Goal: Task Accomplishment & Management: Complete application form

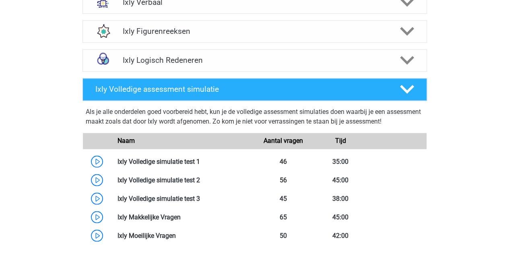
scroll to position [685, 0]
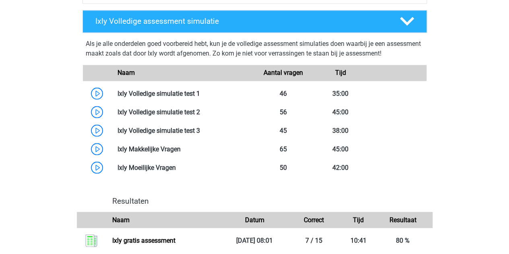
click at [200, 94] on link at bounding box center [200, 93] width 0 height 8
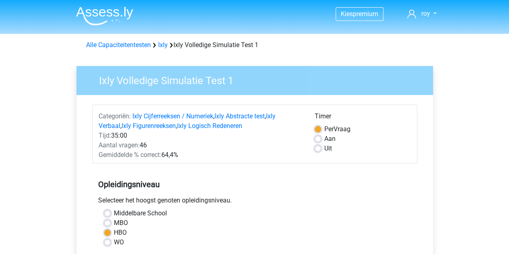
scroll to position [47, 0]
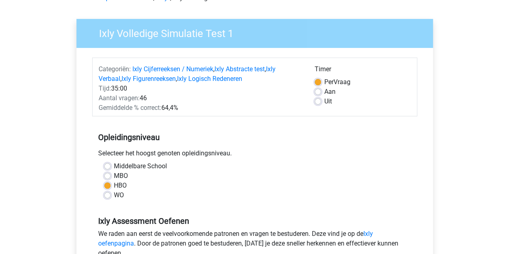
click at [324, 91] on label "Aan" at bounding box center [329, 92] width 11 height 10
click at [318, 91] on input "Aan" at bounding box center [317, 91] width 6 height 8
radio input "true"
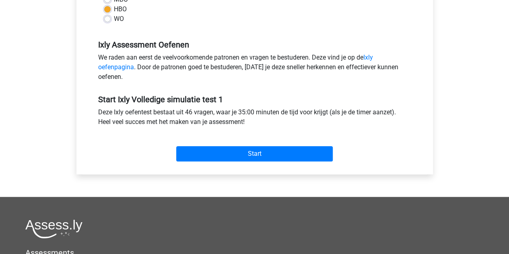
scroll to position [224, 0]
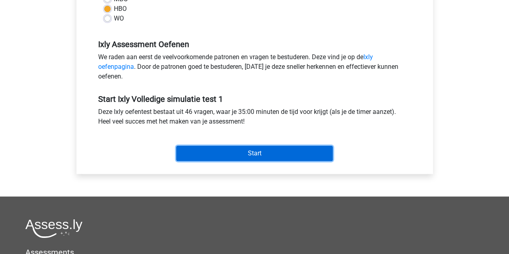
click at [211, 147] on input "Start" at bounding box center [254, 153] width 156 height 15
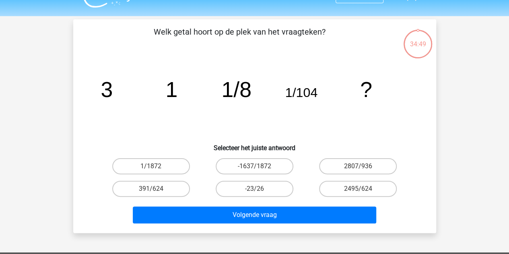
scroll to position [18, 0]
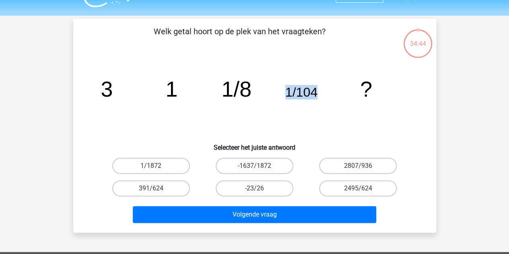
drag, startPoint x: 288, startPoint y: 93, endPoint x: 327, endPoint y: 89, distance: 39.6
click at [327, 89] on icon "image/svg+xml 3 1 1/8 1/104 ?" at bounding box center [254, 96] width 324 height 81
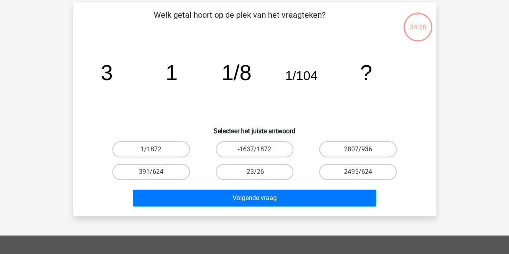
scroll to position [35, 0]
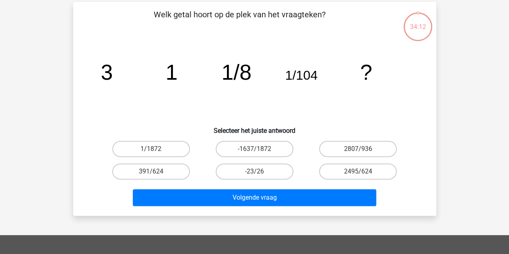
click at [159, 148] on label "1/1872" at bounding box center [151, 149] width 78 height 16
click at [156, 149] on input "1/1872" at bounding box center [153, 151] width 5 height 5
radio input "true"
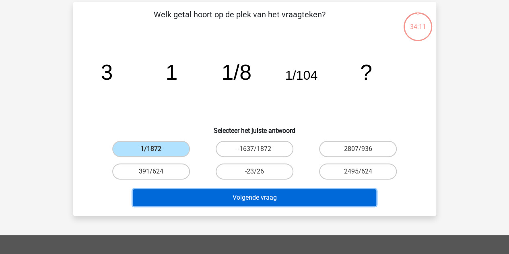
click at [244, 197] on button "Volgende vraag" at bounding box center [254, 197] width 243 height 17
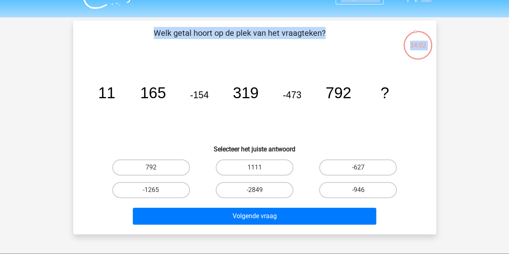
scroll to position [9, 0]
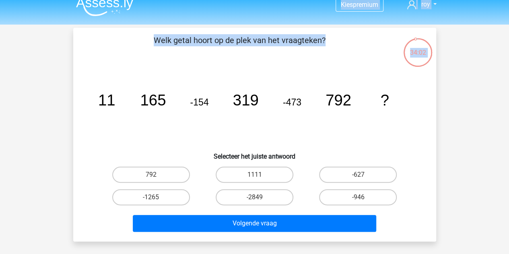
drag, startPoint x: 161, startPoint y: 13, endPoint x: 308, endPoint y: 31, distance: 148.7
click at [308, 31] on div "Welk getal hoort op de plek van het vraagteken? image/svg+xml 11 165 -154 319 -…" at bounding box center [254, 134] width 363 height 213
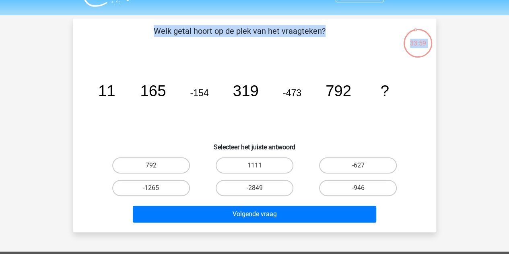
scroll to position [19, 0]
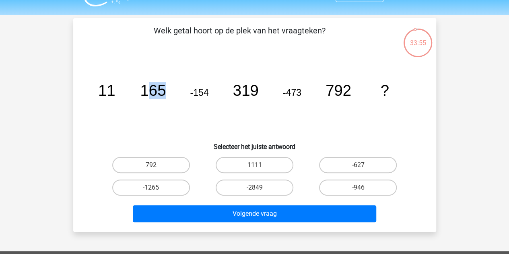
drag, startPoint x: 144, startPoint y: 90, endPoint x: 170, endPoint y: 90, distance: 26.1
click at [170, 90] on icon "image/svg+xml 11 165 -154 319 -473 792 ?" at bounding box center [254, 95] width 324 height 81
click at [115, 95] on tspan "-154" at bounding box center [106, 90] width 17 height 17
drag, startPoint x: 187, startPoint y: 91, endPoint x: 213, endPoint y: 91, distance: 25.7
click at [213, 91] on icon "image/svg+xml 11 165 -154 319 -473 792 ?" at bounding box center [254, 95] width 324 height 81
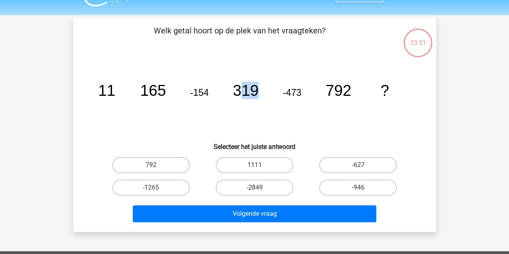
drag, startPoint x: 236, startPoint y: 88, endPoint x: 259, endPoint y: 88, distance: 22.5
click at [259, 88] on icon "image/svg+xml 11 165 -154 319 -473 792 ?" at bounding box center [254, 95] width 324 height 81
drag, startPoint x: 232, startPoint y: 87, endPoint x: 258, endPoint y: 88, distance: 26.5
click at [258, 88] on icon "image/svg+xml 11 165 -154 319 -473 792 ?" at bounding box center [254, 95] width 324 height 81
click at [297, 103] on icon "image/svg+xml 11 165 -154 319 -473 792 ?" at bounding box center [254, 95] width 324 height 81
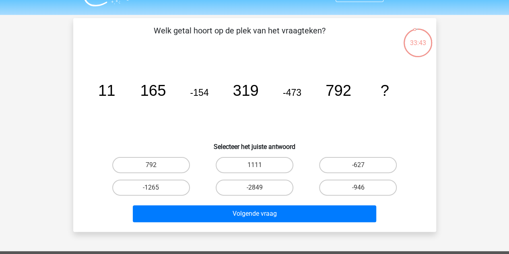
scroll to position [20, 0]
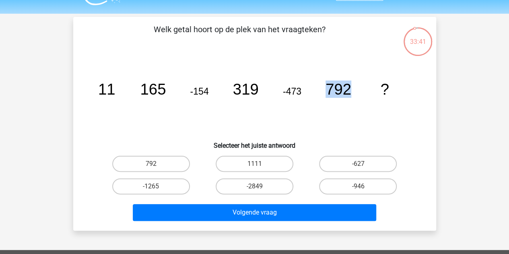
drag, startPoint x: 326, startPoint y: 88, endPoint x: 348, endPoint y: 88, distance: 22.5
click at [115, 88] on tspan "792" at bounding box center [106, 88] width 17 height 17
click at [224, 121] on icon "image/svg+xml 11 165 -154 319 -473 792 ?" at bounding box center [254, 94] width 324 height 81
drag, startPoint x: 142, startPoint y: 92, endPoint x: 174, endPoint y: 94, distance: 33.0
click at [174, 94] on icon "image/svg+xml 11 165 -154 319 -473 792 ?" at bounding box center [254, 94] width 324 height 81
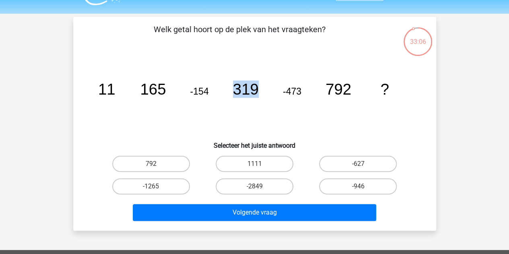
drag, startPoint x: 232, startPoint y: 88, endPoint x: 265, endPoint y: 89, distance: 33.8
click at [265, 89] on icon "image/svg+xml 11 165 -154 319 -473 792 ?" at bounding box center [254, 94] width 324 height 81
drag, startPoint x: 328, startPoint y: 86, endPoint x: 381, endPoint y: 82, distance: 53.2
click at [381, 82] on g "11 165 -154 319 -473 792 ?" at bounding box center [243, 88] width 291 height 17
click at [211, 104] on icon "image/svg+xml 11 165 -154 319 -473 792 ?" at bounding box center [254, 94] width 324 height 81
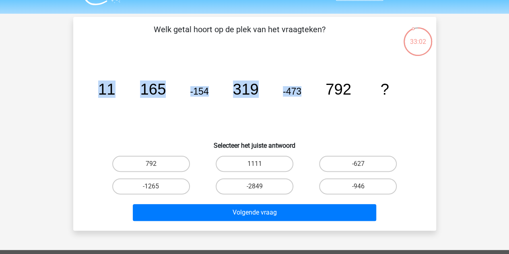
drag, startPoint x: 99, startPoint y: 86, endPoint x: 324, endPoint y: 111, distance: 225.8
click at [324, 111] on icon "image/svg+xml 11 165 -154 319 -473 792 ?" at bounding box center [254, 94] width 324 height 81
drag, startPoint x: 368, startPoint y: 94, endPoint x: 110, endPoint y: 73, distance: 259.4
click at [110, 73] on icon "image/svg+xml 11 165 -154 319 -473 792 ?" at bounding box center [254, 94] width 324 height 81
click at [304, 101] on icon "image/svg+xml 11 165 -154 319 -473 792 ?" at bounding box center [254, 94] width 324 height 81
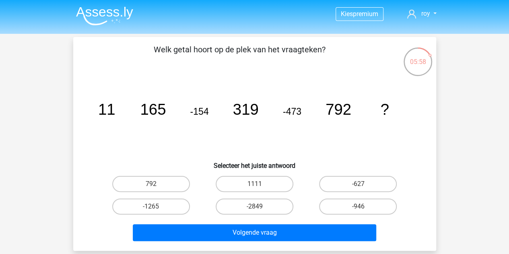
scroll to position [0, 0]
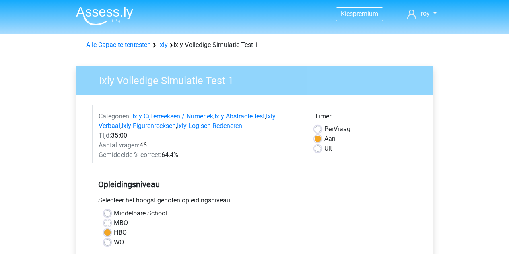
scroll to position [224, 0]
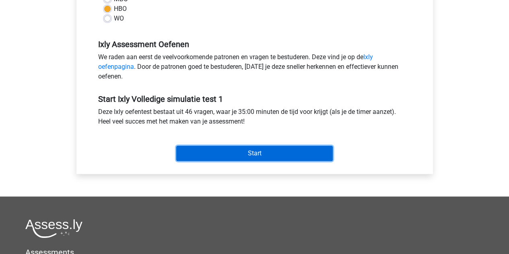
click at [243, 148] on input "Start" at bounding box center [254, 153] width 156 height 15
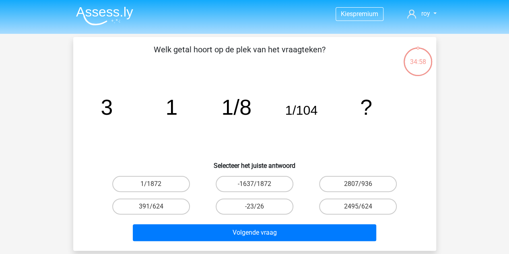
click at [175, 186] on label "1/1872" at bounding box center [151, 184] width 78 height 16
click at [156, 186] on input "1/1872" at bounding box center [153, 186] width 5 height 5
radio input "true"
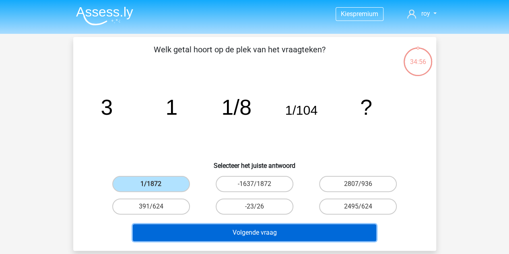
click at [217, 228] on button "Volgende vraag" at bounding box center [254, 232] width 243 height 17
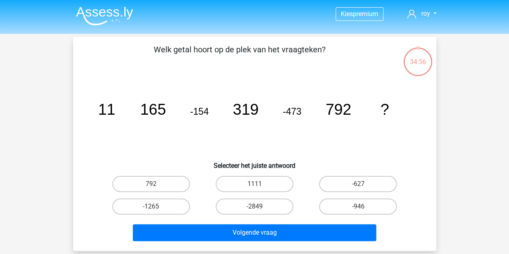
scroll to position [37, 0]
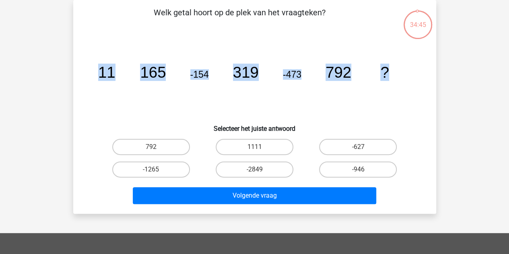
drag, startPoint x: 101, startPoint y: 73, endPoint x: 404, endPoint y: 80, distance: 302.8
click at [404, 80] on icon "image/svg+xml 11 165 -154 319 -473 792 ?" at bounding box center [254, 77] width 324 height 81
click at [400, 78] on icon "image/svg+xml 11 165 -154 319 -473 792 ?" at bounding box center [254, 77] width 324 height 81
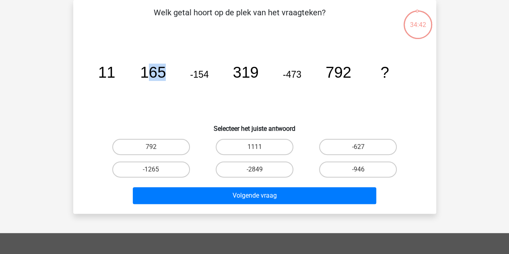
drag, startPoint x: 146, startPoint y: 72, endPoint x: 173, endPoint y: 72, distance: 27.3
click at [173, 72] on icon "image/svg+xml 11 165 -154 319 -473 792 ?" at bounding box center [254, 77] width 324 height 81
click at [125, 78] on icon "image/svg+xml 11 165 -154 319 -473 792 ?" at bounding box center [254, 77] width 324 height 81
click at [346, 169] on label "-946" at bounding box center [358, 169] width 78 height 16
click at [358, 169] on input "-946" at bounding box center [360, 171] width 5 height 5
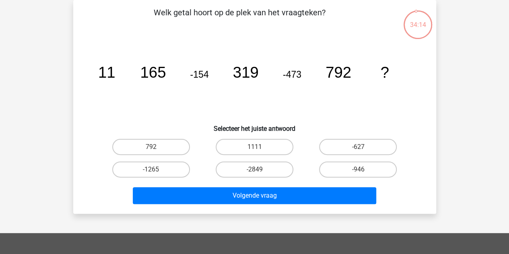
radio input "true"
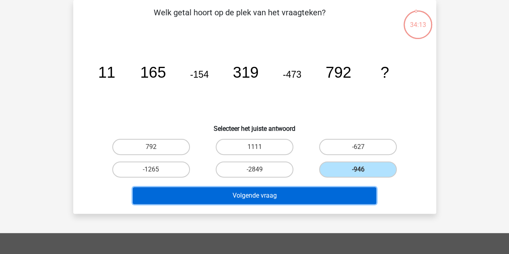
click at [312, 192] on button "Volgende vraag" at bounding box center [254, 195] width 243 height 17
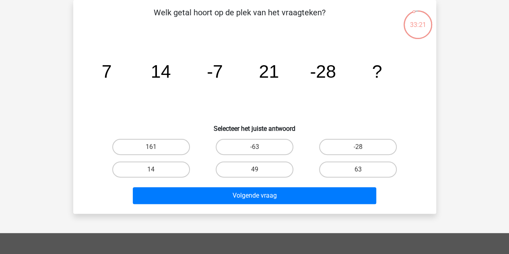
click at [277, 169] on label "49" at bounding box center [254, 169] width 78 height 16
click at [259, 169] on input "49" at bounding box center [256, 171] width 5 height 5
radio input "true"
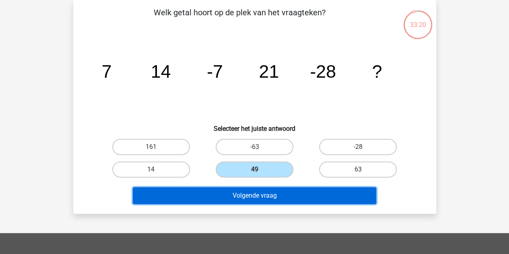
click at [277, 198] on button "Volgende vraag" at bounding box center [254, 195] width 243 height 17
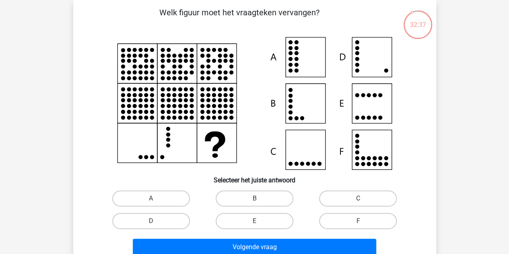
click at [349, 194] on label "C" at bounding box center [358, 198] width 78 height 16
click at [358, 198] on input "C" at bounding box center [360, 200] width 5 height 5
radio input "true"
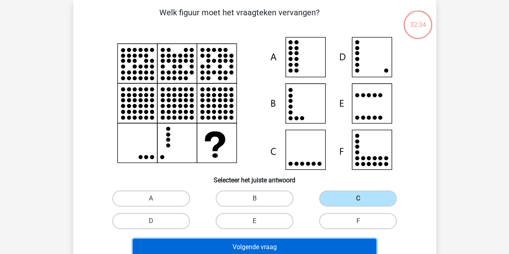
click at [298, 244] on button "Volgende vraag" at bounding box center [254, 246] width 243 height 17
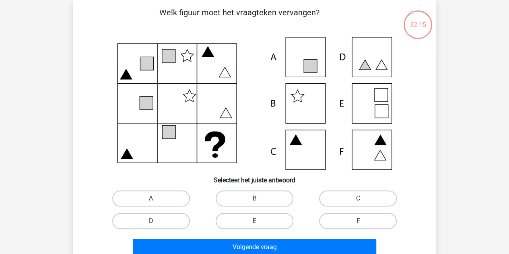
click at [341, 199] on label "C" at bounding box center [358, 198] width 78 height 16
click at [358, 199] on input "C" at bounding box center [360, 200] width 5 height 5
radio input "true"
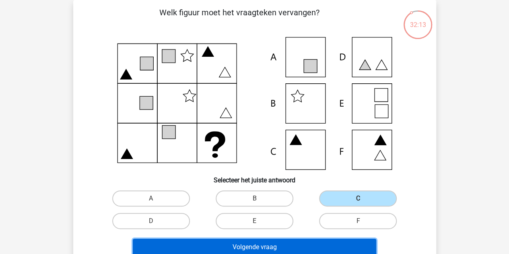
click at [283, 248] on button "Volgende vraag" at bounding box center [254, 246] width 243 height 17
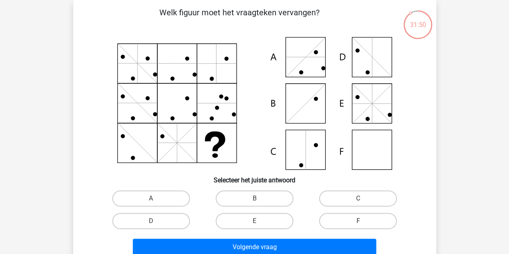
click at [362, 155] on icon at bounding box center [254, 103] width 324 height 133
click at [359, 197] on label "C" at bounding box center [358, 198] width 78 height 16
click at [359, 198] on input "C" at bounding box center [360, 200] width 5 height 5
radio input "true"
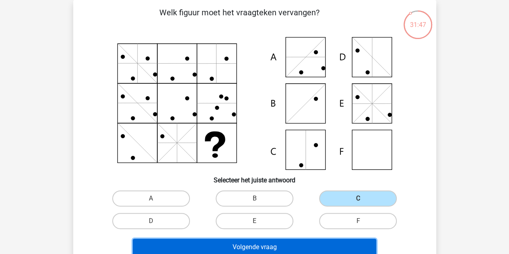
click at [338, 242] on button "Volgende vraag" at bounding box center [254, 246] width 243 height 17
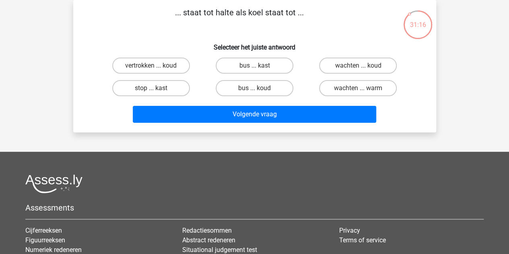
click at [265, 63] on label "bus ... kast" at bounding box center [254, 65] width 78 height 16
click at [259, 66] on input "bus ... kast" at bounding box center [256, 68] width 5 height 5
radio input "true"
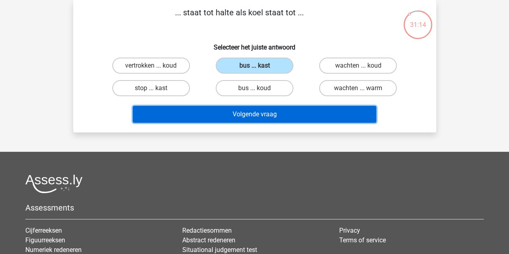
click at [267, 119] on button "Volgende vraag" at bounding box center [254, 114] width 243 height 17
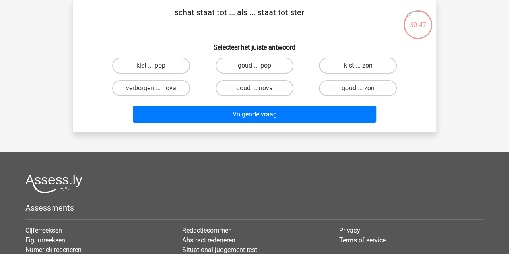
click at [343, 88] on label "goud ... zon" at bounding box center [358, 88] width 78 height 16
click at [358, 88] on input "goud ... zon" at bounding box center [360, 90] width 5 height 5
radio input "true"
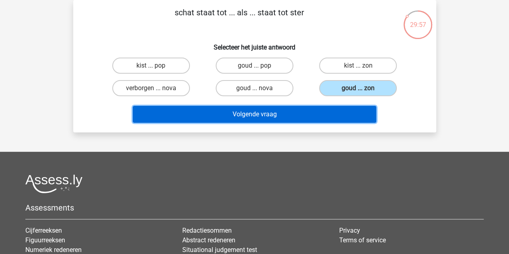
click at [281, 110] on button "Volgende vraag" at bounding box center [254, 114] width 243 height 17
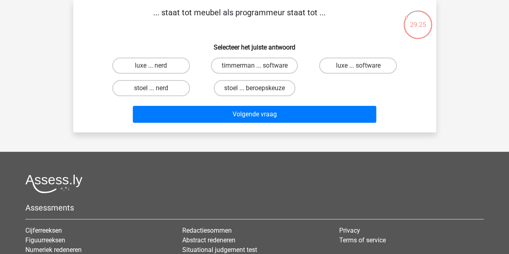
click at [273, 67] on label "timmerman ... software" at bounding box center [254, 65] width 87 height 16
click at [259, 67] on input "timmerman ... software" at bounding box center [256, 68] width 5 height 5
radio input "true"
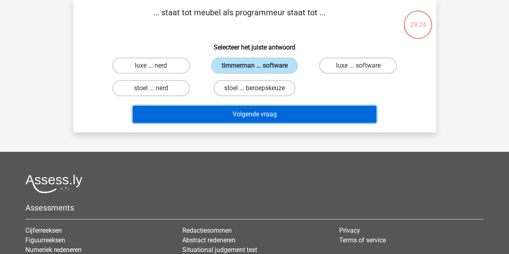
click at [274, 110] on button "Volgende vraag" at bounding box center [254, 114] width 243 height 17
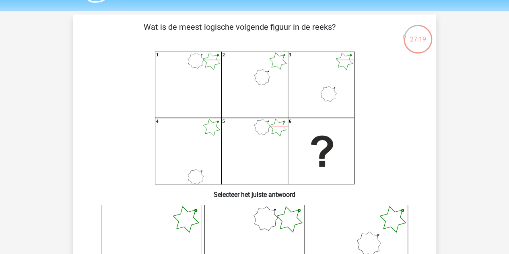
scroll to position [27, 0]
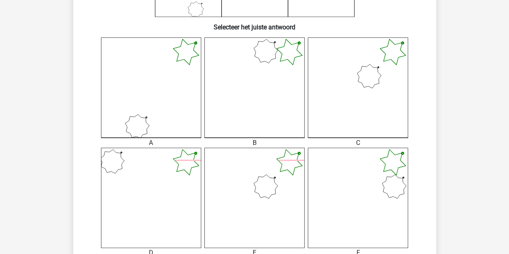
click at [259, 179] on icon at bounding box center [254, 198] width 100 height 100
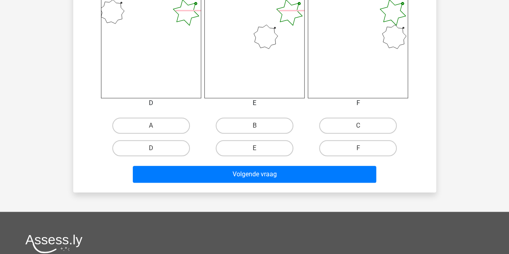
click at [263, 154] on label "E" at bounding box center [254, 148] width 78 height 16
click at [259, 153] on input "E" at bounding box center [256, 150] width 5 height 5
radio input "true"
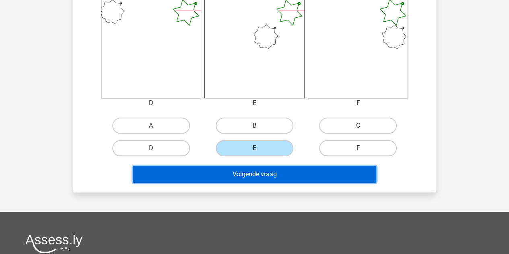
click at [263, 173] on button "Volgende vraag" at bounding box center [254, 174] width 243 height 17
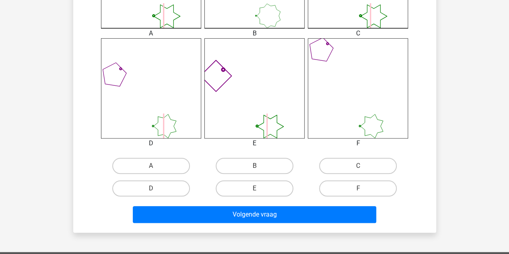
scroll to position [302, 0]
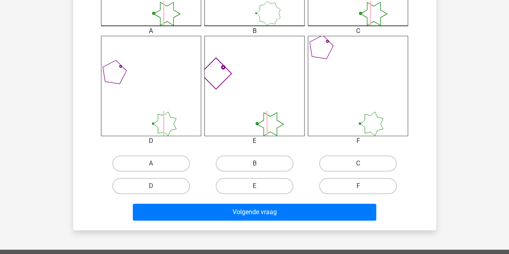
click at [365, 161] on label "C" at bounding box center [358, 163] width 78 height 16
click at [363, 163] on input "C" at bounding box center [360, 165] width 5 height 5
radio input "true"
click at [281, 220] on div "Volgende vraag" at bounding box center [254, 213] width 310 height 20
click at [174, 187] on label "D" at bounding box center [151, 186] width 78 height 16
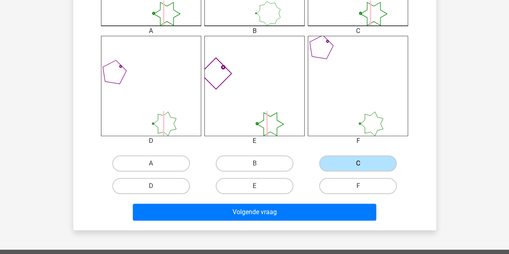
click at [156, 187] on input "D" at bounding box center [153, 188] width 5 height 5
radio input "true"
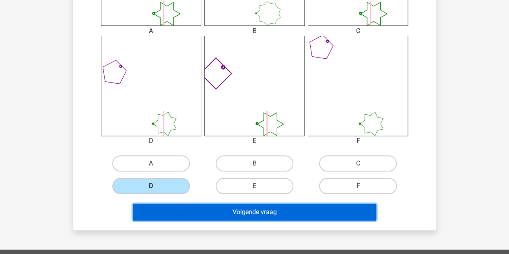
click at [233, 217] on button "Volgende vraag" at bounding box center [254, 211] width 243 height 17
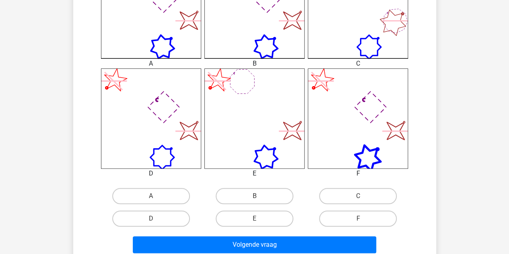
scroll to position [294, 0]
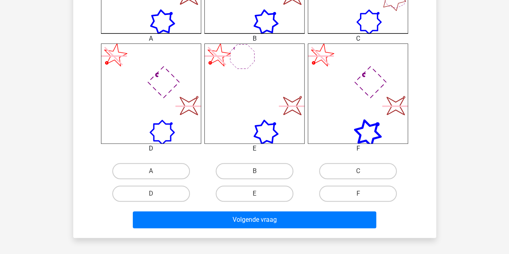
click at [276, 172] on label "B" at bounding box center [254, 171] width 78 height 16
click at [259, 172] on input "B" at bounding box center [256, 173] width 5 height 5
radio input "true"
click at [159, 178] on label "A" at bounding box center [151, 171] width 78 height 16
click at [156, 176] on input "A" at bounding box center [153, 173] width 5 height 5
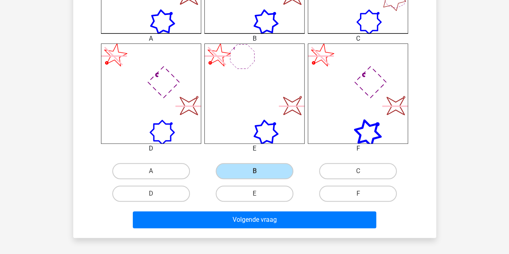
radio input "true"
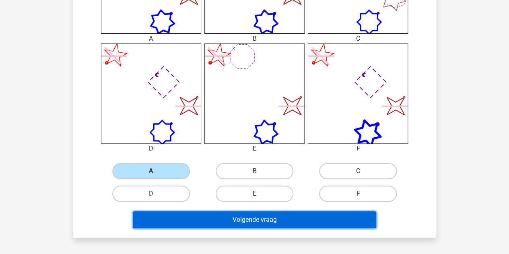
click at [228, 220] on button "Volgende vraag" at bounding box center [254, 219] width 243 height 17
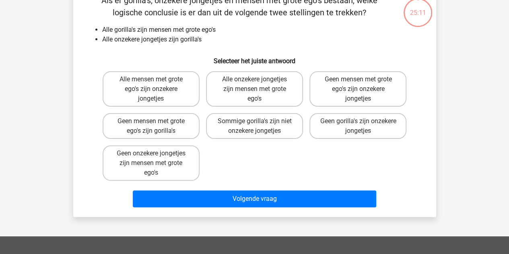
scroll to position [37, 0]
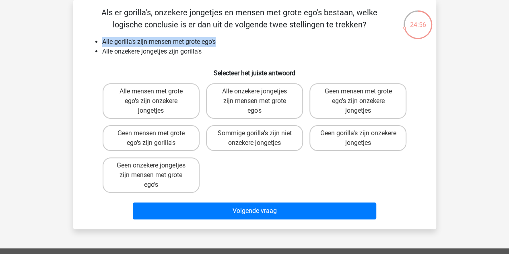
drag, startPoint x: 97, startPoint y: 43, endPoint x: 220, endPoint y: 41, distance: 123.0
click at [220, 41] on li "Alle gorilla's zijn mensen met grote ego's" at bounding box center [262, 42] width 321 height 10
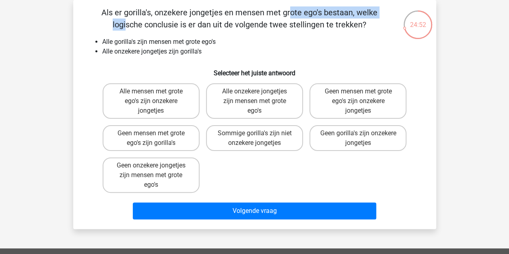
drag, startPoint x: 108, startPoint y: 12, endPoint x: 207, endPoint y: 17, distance: 99.4
click at [207, 17] on p "Als er gorilla's, onzekere jongetjes en mensen met grote ego's bestaan, welke l…" at bounding box center [239, 18] width 307 height 24
click at [283, 99] on label "Alle onzekere jongetjes zijn mensen met grote ego's" at bounding box center [254, 100] width 97 height 35
click at [259, 96] on input "Alle onzekere jongetjes zijn mensen met grote ego's" at bounding box center [256, 93] width 5 height 5
radio input "true"
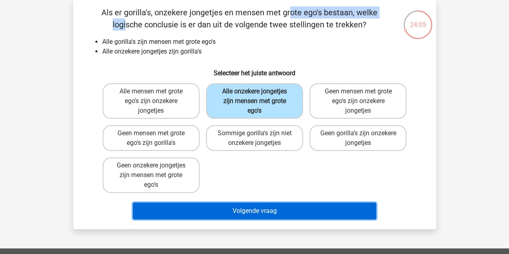
click at [267, 212] on button "Volgende vraag" at bounding box center [254, 210] width 243 height 17
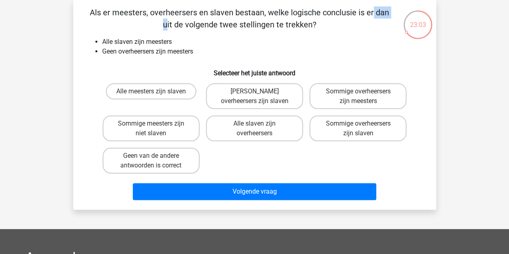
drag, startPoint x: 210, startPoint y: 13, endPoint x: 233, endPoint y: 13, distance: 22.9
click at [233, 13] on p "Als er meesters, overheersers en slaven bestaan, welke logische conclusie is er…" at bounding box center [239, 18] width 307 height 24
drag, startPoint x: 117, startPoint y: 9, endPoint x: 228, endPoint y: 6, distance: 111.0
click at [228, 6] on div "Als er meesters, overheersers en slaven bestaan, welke logische conclusie is er…" at bounding box center [254, 104] width 363 height 209
click at [162, 161] on label "Geen van de andere antwoorden is correct" at bounding box center [151, 161] width 97 height 26
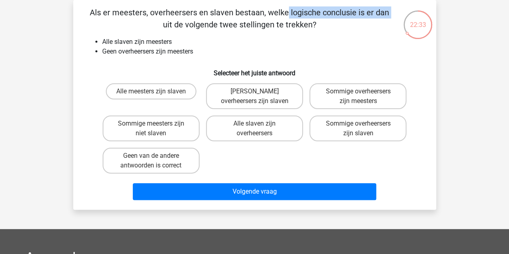
click at [156, 161] on input "Geen van de andere antwoorden is correct" at bounding box center [153, 158] width 5 height 5
radio input "true"
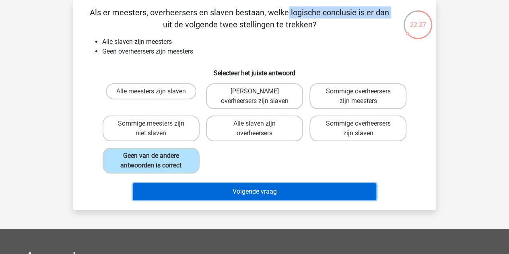
click at [206, 195] on button "Volgende vraag" at bounding box center [254, 191] width 243 height 17
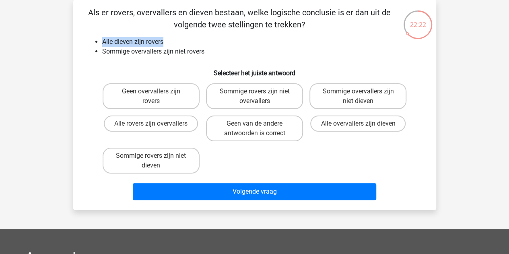
drag, startPoint x: 103, startPoint y: 37, endPoint x: 165, endPoint y: 46, distance: 62.2
click at [165, 46] on ul "Alle dieven zijn rovers Sommige overvallers zijn niet rovers" at bounding box center [254, 46] width 337 height 19
click at [386, 98] on label "Sommige overvallers zijn niet dieven" at bounding box center [357, 96] width 97 height 26
click at [363, 96] on input "Sommige overvallers zijn niet dieven" at bounding box center [360, 93] width 5 height 5
radio input "true"
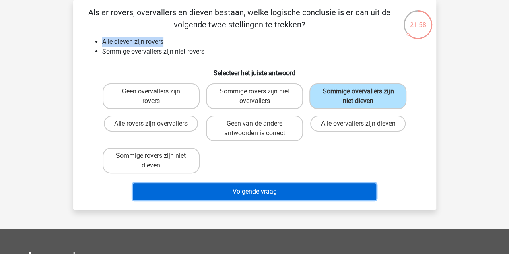
click at [273, 193] on button "Volgende vraag" at bounding box center [254, 191] width 243 height 17
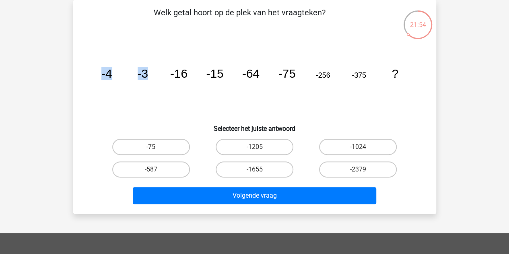
drag, startPoint x: 95, startPoint y: 72, endPoint x: 152, endPoint y: 72, distance: 56.7
click at [152, 72] on icon "image/svg+xml -4 -3 -16 -15 -64 -75 -256 -375 ?" at bounding box center [254, 77] width 324 height 81
drag, startPoint x: 99, startPoint y: 73, endPoint x: 123, endPoint y: 75, distance: 23.8
click at [123, 75] on icon "image/svg+xml -4 -3 -16 -15 -64 -75 -256 -375 ?" at bounding box center [254, 77] width 324 height 81
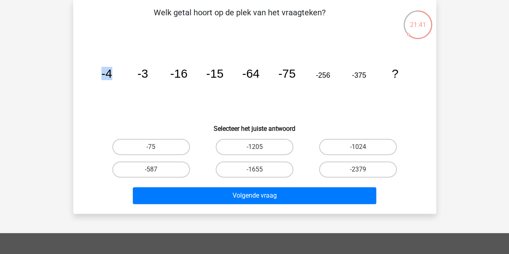
click at [123, 75] on icon "image/svg+xml -4 -3 -16 -15 -64 -75 -256 -375 ?" at bounding box center [254, 77] width 324 height 81
drag, startPoint x: 317, startPoint y: 74, endPoint x: 335, endPoint y: 74, distance: 18.5
click at [335, 74] on icon "image/svg+xml -4 -3 -16 -15 -64 -75 -256 -375 ?" at bounding box center [254, 77] width 324 height 81
drag, startPoint x: 315, startPoint y: 76, endPoint x: 330, endPoint y: 76, distance: 15.7
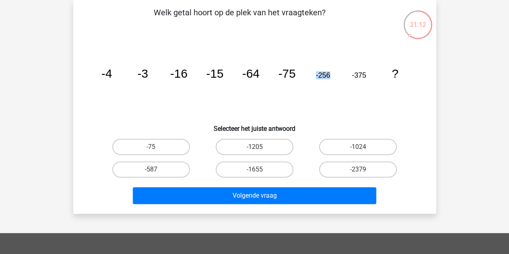
click at [330, 76] on icon "image/svg+xml -4 -3 -16 -15 -64 -75 -256 -375 ?" at bounding box center [254, 77] width 324 height 81
click at [344, 150] on label "-1024" at bounding box center [358, 147] width 78 height 16
click at [358, 150] on input "-1024" at bounding box center [360, 149] width 5 height 5
radio input "true"
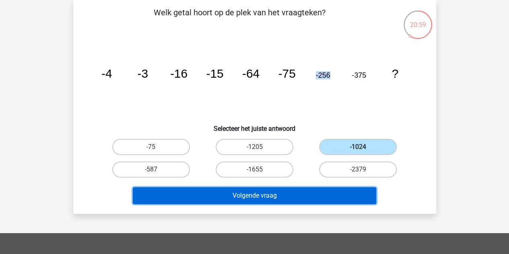
click at [308, 190] on button "Volgende vraag" at bounding box center [254, 195] width 243 height 17
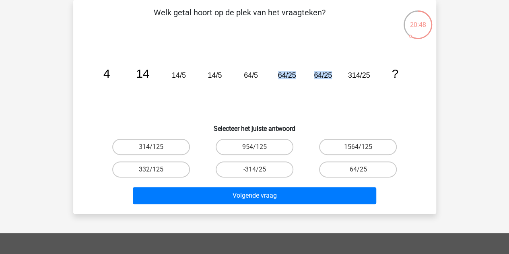
drag, startPoint x: 279, startPoint y: 76, endPoint x: 334, endPoint y: 74, distance: 55.1
click at [334, 74] on icon "image/svg+xml 4 14 14/5 14/5 64/5 64/25 64/25 314/25 ?" at bounding box center [254, 77] width 324 height 81
drag, startPoint x: 347, startPoint y: 70, endPoint x: 376, endPoint y: 73, distance: 29.4
click at [376, 73] on icon "image/svg+xml 4 14 14/5 14/5 64/5 64/25 64/25 314/25 ?" at bounding box center [254, 77] width 324 height 81
click at [254, 147] on input "954/125" at bounding box center [256, 149] width 5 height 5
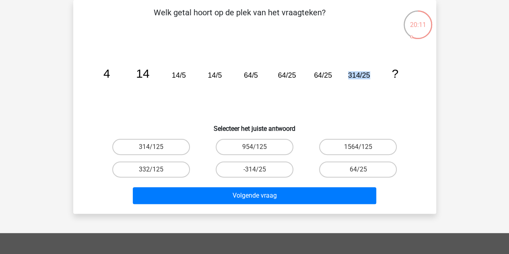
radio input "true"
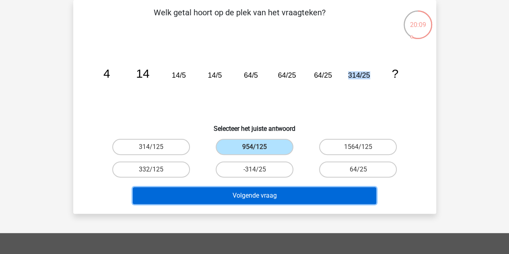
click at [238, 195] on button "Volgende vraag" at bounding box center [254, 195] width 243 height 17
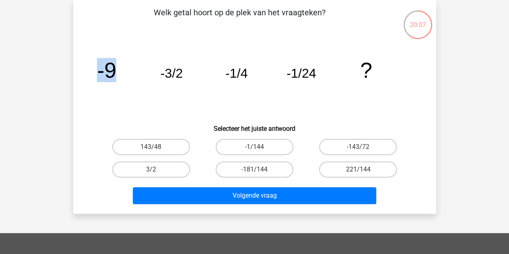
drag, startPoint x: 95, startPoint y: 71, endPoint x: 147, endPoint y: 72, distance: 52.3
click at [147, 72] on icon "image/svg+xml -9 -3/2 -1/4 -1/24 ?" at bounding box center [254, 77] width 324 height 81
drag, startPoint x: 163, startPoint y: 73, endPoint x: 207, endPoint y: 72, distance: 43.8
click at [207, 72] on icon "image/svg+xml -9 -3/2 -1/4 -1/24 ?" at bounding box center [254, 77] width 324 height 81
click at [224, 75] on icon "image/svg+xml -9 -3/2 -1/4 -1/24 ?" at bounding box center [254, 77] width 324 height 81
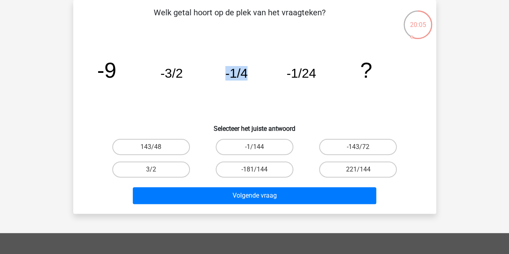
drag, startPoint x: 224, startPoint y: 75, endPoint x: 274, endPoint y: 80, distance: 50.0
click at [274, 80] on icon "image/svg+xml -9 -3/2 -1/4 -1/24 ?" at bounding box center [254, 77] width 324 height 81
click at [349, 82] on icon "image/svg+xml -9 -3/2 -1/4 -1/24 ?" at bounding box center [254, 77] width 324 height 81
click at [252, 171] on label "-181/144" at bounding box center [254, 169] width 78 height 16
click at [254, 171] on input "-181/144" at bounding box center [256, 171] width 5 height 5
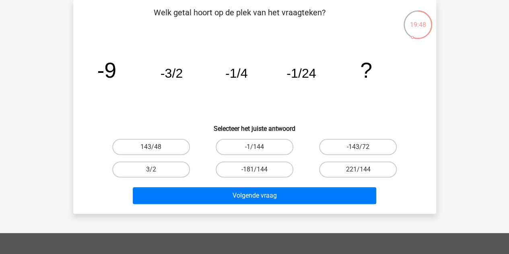
radio input "true"
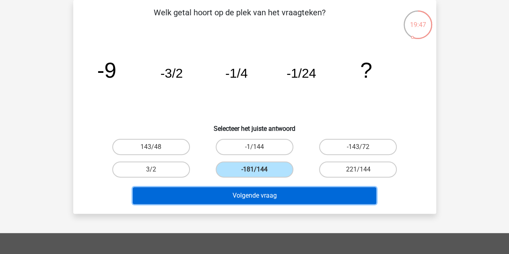
click at [245, 196] on button "Volgende vraag" at bounding box center [254, 195] width 243 height 17
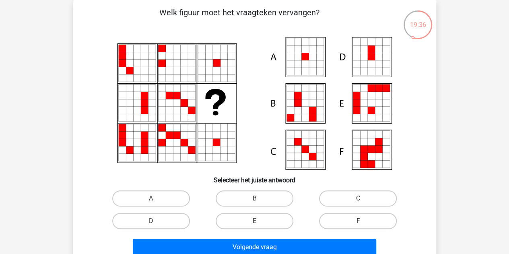
click at [314, 61] on icon at bounding box center [311, 63] width 7 height 7
click at [149, 195] on label "A" at bounding box center [151, 198] width 78 height 16
click at [151, 198] on input "A" at bounding box center [153, 200] width 5 height 5
radio input "true"
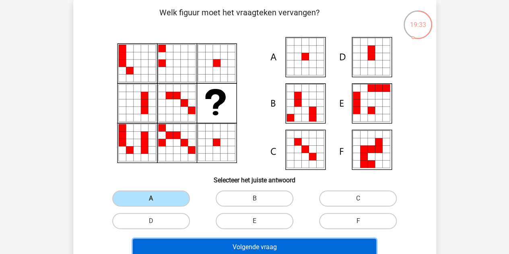
click at [235, 241] on button "Volgende vraag" at bounding box center [254, 246] width 243 height 17
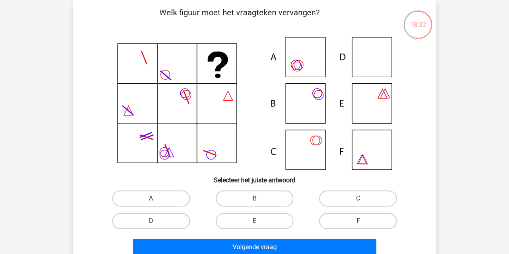
click at [264, 196] on label "B" at bounding box center [254, 198] width 78 height 16
click at [259, 198] on input "B" at bounding box center [256, 200] width 5 height 5
radio input "true"
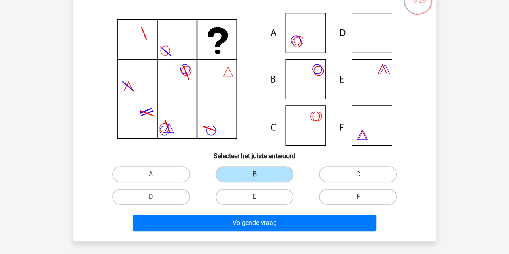
scroll to position [60, 0]
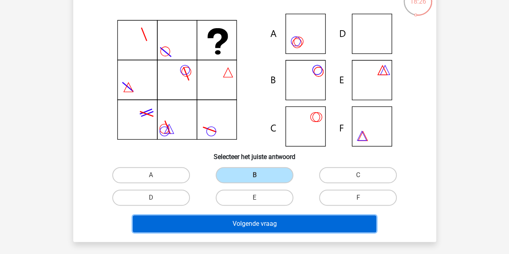
click at [249, 227] on button "Volgende vraag" at bounding box center [254, 223] width 243 height 17
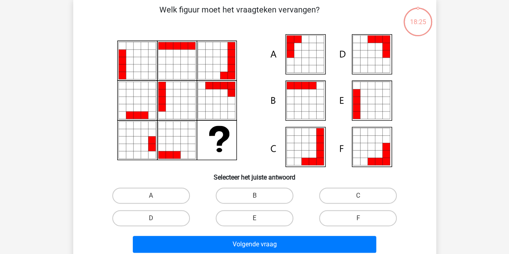
scroll to position [37, 0]
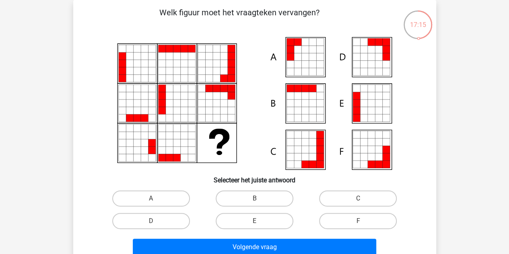
click at [163, 201] on label "A" at bounding box center [151, 198] width 78 height 16
click at [156, 201] on input "A" at bounding box center [153, 200] width 5 height 5
radio input "true"
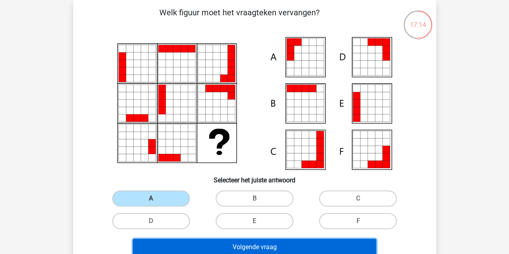
click at [184, 247] on button "Volgende vraag" at bounding box center [254, 246] width 243 height 17
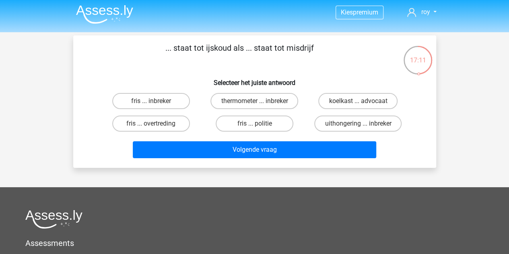
scroll to position [0, 0]
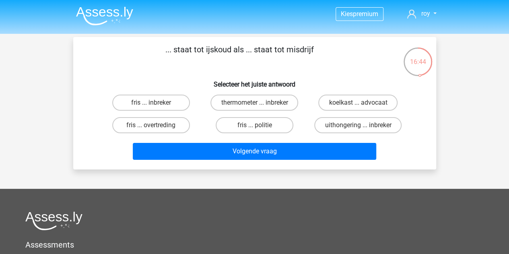
click at [170, 128] on label "fris ... overtreding" at bounding box center [151, 125] width 78 height 16
click at [156, 128] on input "fris ... overtreding" at bounding box center [153, 127] width 5 height 5
radio input "true"
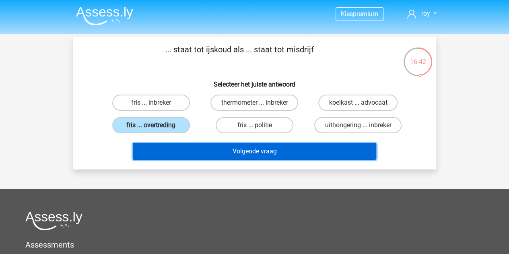
click at [219, 152] on button "Volgende vraag" at bounding box center [254, 151] width 243 height 17
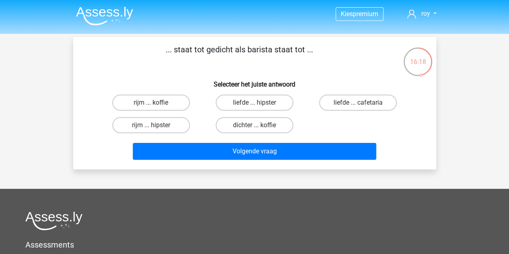
click at [257, 123] on label "dichter ... koffie" at bounding box center [254, 125] width 78 height 16
click at [257, 125] on input "dichter ... koffie" at bounding box center [256, 127] width 5 height 5
radio input "true"
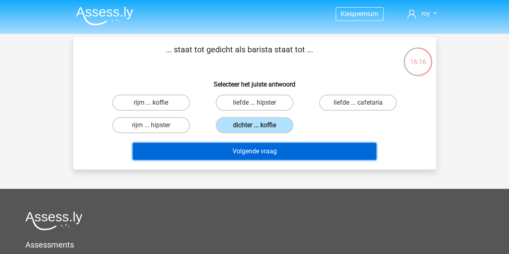
click at [250, 149] on button "Volgende vraag" at bounding box center [254, 151] width 243 height 17
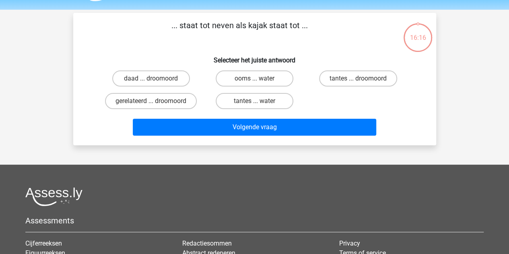
scroll to position [37, 0]
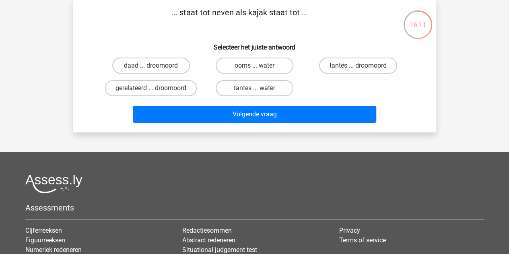
drag, startPoint x: 179, startPoint y: 13, endPoint x: 300, endPoint y: 23, distance: 121.4
click at [300, 23] on p "... staat tot neven als kajak staat tot ..." at bounding box center [239, 18] width 307 height 24
click at [191, 86] on label "gerelateerd ... droomoord" at bounding box center [151, 88] width 92 height 16
click at [156, 88] on input "gerelateerd ... droomoord" at bounding box center [153, 90] width 5 height 5
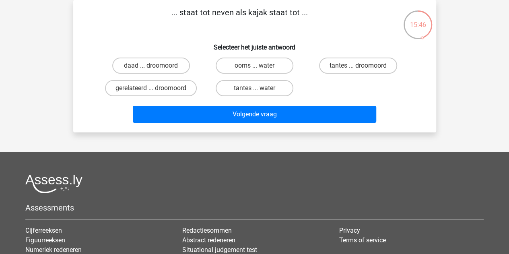
radio input "true"
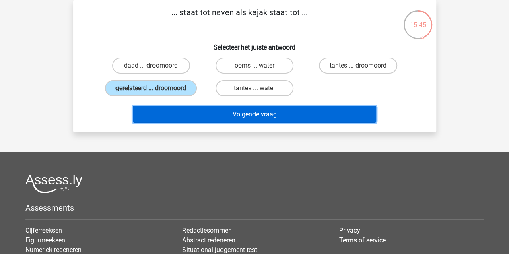
click at [215, 121] on button "Volgende vraag" at bounding box center [254, 114] width 243 height 17
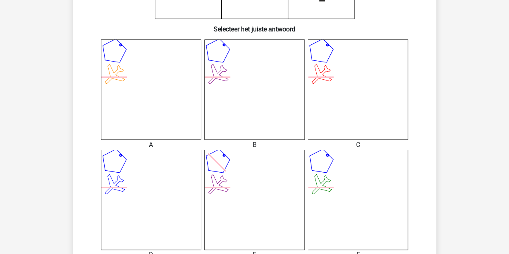
scroll to position [191, 0]
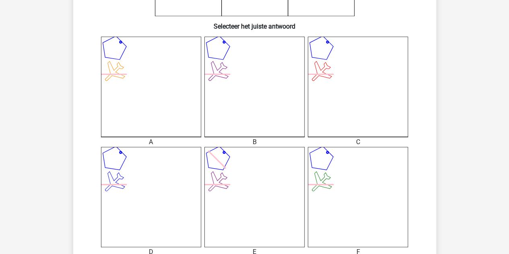
click at [267, 104] on icon at bounding box center [254, 87] width 100 height 100
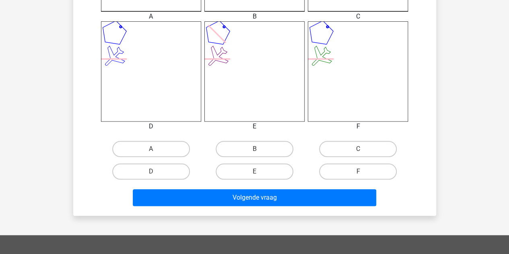
scroll to position [347, 0]
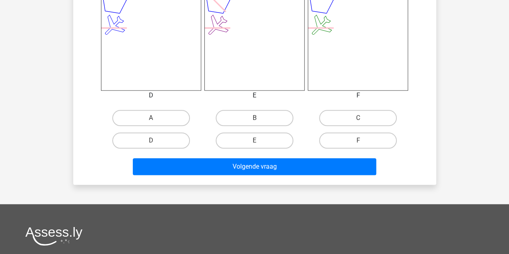
click at [257, 122] on input "B" at bounding box center [256, 120] width 5 height 5
radio input "true"
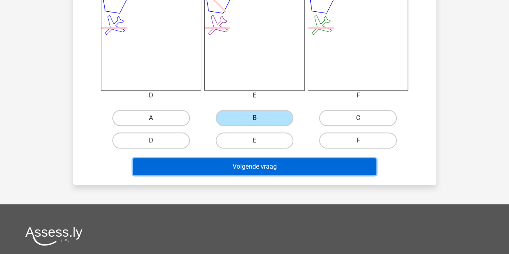
click at [241, 172] on button "Volgende vraag" at bounding box center [254, 166] width 243 height 17
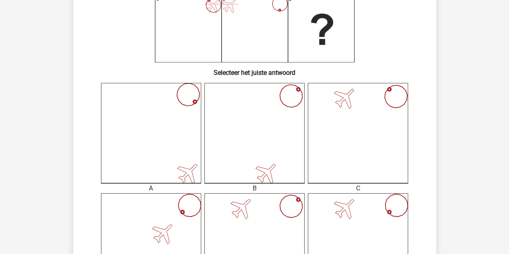
scroll to position [267, 0]
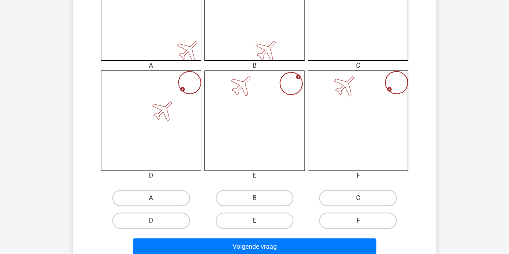
click at [330, 220] on label "F" at bounding box center [358, 220] width 78 height 16
click at [358, 220] on input "F" at bounding box center [360, 222] width 5 height 5
radio input "true"
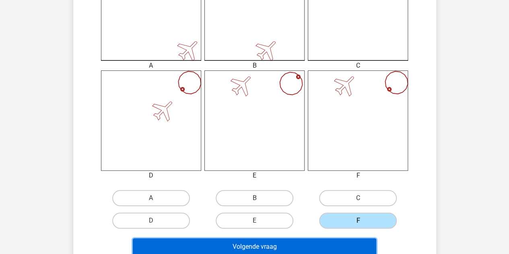
click at [296, 250] on button "Volgende vraag" at bounding box center [254, 246] width 243 height 17
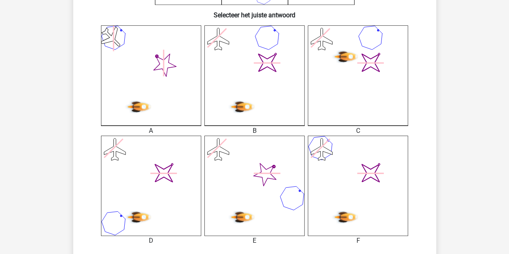
scroll to position [294, 0]
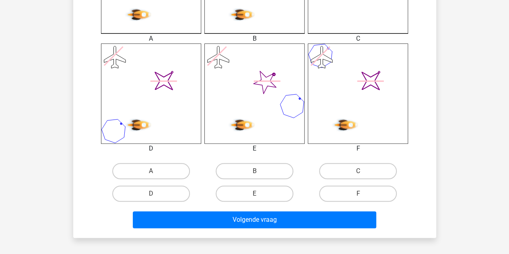
click at [252, 177] on label "B" at bounding box center [254, 171] width 78 height 16
click at [254, 176] on input "B" at bounding box center [256, 173] width 5 height 5
radio input "true"
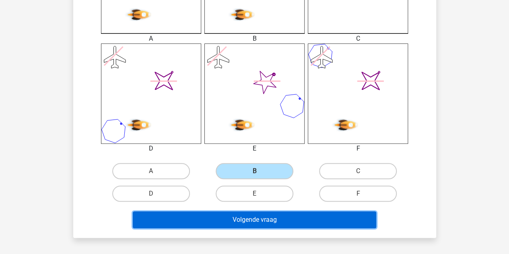
click at [236, 224] on button "Volgende vraag" at bounding box center [254, 219] width 243 height 17
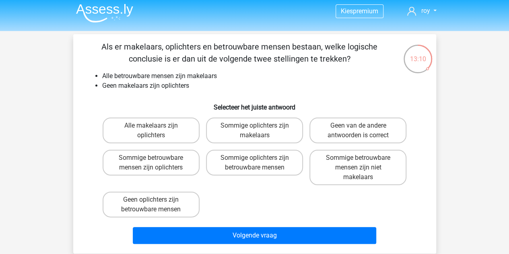
scroll to position [1, 0]
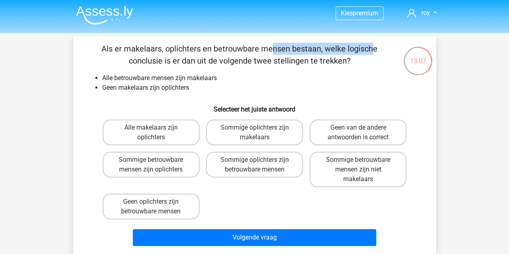
drag, startPoint x: 102, startPoint y: 50, endPoint x: 200, endPoint y: 52, distance: 98.1
click at [200, 52] on p "Als er makelaars, oplichters en betrouwbare mensen bestaan, welke logische conc…" at bounding box center [239, 55] width 307 height 24
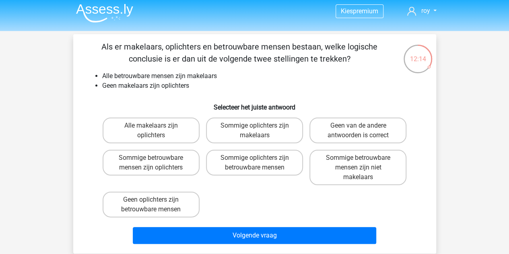
click at [376, 126] on label "Geen van de andere antwoorden is correct" at bounding box center [357, 130] width 97 height 26
click at [363, 126] on input "Geen van de andere antwoorden is correct" at bounding box center [360, 127] width 5 height 5
radio input "true"
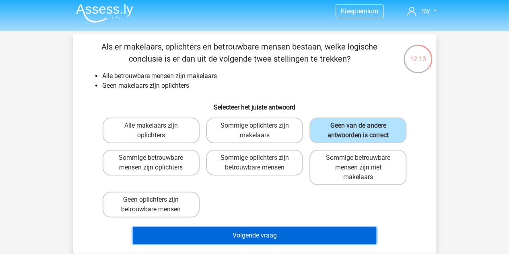
click at [260, 238] on button "Volgende vraag" at bounding box center [254, 235] width 243 height 17
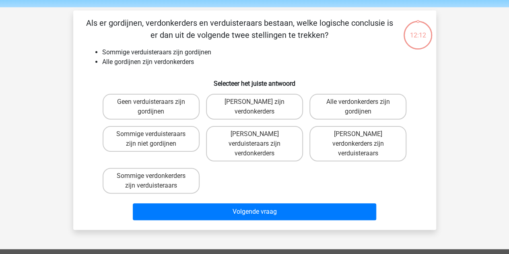
scroll to position [37, 0]
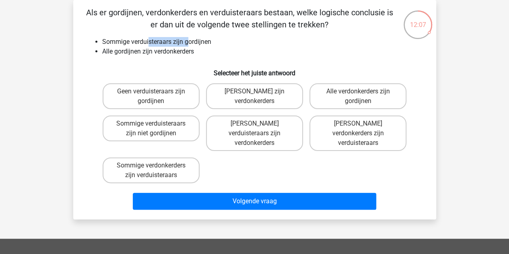
drag, startPoint x: 148, startPoint y: 41, endPoint x: 190, endPoint y: 45, distance: 42.3
click at [190, 45] on li "Sommige verduisteraars zijn gordijnen" at bounding box center [262, 42] width 321 height 10
click at [195, 49] on li "Alle gordijnen zijn verdonkerders" at bounding box center [262, 52] width 321 height 10
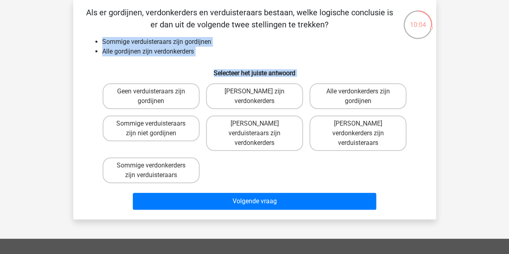
drag, startPoint x: 101, startPoint y: 43, endPoint x: 233, endPoint y: 84, distance: 138.5
click at [233, 84] on div "Als er gordijnen, verdonkerders en verduisteraars bestaan, welke logische concl…" at bounding box center [254, 109] width 356 height 206
click at [184, 167] on label "Sommige verdonkerders zijn verduisteraars" at bounding box center [151, 170] width 97 height 26
click at [156, 167] on input "Sommige verdonkerders zijn verduisteraars" at bounding box center [153, 167] width 5 height 5
radio input "true"
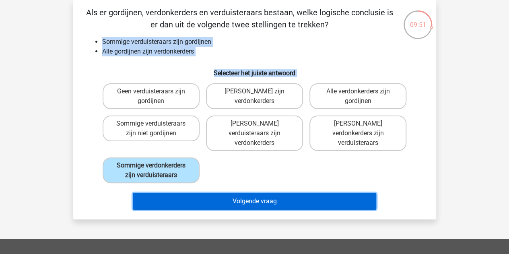
click at [211, 193] on button "Volgende vraag" at bounding box center [254, 201] width 243 height 17
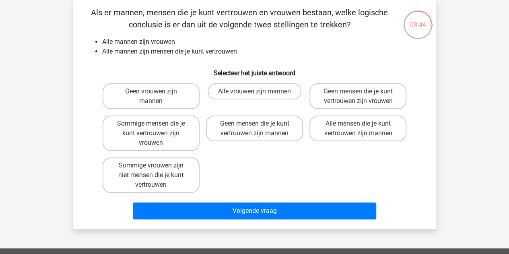
click at [250, 94] on label "Alle vrouwen zijn mannen" at bounding box center [254, 91] width 94 height 16
click at [254, 94] on input "Alle vrouwen zijn mannen" at bounding box center [256, 93] width 5 height 5
radio input "true"
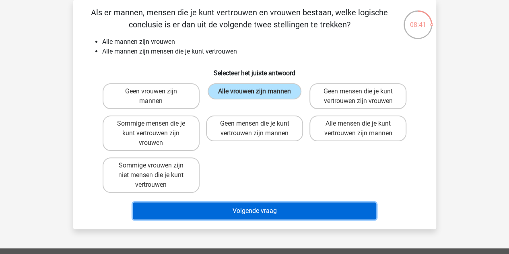
click at [223, 207] on button "Volgende vraag" at bounding box center [254, 210] width 243 height 17
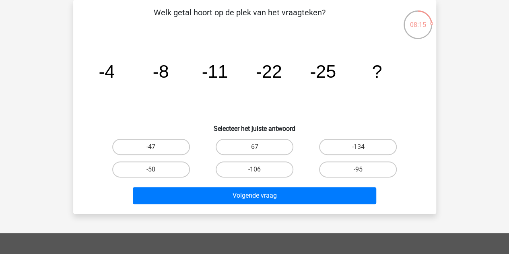
click at [161, 146] on label "-47" at bounding box center [151, 147] width 78 height 16
click at [156, 147] on input "-47" at bounding box center [153, 149] width 5 height 5
radio input "true"
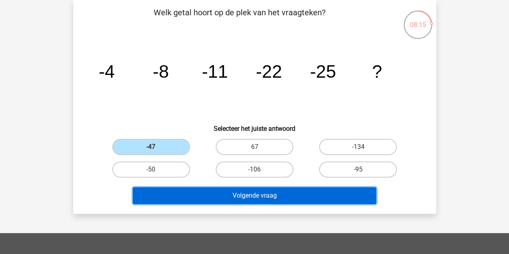
click at [239, 201] on button "Volgende vraag" at bounding box center [254, 195] width 243 height 17
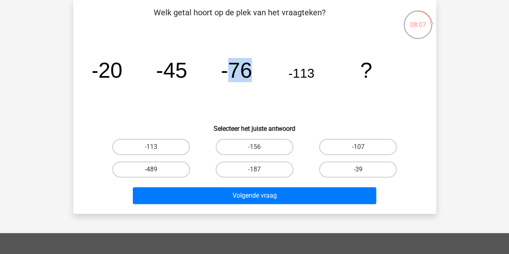
drag, startPoint x: 231, startPoint y: 64, endPoint x: 245, endPoint y: 64, distance: 14.1
click at [122, 64] on tspan "-76" at bounding box center [106, 70] width 31 height 24
click at [257, 62] on icon "image/svg+xml -20 -45 -76 -113 ?" at bounding box center [254, 77] width 324 height 81
click at [252, 151] on label "-156" at bounding box center [254, 147] width 78 height 16
click at [254, 151] on input "-156" at bounding box center [256, 149] width 5 height 5
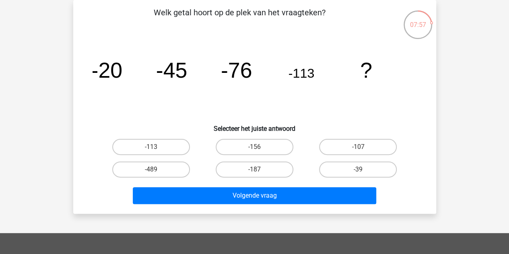
radio input "true"
click at [249, 172] on label "-187" at bounding box center [254, 169] width 78 height 16
click at [254, 172] on input "-187" at bounding box center [256, 171] width 5 height 5
radio input "true"
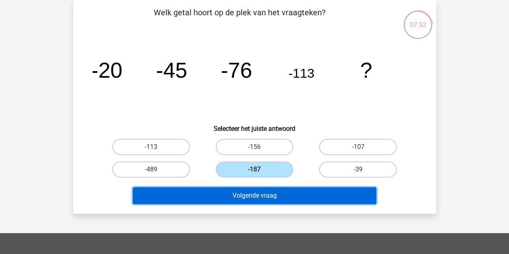
click at [244, 199] on button "Volgende vraag" at bounding box center [254, 195] width 243 height 17
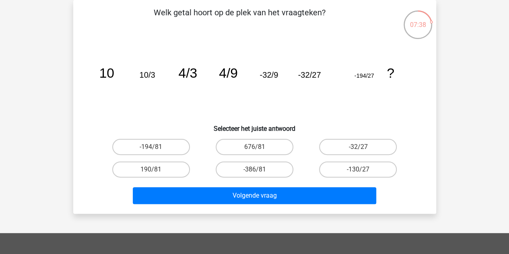
click at [272, 172] on label "-386/81" at bounding box center [254, 169] width 78 height 16
click at [259, 172] on input "-386/81" at bounding box center [256, 171] width 5 height 5
radio input "true"
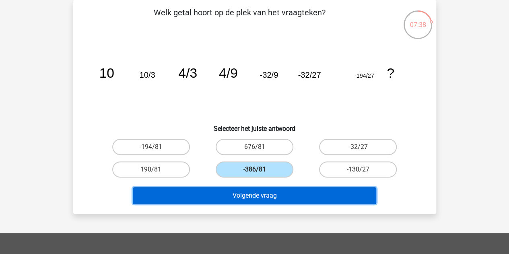
click at [264, 198] on button "Volgende vraag" at bounding box center [254, 195] width 243 height 17
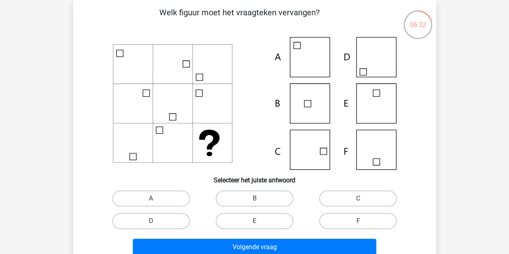
click at [351, 199] on label "C" at bounding box center [358, 198] width 78 height 16
click at [358, 199] on input "C" at bounding box center [360, 200] width 5 height 5
radio input "true"
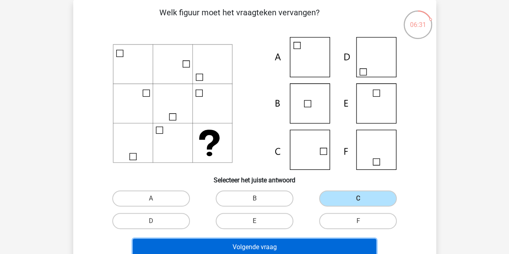
click at [274, 246] on button "Volgende vraag" at bounding box center [254, 246] width 243 height 17
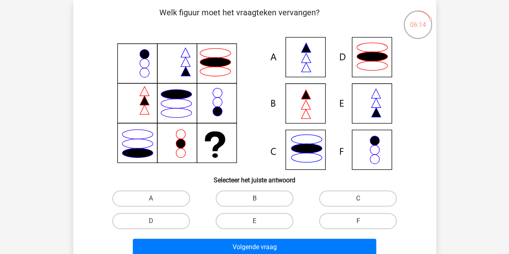
click at [163, 203] on label "A" at bounding box center [151, 198] width 78 height 16
click at [156, 203] on input "A" at bounding box center [153, 200] width 5 height 5
radio input "true"
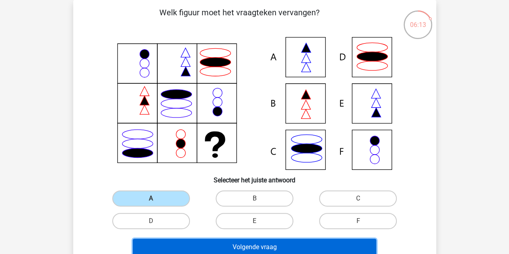
click at [220, 241] on button "Volgende vraag" at bounding box center [254, 246] width 243 height 17
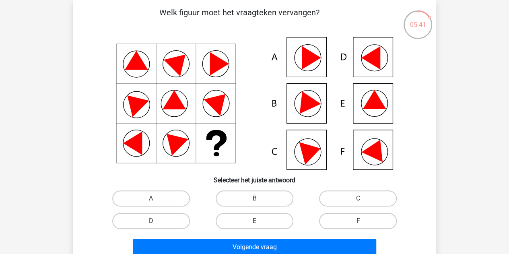
click at [257, 223] on input "E" at bounding box center [256, 223] width 5 height 5
radio input "true"
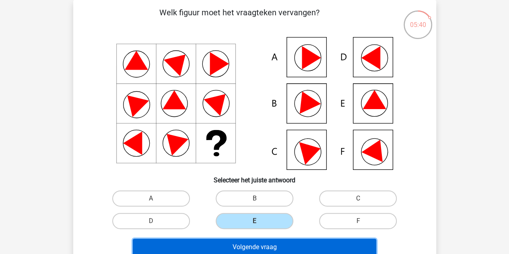
click at [248, 248] on button "Volgende vraag" at bounding box center [254, 246] width 243 height 17
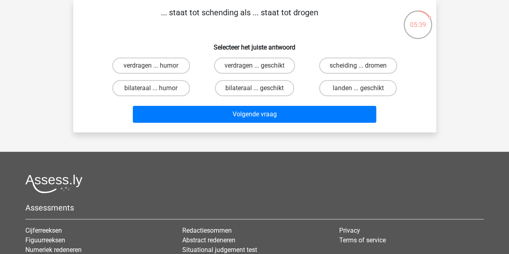
scroll to position [0, 0]
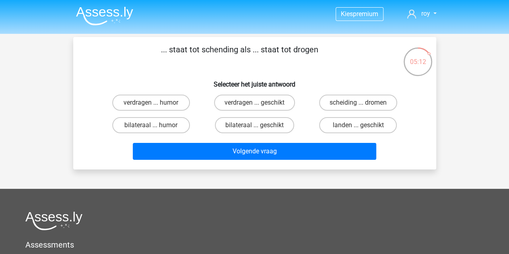
click at [351, 130] on label "landen ... geschikt" at bounding box center [358, 125] width 78 height 16
click at [358, 130] on input "landen ... geschikt" at bounding box center [360, 127] width 5 height 5
radio input "true"
click at [317, 136] on div "landen ... geschikt" at bounding box center [357, 125] width 103 height 23
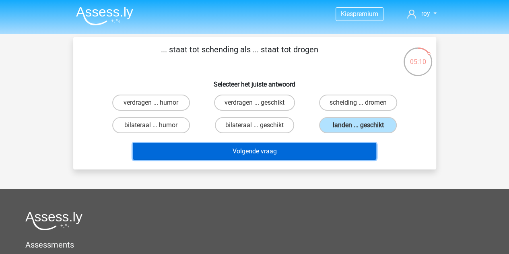
click at [289, 158] on button "Volgende vraag" at bounding box center [254, 151] width 243 height 17
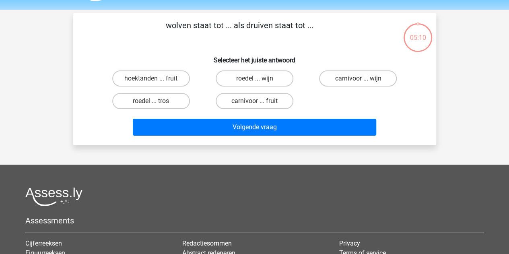
scroll to position [37, 0]
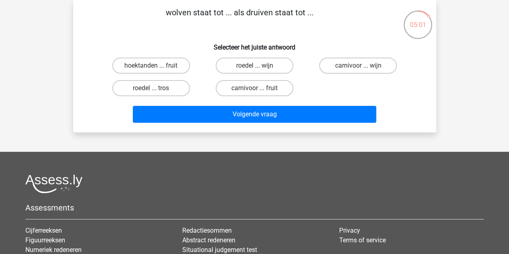
click at [164, 92] on label "roedel ... tros" at bounding box center [151, 88] width 78 height 16
click at [156, 92] on input "roedel ... tros" at bounding box center [153, 90] width 5 height 5
radio input "true"
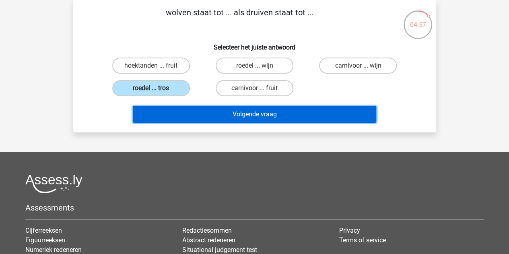
click at [234, 113] on button "Volgende vraag" at bounding box center [254, 114] width 243 height 17
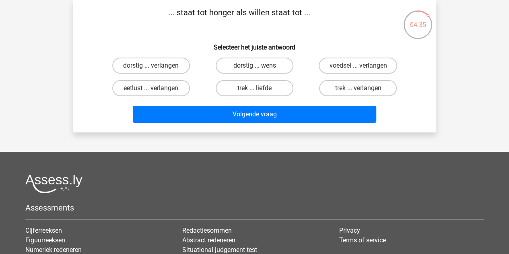
click at [353, 93] on label "trek ... verlangen" at bounding box center [358, 88] width 78 height 16
click at [358, 93] on input "trek ... verlangen" at bounding box center [360, 90] width 5 height 5
radio input "true"
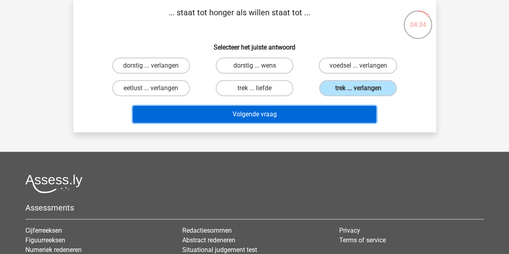
click at [312, 119] on button "Volgende vraag" at bounding box center [254, 114] width 243 height 17
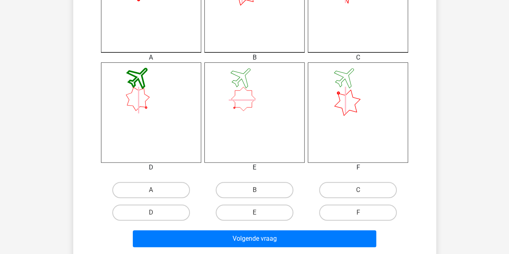
scroll to position [282, 0]
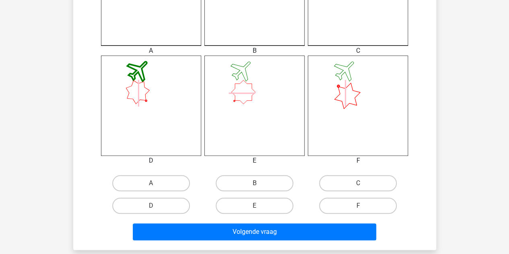
click at [341, 174] on div "C" at bounding box center [357, 183] width 103 height 23
click at [341, 181] on label "C" at bounding box center [358, 183] width 78 height 16
click at [358, 183] on input "C" at bounding box center [360, 185] width 5 height 5
radio input "true"
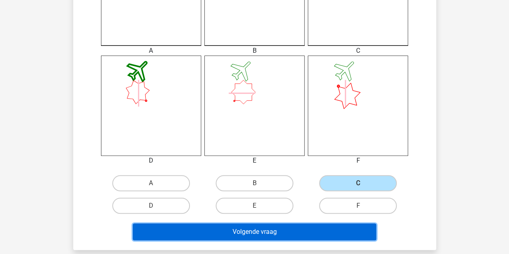
click at [247, 233] on button "Volgende vraag" at bounding box center [254, 231] width 243 height 17
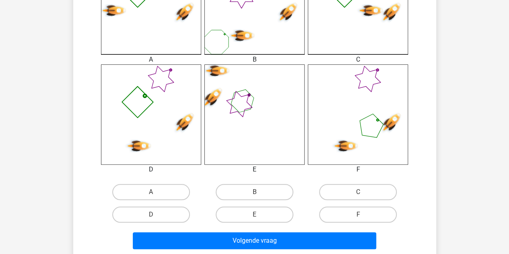
scroll to position [273, 0]
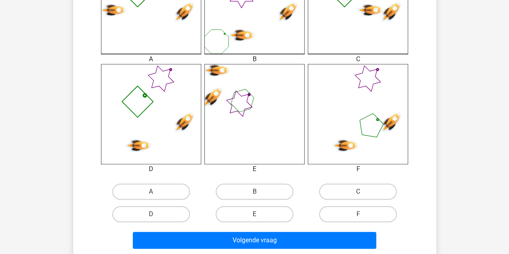
click at [361, 191] on label "C" at bounding box center [358, 191] width 78 height 16
click at [361, 191] on input "C" at bounding box center [360, 193] width 5 height 5
radio input "true"
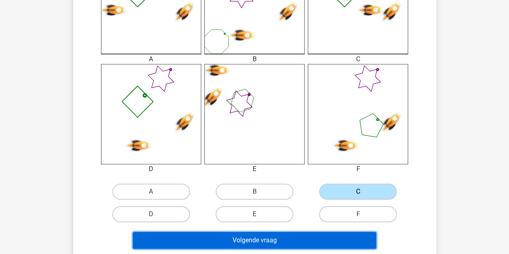
click at [291, 238] on button "Volgende vraag" at bounding box center [254, 240] width 243 height 17
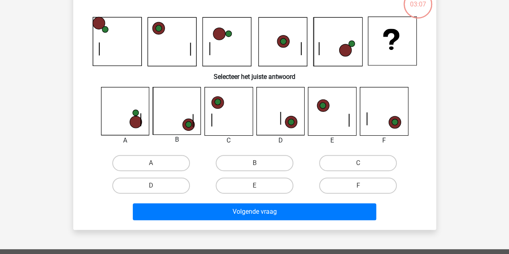
scroll to position [37, 0]
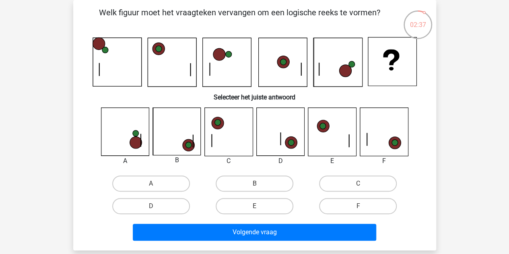
click at [267, 177] on label "B" at bounding box center [254, 183] width 78 height 16
click at [259, 183] on input "B" at bounding box center [256, 185] width 5 height 5
radio input "true"
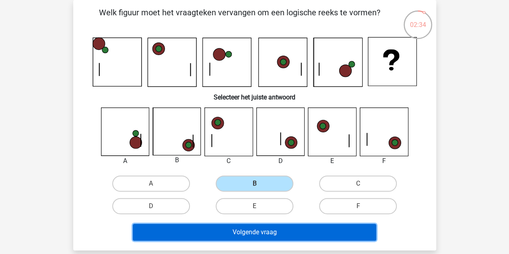
click at [275, 232] on button "Volgende vraag" at bounding box center [254, 232] width 243 height 17
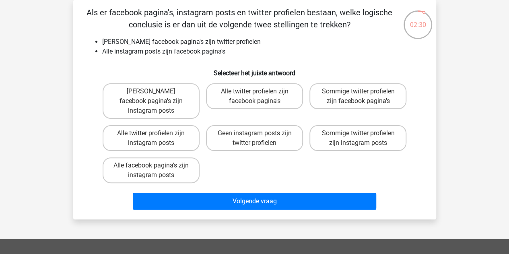
click at [162, 162] on label "Alle facebook pagina's zijn instagram posts" at bounding box center [151, 170] width 97 height 26
click at [156, 165] on input "Alle facebook pagina's zijn instagram posts" at bounding box center [153, 167] width 5 height 5
radio input "true"
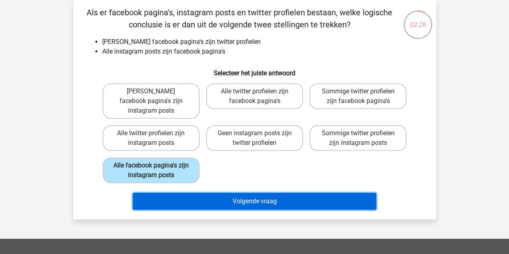
click at [230, 197] on button "Volgende vraag" at bounding box center [254, 201] width 243 height 17
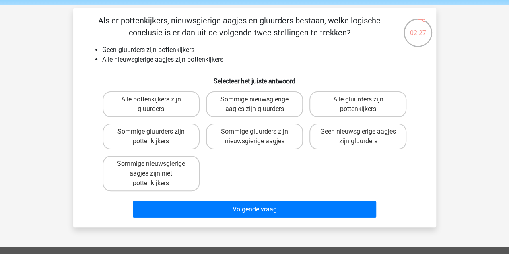
scroll to position [29, 0]
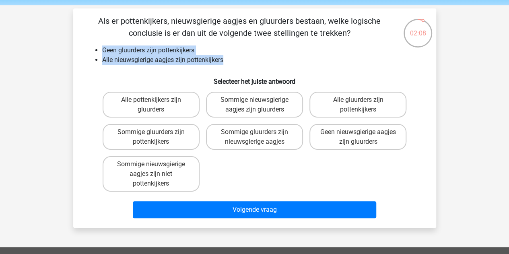
drag, startPoint x: 102, startPoint y: 49, endPoint x: 230, endPoint y: 64, distance: 129.1
click at [230, 64] on ul "Geen gluurders zijn pottenkijkers Alle nieuwsgierige aagjes zijn pottenkijkers" at bounding box center [254, 54] width 337 height 19
click at [230, 64] on li "Alle nieuwsgierige aagjes zijn pottenkijkers" at bounding box center [262, 60] width 321 height 10
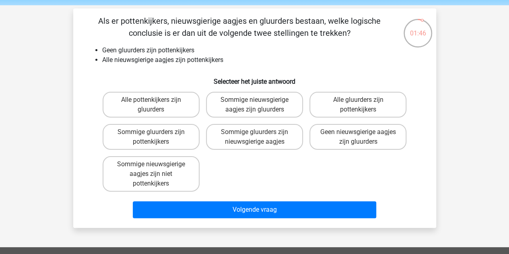
click at [344, 136] on label "Geen nieuwsgierige aagjes zijn gluurders" at bounding box center [357, 137] width 97 height 26
click at [358, 136] on input "Geen nieuwsgierige aagjes zijn gluurders" at bounding box center [360, 134] width 5 height 5
radio input "true"
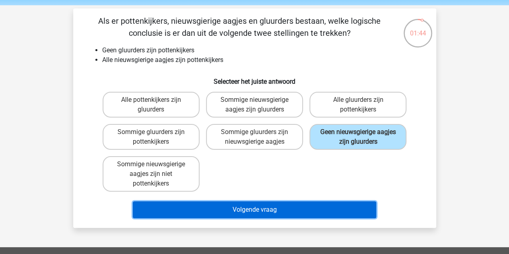
click at [292, 210] on button "Volgende vraag" at bounding box center [254, 209] width 243 height 17
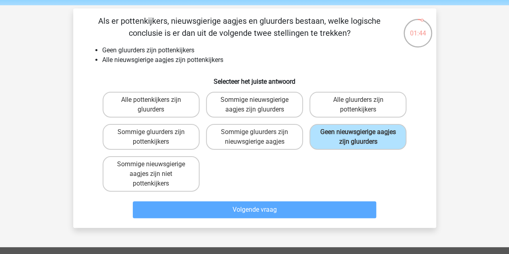
scroll to position [37, 0]
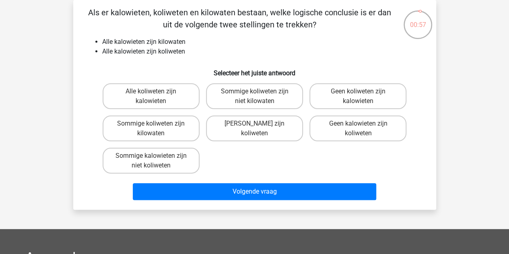
click at [179, 100] on label "Alle koliweten zijn kalowieten" at bounding box center [151, 96] width 97 height 26
click at [156, 96] on input "Alle koliweten zijn kalowieten" at bounding box center [153, 93] width 5 height 5
radio input "true"
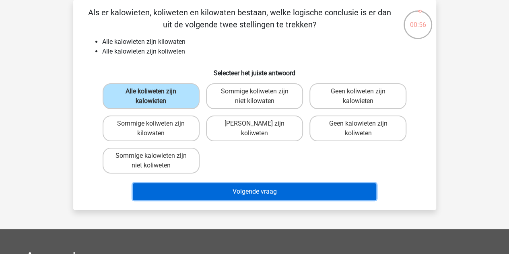
click at [266, 194] on button "Volgende vraag" at bounding box center [254, 191] width 243 height 17
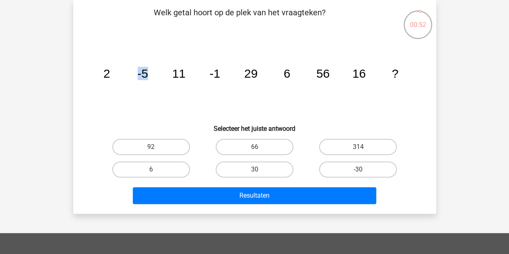
drag, startPoint x: 135, startPoint y: 75, endPoint x: 160, endPoint y: 78, distance: 24.7
click at [160, 78] on icon "image/svg+xml 2 -5 11 -1 29 6 56 16 ?" at bounding box center [254, 77] width 324 height 81
drag, startPoint x: 213, startPoint y: 75, endPoint x: 237, endPoint y: 76, distance: 24.1
click at [237, 76] on icon "image/svg+xml 2 -5 11 -1 29 6 56 16 ?" at bounding box center [254, 77] width 324 height 81
click at [137, 88] on icon "image/svg+xml 2 -5 11 -1 29 6 56 16 ?" at bounding box center [254, 77] width 324 height 81
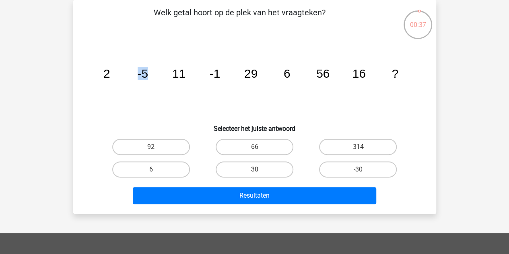
drag, startPoint x: 129, startPoint y: 73, endPoint x: 163, endPoint y: 77, distance: 34.0
click at [163, 77] on icon "image/svg+xml 2 -5 11 -1 29 6 56 16 ?" at bounding box center [254, 77] width 324 height 81
click at [110, 79] on tspan "11" at bounding box center [106, 73] width 7 height 13
drag, startPoint x: 174, startPoint y: 76, endPoint x: 194, endPoint y: 76, distance: 19.7
click at [194, 76] on icon "image/svg+xml 2 -5 11 -1 29 6 56 16 ?" at bounding box center [254, 77] width 324 height 81
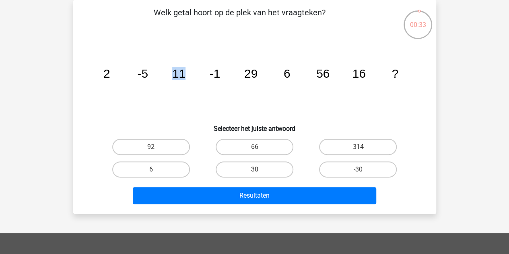
click at [194, 76] on icon "image/svg+xml 2 -5 11 -1 29 6 56 16 ?" at bounding box center [254, 77] width 324 height 81
drag, startPoint x: 208, startPoint y: 73, endPoint x: 232, endPoint y: 73, distance: 24.1
click at [232, 73] on icon "image/svg+xml 2 -5 11 -1 29 6 56 16 ?" at bounding box center [254, 77] width 324 height 81
drag, startPoint x: 209, startPoint y: 73, endPoint x: 267, endPoint y: 70, distance: 58.4
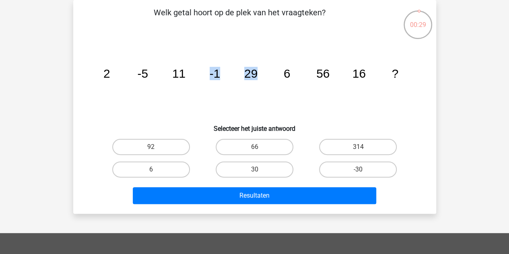
click at [267, 70] on icon "image/svg+xml 2 -5 11 -1 29 6 56 16 ?" at bounding box center [254, 77] width 324 height 81
click at [277, 87] on icon "image/svg+xml 2 -5 11 -1 29 6 56 16 ?" at bounding box center [254, 77] width 324 height 81
drag, startPoint x: 355, startPoint y: 73, endPoint x: 364, endPoint y: 74, distance: 9.3
click at [110, 74] on tspan "16" at bounding box center [106, 73] width 7 height 13
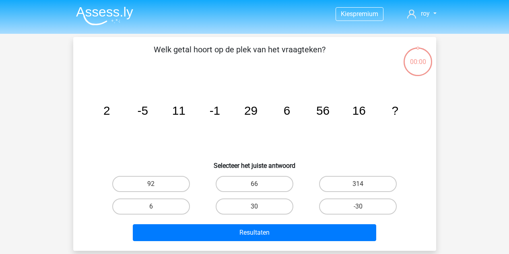
scroll to position [37, 0]
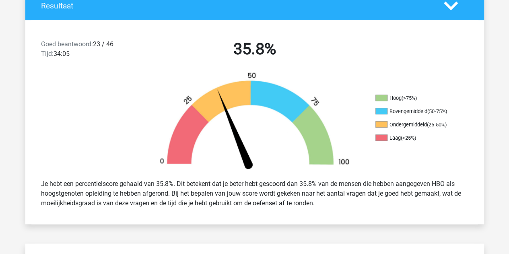
scroll to position [188, 0]
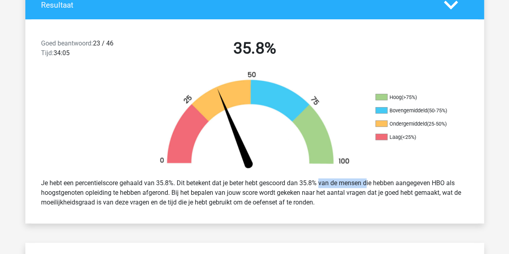
drag, startPoint x: 304, startPoint y: 180, endPoint x: 339, endPoint y: 178, distance: 35.0
click at [339, 178] on div "Je hebt een percentielscore gehaald van 35.8%. Dit betekent dat je beter hebt g…" at bounding box center [254, 192] width 439 height 35
drag, startPoint x: 391, startPoint y: 122, endPoint x: 452, endPoint y: 119, distance: 61.6
click at [452, 119] on ul "Hoog (>75%) Bovengemiddeld (50-75%) Ondergemiddeld (25-50%) Laag (<25%)" at bounding box center [415, 120] width 80 height 53
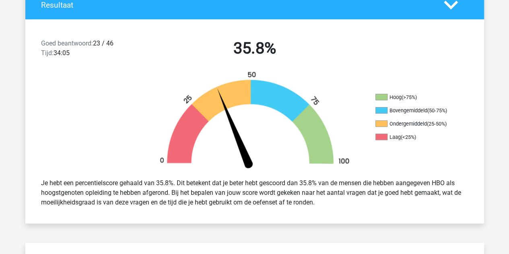
click at [454, 129] on ul "Hoog (>75%) Bovengemiddeld (50-75%) Ondergemiddeld (25-50%) Laag (<25%)" at bounding box center [415, 120] width 80 height 53
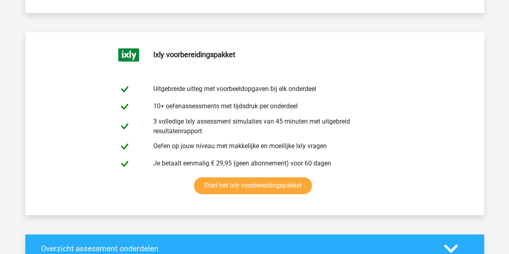
scroll to position [399, 0]
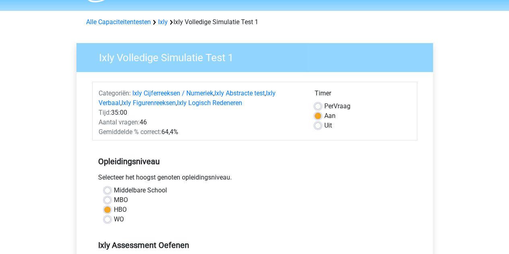
scroll to position [23, 0]
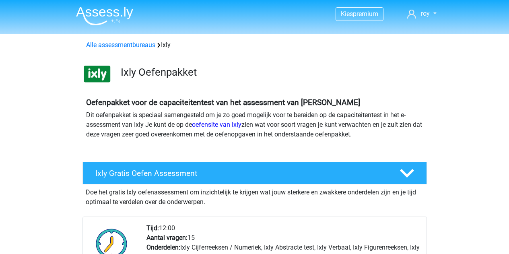
scroll to position [685, 0]
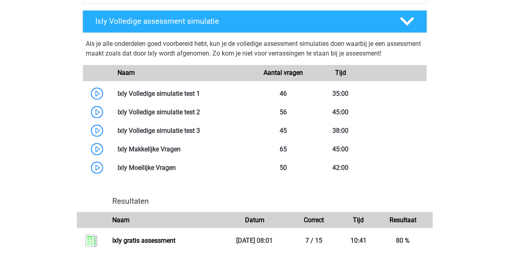
click at [200, 126] on link at bounding box center [200, 130] width 0 height 8
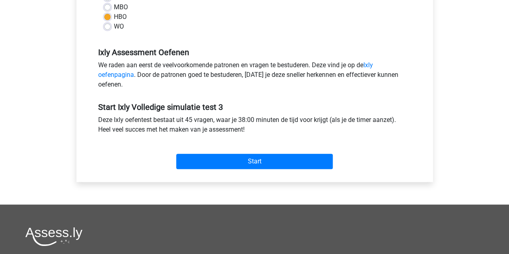
scroll to position [217, 0]
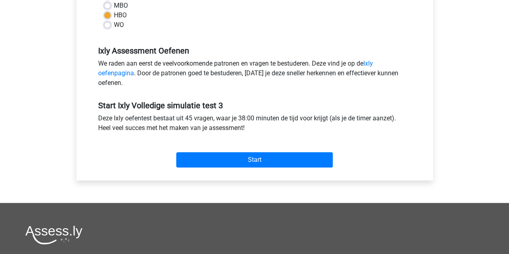
click at [203, 148] on div "Start" at bounding box center [254, 153] width 325 height 28
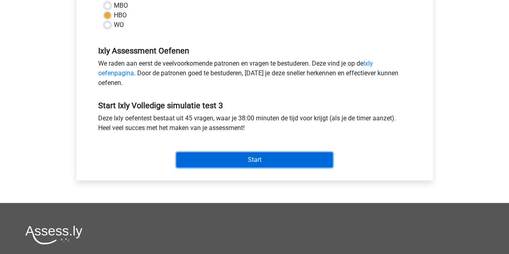
click at [200, 156] on input "Start" at bounding box center [254, 159] width 156 height 15
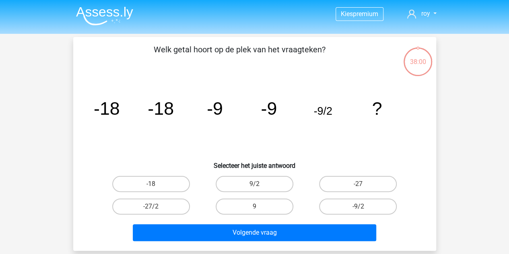
scroll to position [19, 0]
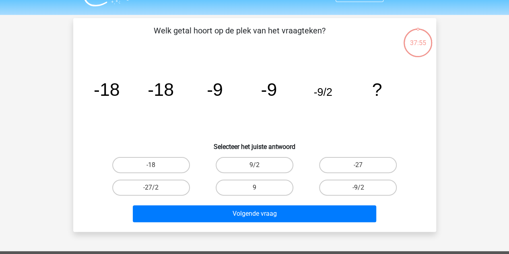
click at [343, 191] on label "-9/2" at bounding box center [358, 187] width 78 height 16
click at [358, 191] on input "-9/2" at bounding box center [360, 189] width 5 height 5
radio input "true"
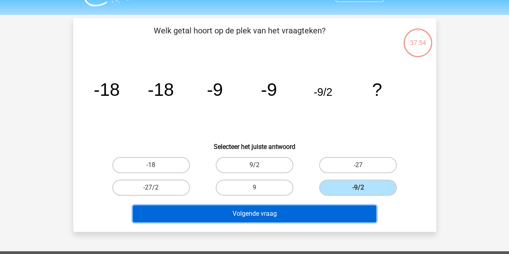
click at [314, 210] on button "Volgende vraag" at bounding box center [254, 213] width 243 height 17
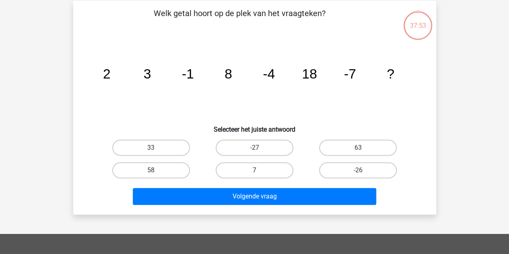
scroll to position [37, 0]
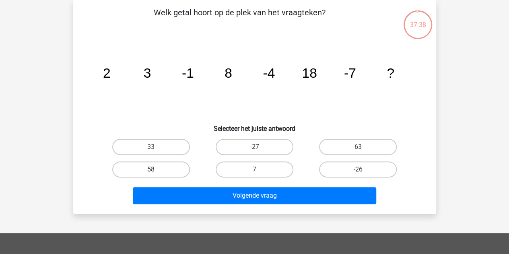
drag, startPoint x: 190, startPoint y: 76, endPoint x: 203, endPoint y: 76, distance: 13.7
click at [203, 76] on icon "image/svg+xml 2 3 -1 8 -4 18 -7 ?" at bounding box center [254, 77] width 324 height 81
click at [369, 165] on label "-26" at bounding box center [358, 169] width 78 height 16
click at [363, 169] on input "-26" at bounding box center [360, 171] width 5 height 5
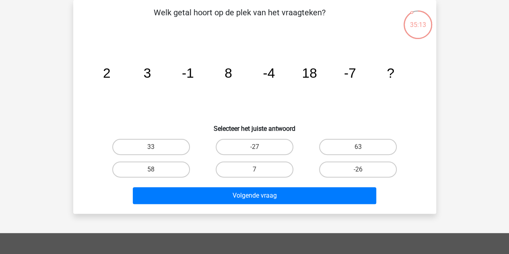
radio input "true"
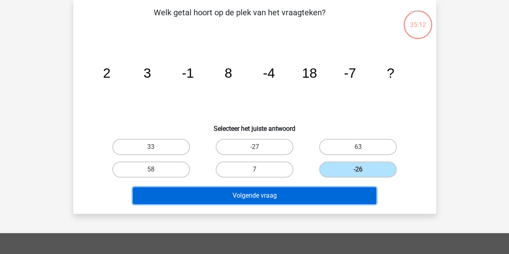
click at [320, 192] on button "Volgende vraag" at bounding box center [254, 195] width 243 height 17
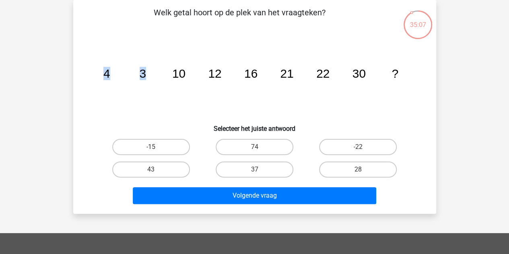
drag, startPoint x: 103, startPoint y: 76, endPoint x: 145, endPoint y: 83, distance: 42.7
click at [145, 83] on icon "image/svg+xml 4 3 10 12 16 21 22 30 ?" at bounding box center [254, 77] width 324 height 81
click at [113, 68] on icon "image/svg+xml 4 3 10 12 16 21 22 30 ?" at bounding box center [254, 77] width 324 height 81
drag, startPoint x: 140, startPoint y: 73, endPoint x: 150, endPoint y: 75, distance: 9.8
click at [150, 75] on icon "image/svg+xml 4 3 10 12 16 21 22 30 ?" at bounding box center [254, 77] width 324 height 81
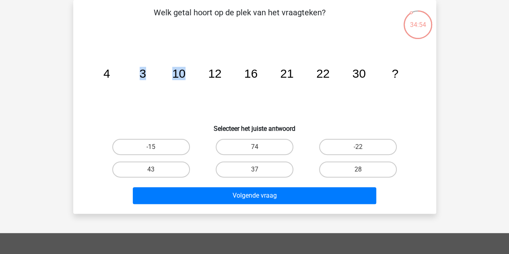
drag, startPoint x: 107, startPoint y: 66, endPoint x: 206, endPoint y: 57, distance: 99.3
click at [206, 57] on icon "image/svg+xml 4 3 10 12 16 21 22 30 ?" at bounding box center [254, 77] width 324 height 81
drag, startPoint x: 141, startPoint y: 73, endPoint x: 152, endPoint y: 74, distance: 11.3
click at [152, 74] on icon "image/svg+xml 4 3 10 12 16 21 22 30 ?" at bounding box center [254, 77] width 324 height 81
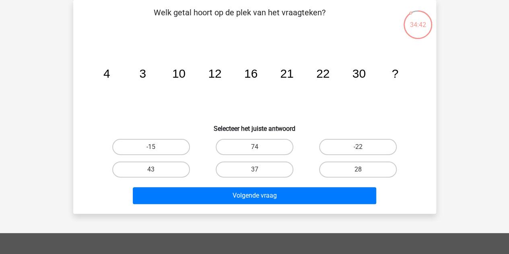
click at [312, 71] on icon "image/svg+xml 4 3 10 12 16 21 22 30 ?" at bounding box center [254, 77] width 324 height 81
click at [180, 171] on label "43" at bounding box center [151, 169] width 78 height 16
click at [156, 171] on input "43" at bounding box center [153, 171] width 5 height 5
radio input "true"
click at [206, 205] on div "Volgende vraag" at bounding box center [254, 197] width 310 height 20
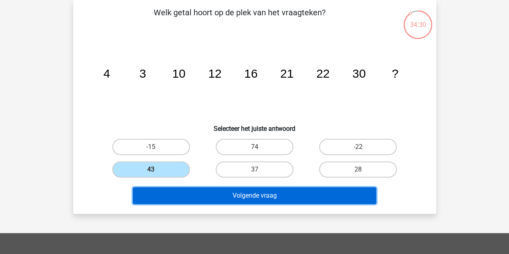
click at [218, 202] on button "Volgende vraag" at bounding box center [254, 195] width 243 height 17
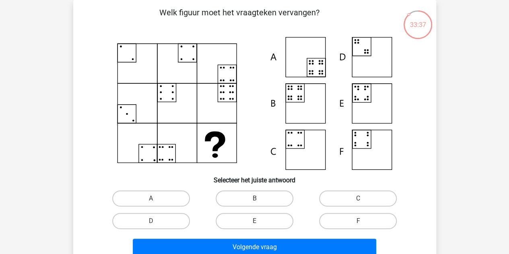
click at [376, 58] on icon at bounding box center [254, 103] width 324 height 133
click at [167, 218] on label "D" at bounding box center [151, 221] width 78 height 16
click at [156, 221] on input "D" at bounding box center [153, 223] width 5 height 5
radio input "true"
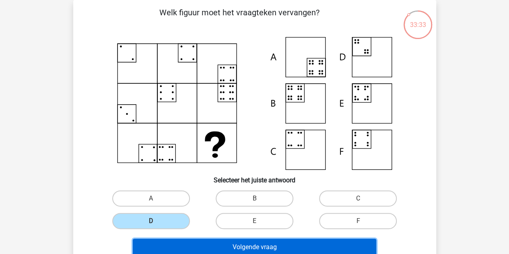
click at [249, 245] on button "Volgende vraag" at bounding box center [254, 246] width 243 height 17
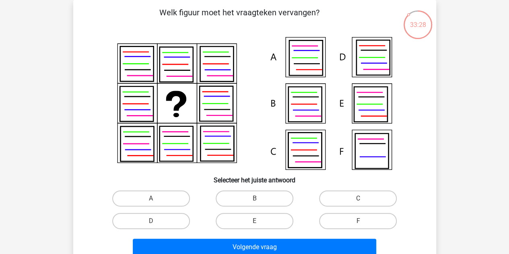
click at [242, 216] on label "E" at bounding box center [254, 221] width 78 height 16
click at [254, 221] on input "E" at bounding box center [256, 223] width 5 height 5
radio input "true"
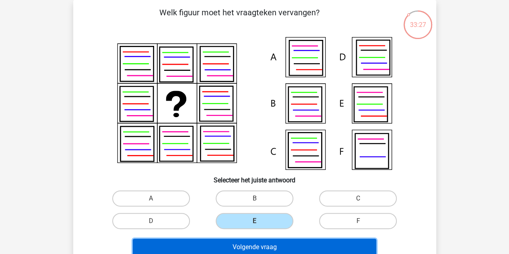
click at [242, 242] on button "Volgende vraag" at bounding box center [254, 246] width 243 height 17
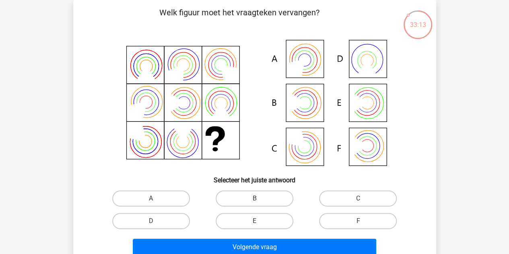
click at [154, 216] on label "D" at bounding box center [151, 221] width 78 height 16
click at [154, 221] on input "D" at bounding box center [153, 223] width 5 height 5
radio input "true"
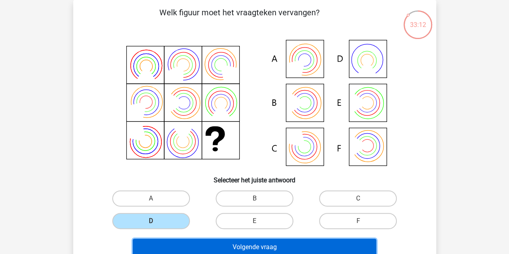
click at [209, 241] on button "Volgende vraag" at bounding box center [254, 246] width 243 height 17
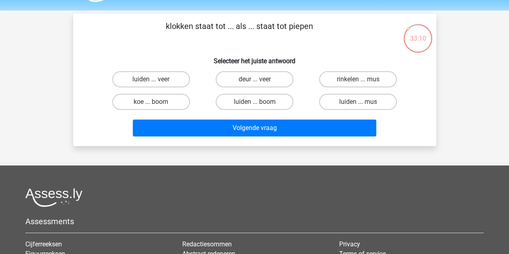
scroll to position [23, 0]
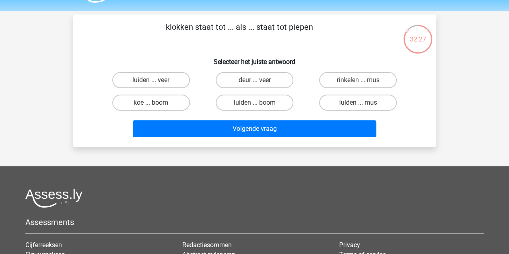
click at [161, 77] on label "luiden ... veer" at bounding box center [151, 80] width 78 height 16
click at [156, 80] on input "luiden ... veer" at bounding box center [153, 82] width 5 height 5
radio input "true"
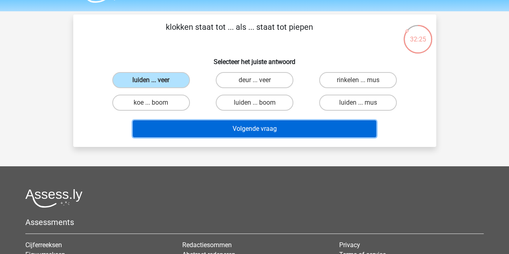
click at [269, 132] on button "Volgende vraag" at bounding box center [254, 128] width 243 height 17
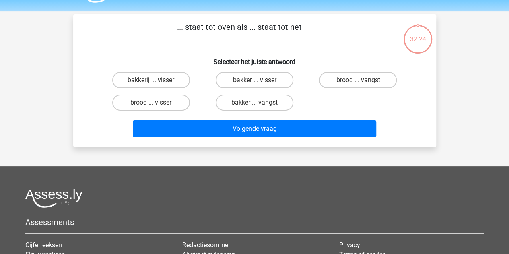
scroll to position [37, 0]
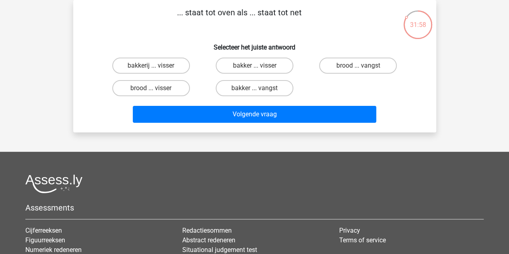
click at [262, 68] on label "bakker ... visser" at bounding box center [254, 65] width 78 height 16
click at [259, 68] on input "bakker ... visser" at bounding box center [256, 68] width 5 height 5
radio input "true"
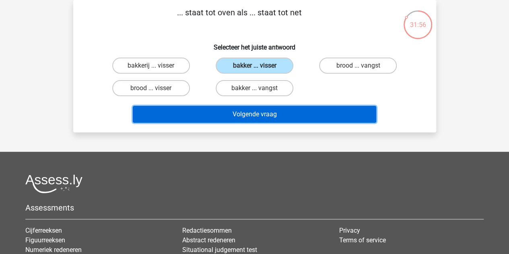
click at [254, 115] on button "Volgende vraag" at bounding box center [254, 114] width 243 height 17
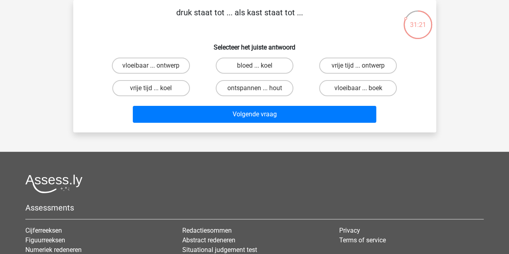
click at [353, 86] on label "vloeibaar ... boek" at bounding box center [358, 88] width 78 height 16
click at [358, 88] on input "vloeibaar ... boek" at bounding box center [360, 90] width 5 height 5
radio input "true"
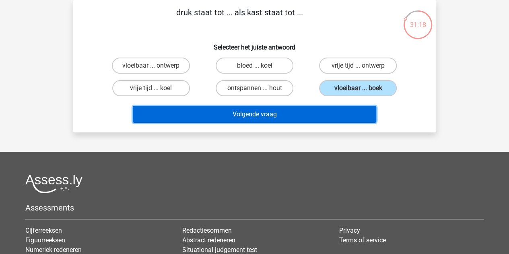
click at [298, 120] on button "Volgende vraag" at bounding box center [254, 114] width 243 height 17
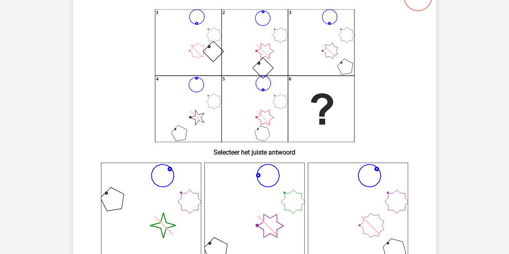
scroll to position [65, 0]
click at [390, 183] on icon at bounding box center [358, 212] width 100 height 100
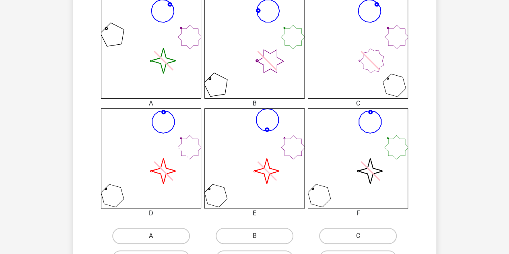
scroll to position [273, 0]
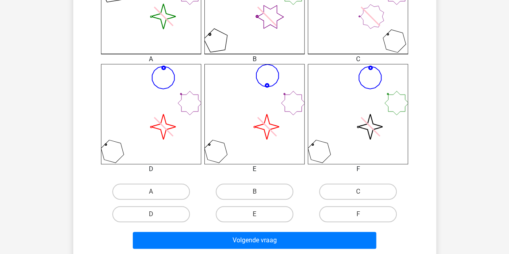
click at [375, 184] on label "C" at bounding box center [358, 191] width 78 height 16
click at [363, 191] on input "C" at bounding box center [360, 193] width 5 height 5
radio input "true"
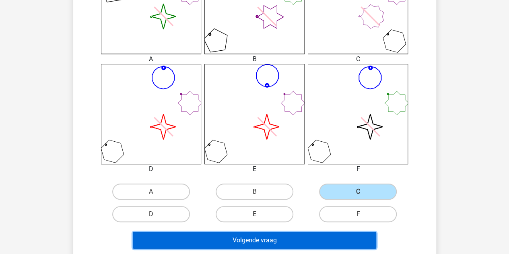
click at [282, 232] on button "Volgende vraag" at bounding box center [254, 240] width 243 height 17
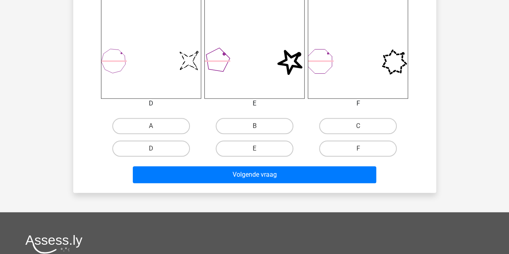
scroll to position [344, 0]
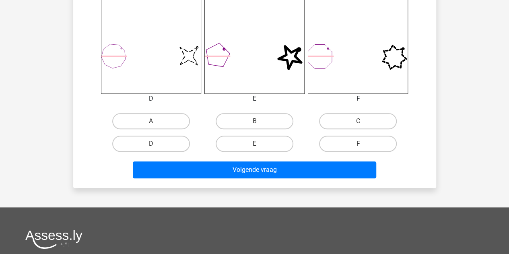
click at [165, 137] on label "D" at bounding box center [151, 143] width 78 height 16
click at [156, 144] on input "D" at bounding box center [153, 146] width 5 height 5
radio input "true"
click at [179, 179] on div "Volgende vraag" at bounding box center [254, 171] width 310 height 20
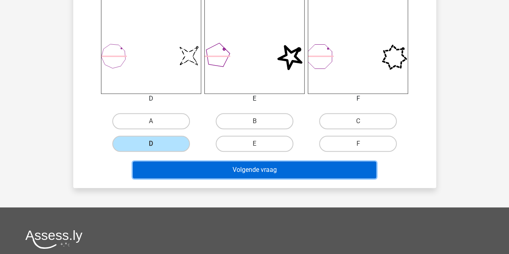
click at [204, 166] on button "Volgende vraag" at bounding box center [254, 169] width 243 height 17
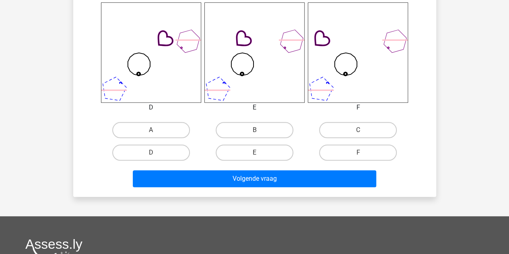
scroll to position [334, 0]
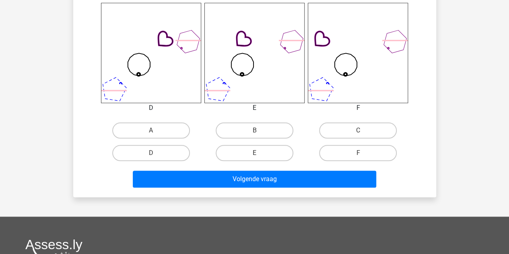
click at [355, 128] on label "C" at bounding box center [358, 130] width 78 height 16
click at [358, 130] on input "C" at bounding box center [360, 132] width 5 height 5
radio input "true"
drag, startPoint x: 283, startPoint y: 166, endPoint x: 260, endPoint y: 181, distance: 27.3
click at [260, 181] on div "Volgende vraag" at bounding box center [254, 177] width 337 height 27
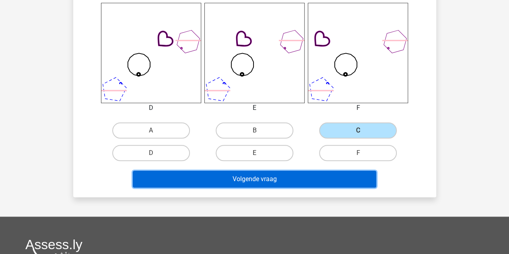
click at [260, 181] on button "Volgende vraag" at bounding box center [254, 178] width 243 height 17
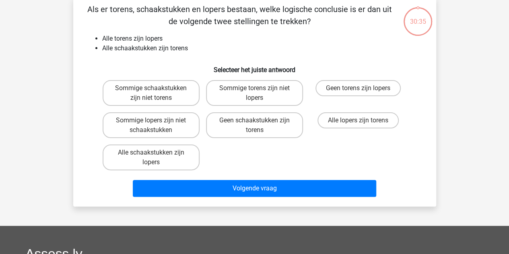
scroll to position [37, 0]
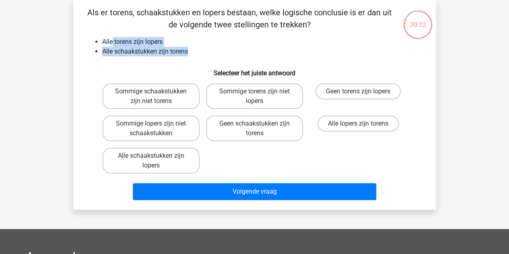
drag, startPoint x: 113, startPoint y: 37, endPoint x: 198, endPoint y: 47, distance: 86.2
click at [198, 47] on ul "Alle torens zijn lopers Alle schaakstukken zijn torens" at bounding box center [254, 46] width 337 height 19
click at [198, 47] on li "Alle schaakstukken zijn torens" at bounding box center [262, 52] width 321 height 10
drag, startPoint x: 105, startPoint y: 38, endPoint x: 163, endPoint y: 43, distance: 58.5
click at [163, 43] on li "Alle torens zijn lopers" at bounding box center [262, 42] width 321 height 10
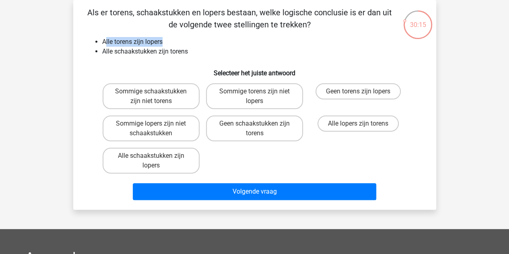
click at [175, 41] on li "Alle torens zijn lopers" at bounding box center [262, 42] width 321 height 10
click at [172, 145] on div "Alle schaakstukken zijn lopers" at bounding box center [150, 160] width 103 height 32
click at [166, 154] on label "Alle schaakstukken zijn lopers" at bounding box center [151, 161] width 97 height 26
click at [156, 156] on input "Alle schaakstukken zijn lopers" at bounding box center [153, 158] width 5 height 5
radio input "true"
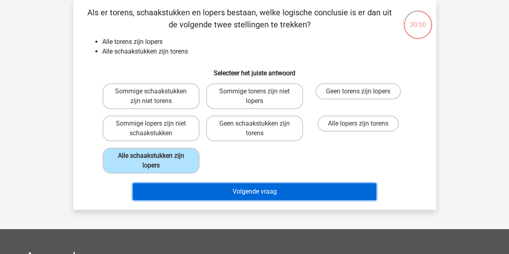
click at [222, 189] on button "Volgende vraag" at bounding box center [254, 191] width 243 height 17
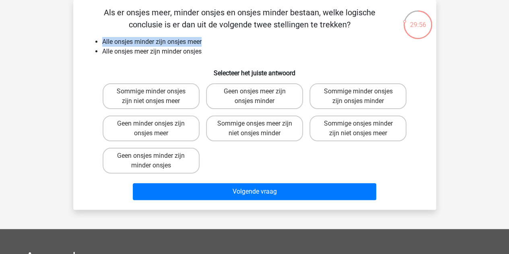
drag, startPoint x: 104, startPoint y: 37, endPoint x: 214, endPoint y: 31, distance: 110.3
click at [214, 31] on div "Als er onsjes meer, minder onsjes en onsjes minder bestaan, welke logische conc…" at bounding box center [254, 104] width 356 height 197
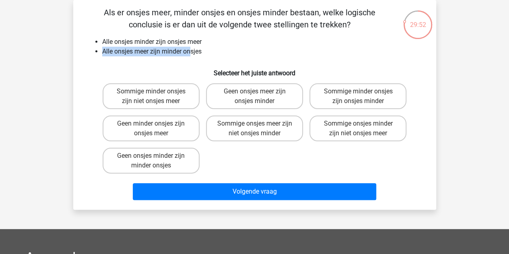
drag, startPoint x: 103, startPoint y: 48, endPoint x: 193, endPoint y: 51, distance: 89.7
click at [193, 51] on li "Alle onsjes meer zijn minder onsjes" at bounding box center [262, 52] width 321 height 10
click at [218, 49] on li "Alle onsjes meer zijn minder onsjes" at bounding box center [262, 52] width 321 height 10
click at [175, 129] on label "Geen minder onsjes zijn onsjes meer" at bounding box center [151, 128] width 97 height 26
click at [156, 129] on input "Geen minder onsjes zijn onsjes meer" at bounding box center [153, 125] width 5 height 5
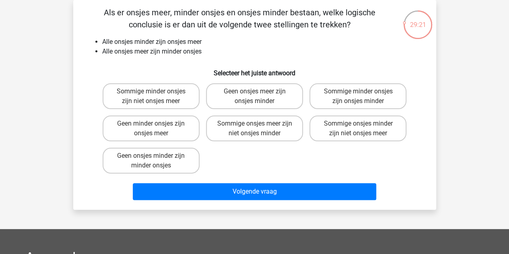
radio input "true"
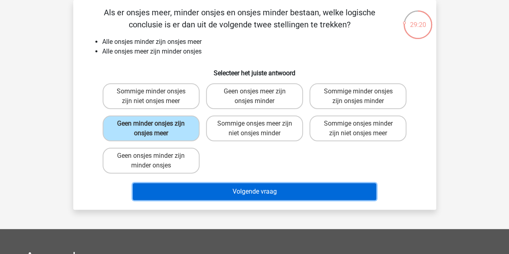
click at [216, 187] on button "Volgende vraag" at bounding box center [254, 191] width 243 height 17
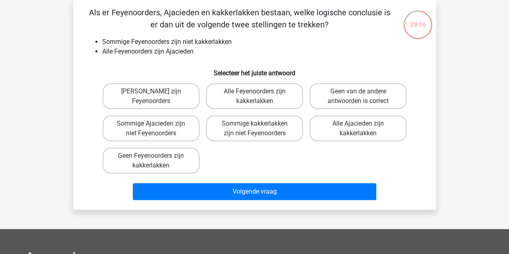
click at [349, 136] on label "Alle Ajacieden zijn kakkerlakken" at bounding box center [357, 128] width 97 height 26
click at [358, 129] on input "Alle Ajacieden zijn kakkerlakken" at bounding box center [360, 125] width 5 height 5
radio input "true"
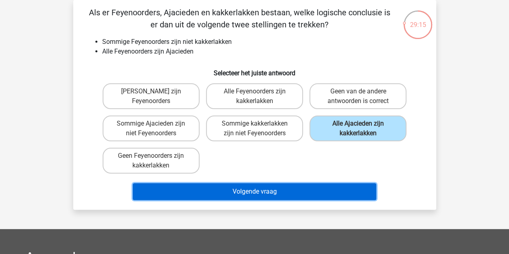
click at [256, 199] on button "Volgende vraag" at bounding box center [254, 191] width 243 height 17
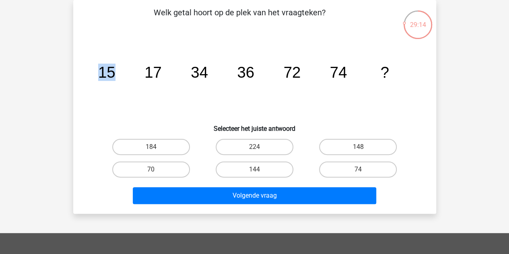
drag, startPoint x: 101, startPoint y: 78, endPoint x: 120, endPoint y: 79, distance: 19.4
click at [120, 79] on icon "image/svg+xml 15 17 34 36 72 74 ?" at bounding box center [254, 77] width 324 height 81
drag, startPoint x: 147, startPoint y: 73, endPoint x: 163, endPoint y: 74, distance: 16.1
click at [163, 74] on icon "image/svg+xml 15 17 34 36 72 74 ?" at bounding box center [254, 77] width 324 height 81
click at [164, 74] on icon "image/svg+xml 15 17 34 36 72 74 ?" at bounding box center [254, 77] width 324 height 81
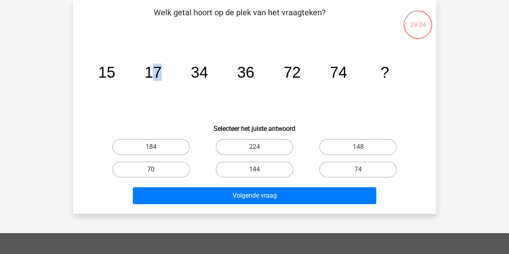
drag, startPoint x: 151, startPoint y: 74, endPoint x: 164, endPoint y: 74, distance: 13.7
click at [164, 74] on icon "image/svg+xml 15 17 34 36 72 74 ?" at bounding box center [254, 77] width 324 height 81
click at [115, 72] on tspan "17" at bounding box center [106, 72] width 17 height 17
click at [115, 71] on tspan "17" at bounding box center [106, 72] width 17 height 17
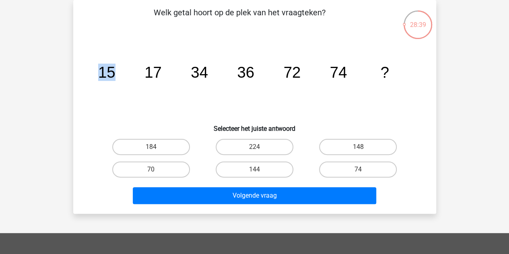
drag, startPoint x: 122, startPoint y: 70, endPoint x: 93, endPoint y: 70, distance: 29.4
click at [93, 70] on icon "image/svg+xml 15 17 34 36 72 74 ?" at bounding box center [254, 77] width 324 height 81
click at [102, 72] on tspan "15" at bounding box center [106, 72] width 17 height 17
drag, startPoint x: 102, startPoint y: 72, endPoint x: 111, endPoint y: 74, distance: 10.1
click at [111, 74] on tspan "15" at bounding box center [106, 72] width 17 height 17
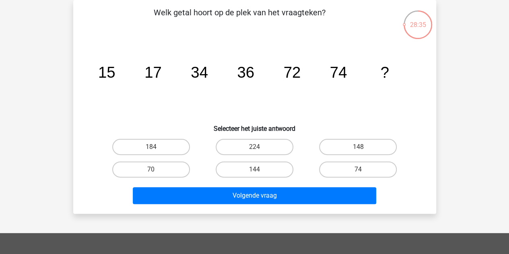
click at [190, 70] on icon "image/svg+xml 15 17 34 36 72 74 ?" at bounding box center [254, 77] width 324 height 81
drag, startPoint x: 190, startPoint y: 70, endPoint x: 204, endPoint y: 72, distance: 14.1
click at [204, 72] on icon "image/svg+xml 15 17 34 36 72 74 ?" at bounding box center [254, 77] width 324 height 81
drag, startPoint x: 105, startPoint y: 68, endPoint x: 117, endPoint y: 69, distance: 11.7
click at [117, 69] on icon "image/svg+xml 15 17 34 36 72 74 ?" at bounding box center [254, 77] width 324 height 81
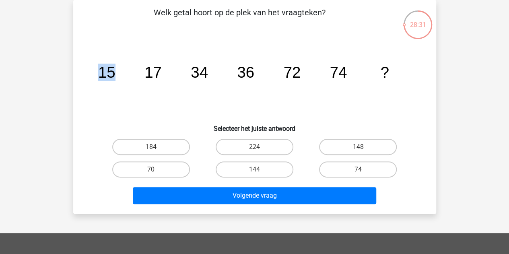
drag, startPoint x: 97, startPoint y: 70, endPoint x: 117, endPoint y: 71, distance: 20.2
click at [117, 71] on icon "image/svg+xml 15 17 34 36 72 74 ?" at bounding box center [254, 77] width 324 height 81
click at [101, 74] on tspan "15" at bounding box center [106, 72] width 17 height 17
drag, startPoint x: 101, startPoint y: 74, endPoint x: 118, endPoint y: 74, distance: 17.3
click at [118, 74] on icon "image/svg+xml 15 17 34 36 72 74 ?" at bounding box center [254, 77] width 324 height 81
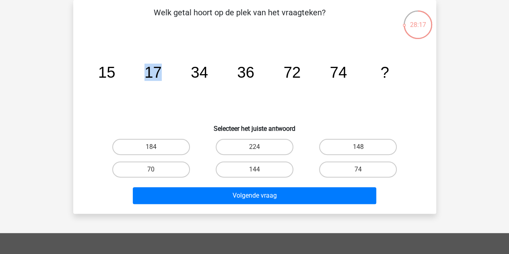
drag, startPoint x: 148, startPoint y: 71, endPoint x: 162, endPoint y: 73, distance: 13.8
click at [162, 73] on icon "image/svg+xml 15 17 34 36 72 74 ?" at bounding box center [254, 77] width 324 height 81
drag, startPoint x: 196, startPoint y: 68, endPoint x: 230, endPoint y: 68, distance: 33.8
click at [230, 68] on icon "image/svg+xml 15 17 34 36 72 74 ?" at bounding box center [254, 77] width 324 height 81
click at [115, 70] on tspan "36" at bounding box center [106, 72] width 17 height 17
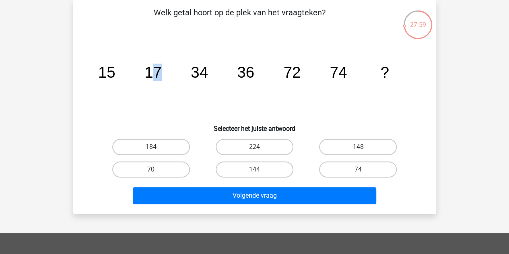
drag, startPoint x: 152, startPoint y: 68, endPoint x: 170, endPoint y: 68, distance: 17.7
click at [170, 68] on icon "image/svg+xml 15 17 34 36 72 74 ?" at bounding box center [254, 77] width 324 height 81
drag, startPoint x: 191, startPoint y: 69, endPoint x: 211, endPoint y: 71, distance: 20.2
click at [211, 71] on icon "image/svg+xml 15 17 34 36 72 74 ?" at bounding box center [254, 77] width 324 height 81
drag, startPoint x: 284, startPoint y: 68, endPoint x: 305, endPoint y: 69, distance: 20.5
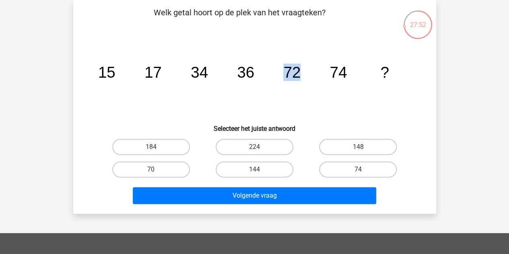
click at [305, 69] on icon "image/svg+xml 15 17 34 36 72 74 ?" at bounding box center [254, 77] width 324 height 81
click at [115, 71] on tspan "72" at bounding box center [106, 72] width 17 height 17
click at [248, 173] on label "144" at bounding box center [254, 169] width 78 height 16
click at [254, 173] on input "144" at bounding box center [256, 171] width 5 height 5
radio input "true"
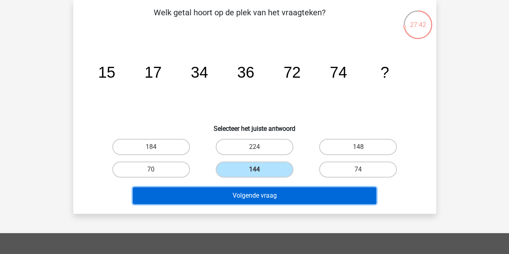
click at [246, 196] on button "Volgende vraag" at bounding box center [254, 195] width 243 height 17
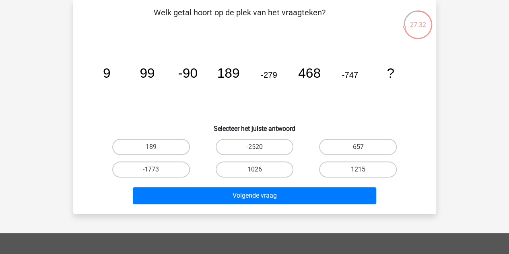
click at [166, 170] on label "-1773" at bounding box center [151, 169] width 78 height 16
click at [156, 170] on input "-1773" at bounding box center [153, 171] width 5 height 5
radio input "true"
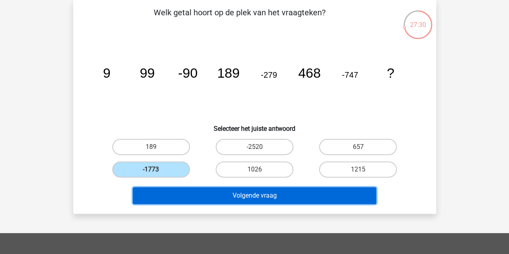
click at [270, 190] on button "Volgende vraag" at bounding box center [254, 195] width 243 height 17
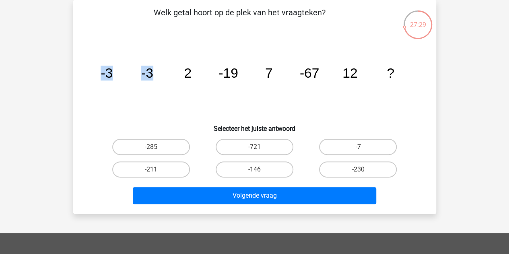
drag, startPoint x: 101, startPoint y: 63, endPoint x: 152, endPoint y: 67, distance: 50.8
click at [152, 67] on icon "image/svg+xml -3 -3 2 -19 7 -67 12 ?" at bounding box center [254, 77] width 324 height 81
click at [160, 90] on icon "image/svg+xml -3 -3 2 -19 7 -67 12 ?" at bounding box center [254, 77] width 324 height 81
drag, startPoint x: 223, startPoint y: 71, endPoint x: 313, endPoint y: 72, distance: 90.1
click at [313, 72] on g "-3 -3 2 -19 7 -67 12 ?" at bounding box center [247, 73] width 293 height 15
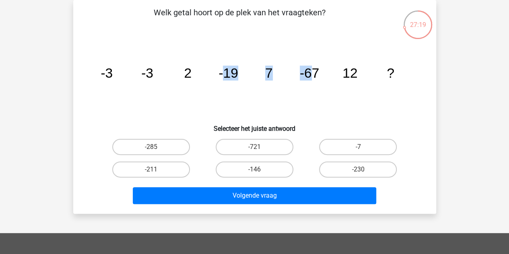
click at [253, 146] on label "-721" at bounding box center [254, 147] width 78 height 16
click at [254, 147] on input "-721" at bounding box center [256, 149] width 5 height 5
radio input "true"
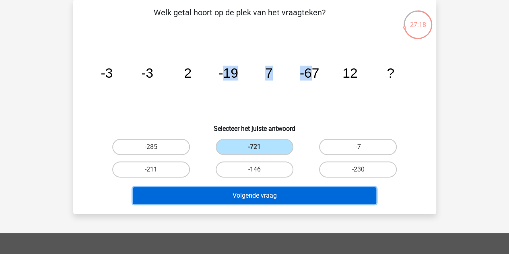
click at [247, 189] on button "Volgende vraag" at bounding box center [254, 195] width 243 height 17
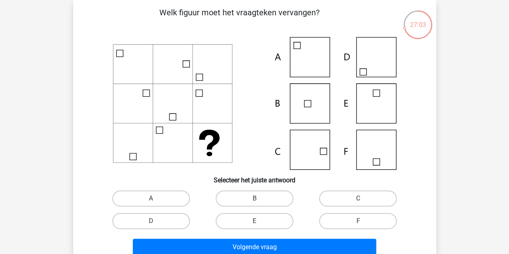
click at [334, 197] on label "C" at bounding box center [358, 198] width 78 height 16
click at [358, 198] on input "C" at bounding box center [360, 200] width 5 height 5
radio input "true"
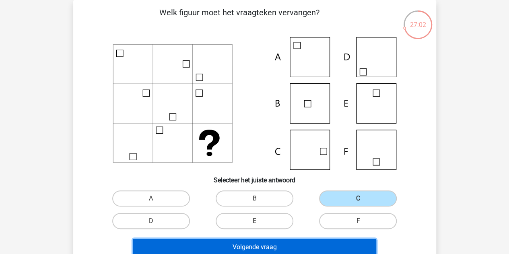
click at [261, 248] on button "Volgende vraag" at bounding box center [254, 246] width 243 height 17
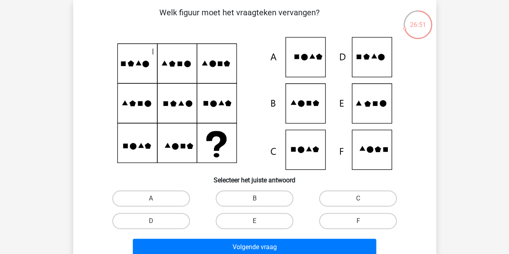
click at [164, 62] on icon at bounding box center [164, 63] width 6 height 5
click at [206, 68] on icon at bounding box center [254, 103] width 324 height 133
click at [162, 198] on label "A" at bounding box center [151, 198] width 78 height 16
click at [156, 198] on input "A" at bounding box center [153, 200] width 5 height 5
radio input "true"
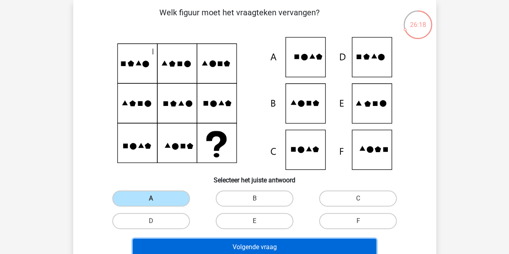
click at [201, 249] on button "Volgende vraag" at bounding box center [254, 246] width 243 height 17
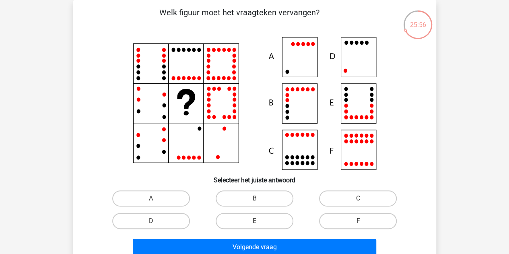
click at [166, 191] on label "A" at bounding box center [151, 198] width 78 height 16
click at [156, 198] on input "A" at bounding box center [153, 200] width 5 height 5
radio input "true"
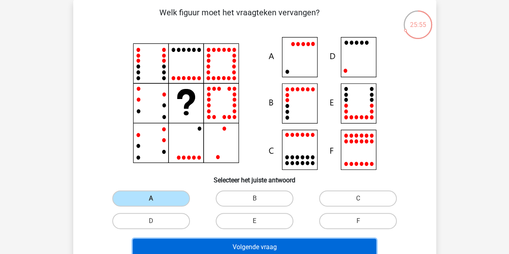
click at [253, 246] on button "Volgende vraag" at bounding box center [254, 246] width 243 height 17
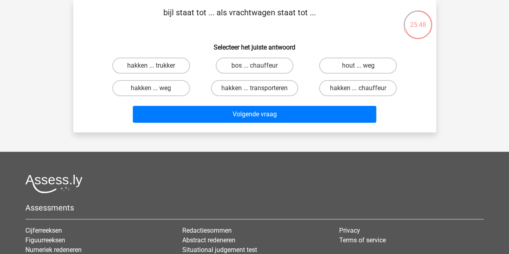
click at [271, 70] on label "bos ... chauffeur" at bounding box center [254, 65] width 78 height 16
click at [259, 70] on input "bos ... chauffeur" at bounding box center [256, 68] width 5 height 5
radio input "true"
click at [251, 90] on label "hakken ... transporteren" at bounding box center [254, 88] width 87 height 16
click at [254, 90] on input "hakken ... transporteren" at bounding box center [256, 90] width 5 height 5
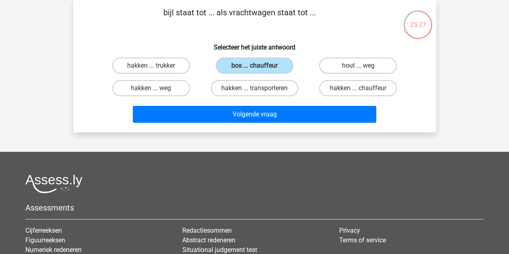
radio input "true"
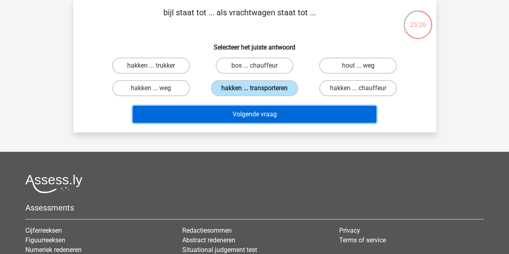
click at [235, 119] on button "Volgende vraag" at bounding box center [254, 114] width 243 height 17
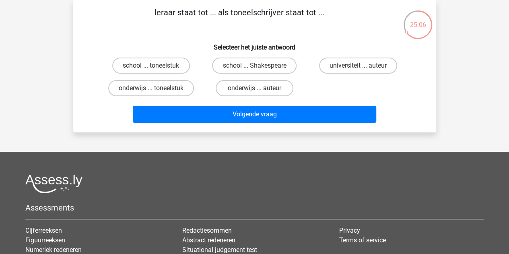
click at [243, 89] on label "onderwijs ... auteur" at bounding box center [254, 88] width 78 height 16
click at [254, 89] on input "onderwijs ... auteur" at bounding box center [256, 90] width 5 height 5
radio input "true"
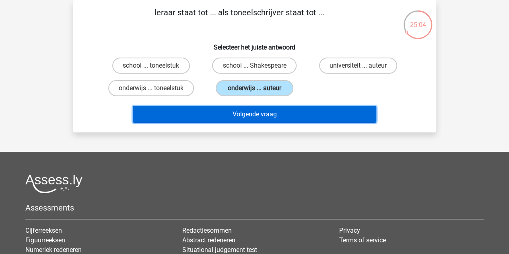
click at [229, 115] on button "Volgende vraag" at bounding box center [254, 114] width 243 height 17
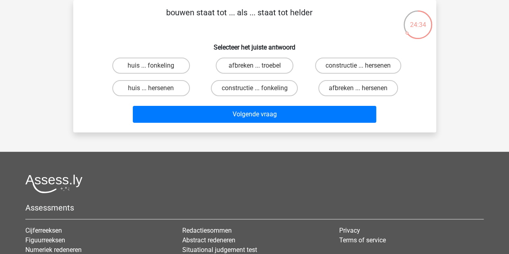
drag, startPoint x: 171, startPoint y: 14, endPoint x: 314, endPoint y: 25, distance: 143.5
click at [314, 25] on p "bouwen staat tot ... als ... staat tot helder" at bounding box center [239, 18] width 307 height 24
drag, startPoint x: 168, startPoint y: 13, endPoint x: 327, endPoint y: 20, distance: 159.3
click at [327, 20] on p "bouwen staat tot ... als ... staat tot helder" at bounding box center [239, 18] width 307 height 24
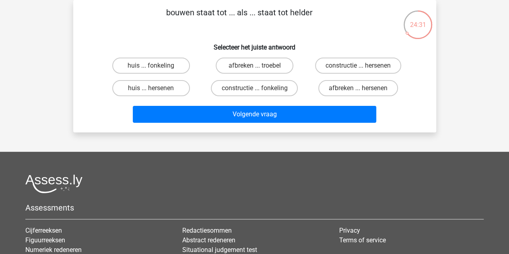
click at [309, 32] on div "bouwen staat tot ... als ... staat tot helder Selecteer het juiste antwoord hui…" at bounding box center [254, 65] width 356 height 119
click at [270, 66] on label "afbreken ... troebel" at bounding box center [254, 65] width 78 height 16
click at [259, 66] on input "afbreken ... troebel" at bounding box center [256, 68] width 5 height 5
radio input "true"
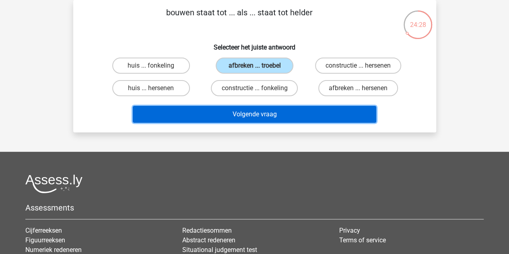
click at [249, 115] on button "Volgende vraag" at bounding box center [254, 114] width 243 height 17
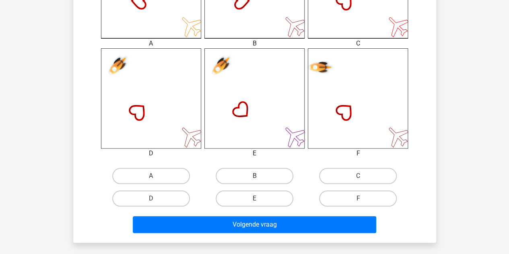
scroll to position [289, 0]
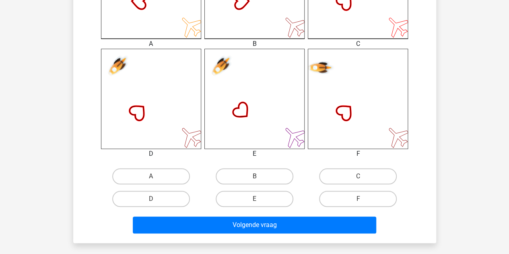
click at [342, 198] on label "F" at bounding box center [358, 199] width 78 height 16
click at [358, 199] on input "F" at bounding box center [360, 201] width 5 height 5
radio input "true"
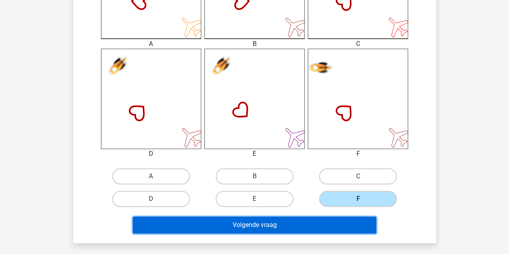
click at [281, 226] on button "Volgende vraag" at bounding box center [254, 224] width 243 height 17
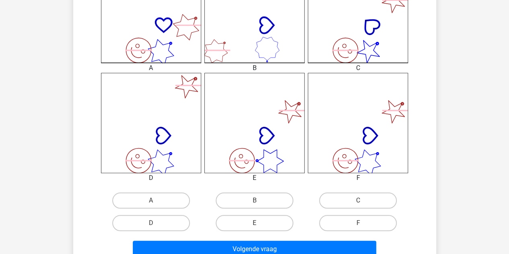
scroll to position [265, 0]
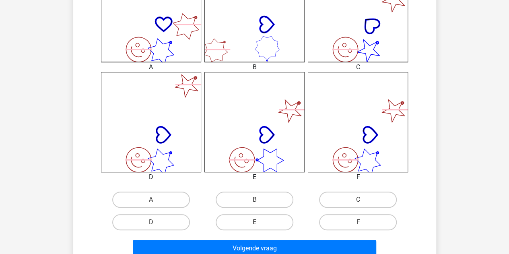
click at [331, 220] on label "F" at bounding box center [358, 222] width 78 height 16
click at [358, 222] on input "F" at bounding box center [360, 224] width 5 height 5
radio input "true"
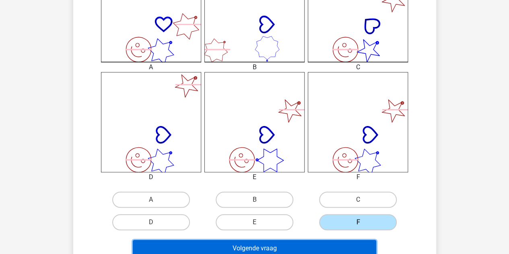
click at [279, 243] on button "Volgende vraag" at bounding box center [254, 248] width 243 height 17
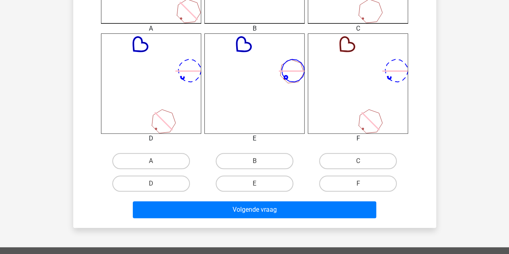
scroll to position [304, 0]
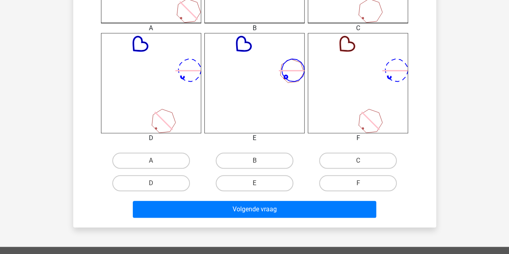
click at [144, 179] on label "D" at bounding box center [151, 183] width 78 height 16
click at [151, 183] on input "D" at bounding box center [153, 185] width 5 height 5
radio input "true"
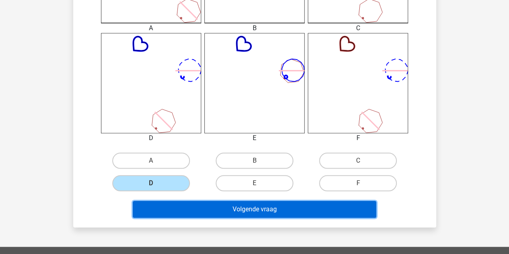
click at [180, 209] on button "Volgende vraag" at bounding box center [254, 209] width 243 height 17
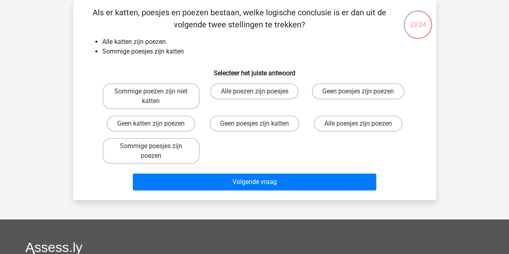
scroll to position [0, 0]
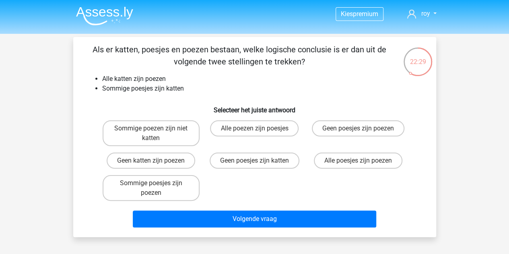
click at [145, 133] on label "Sommige poezen zijn niet katten" at bounding box center [151, 133] width 97 height 26
click at [151, 133] on input "Sommige poezen zijn niet katten" at bounding box center [153, 130] width 5 height 5
radio input "true"
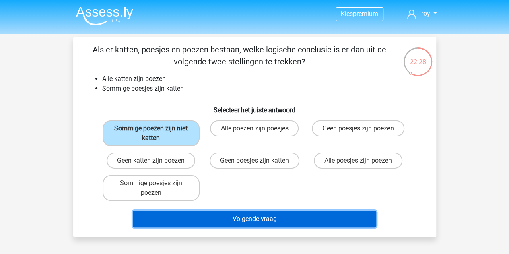
click at [250, 225] on button "Volgende vraag" at bounding box center [254, 218] width 243 height 17
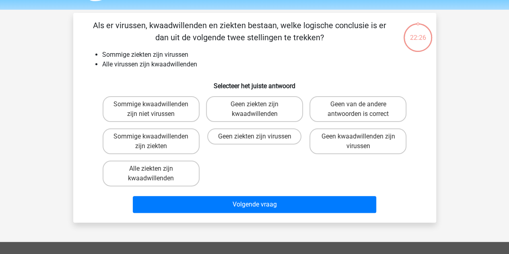
scroll to position [37, 0]
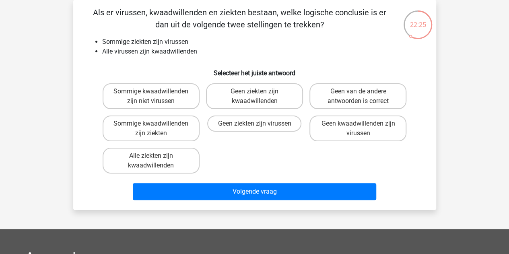
click at [150, 84] on label "Sommige kwaadwillenden zijn niet virussen" at bounding box center [151, 96] width 97 height 26
click at [151, 91] on input "Sommige kwaadwillenden zijn niet virussen" at bounding box center [153, 93] width 5 height 5
radio input "true"
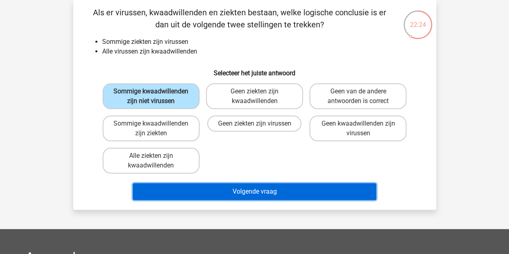
click at [228, 188] on button "Volgende vraag" at bounding box center [254, 191] width 243 height 17
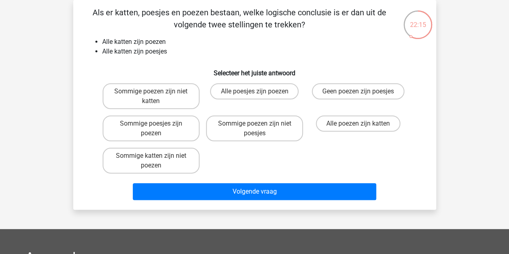
click at [255, 137] on label "Sommige poezen zijn niet poesjes" at bounding box center [254, 128] width 97 height 26
click at [255, 129] on input "Sommige poezen zijn niet poesjes" at bounding box center [256, 125] width 5 height 5
radio input "true"
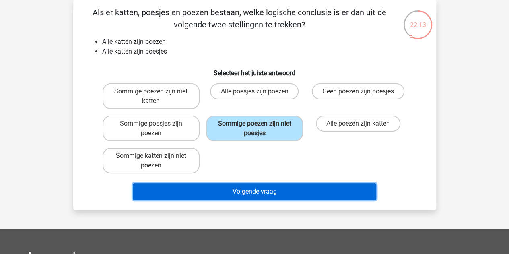
click at [259, 191] on button "Volgende vraag" at bounding box center [254, 191] width 243 height 17
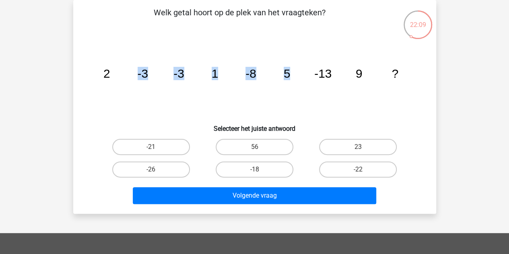
drag, startPoint x: 132, startPoint y: 68, endPoint x: 296, endPoint y: 102, distance: 167.1
click at [296, 102] on icon "image/svg+xml 2 -3 -3 1 -8 5 -13 9 ?" at bounding box center [254, 77] width 324 height 81
click at [173, 168] on label "-26" at bounding box center [151, 169] width 78 height 16
click at [156, 169] on input "-26" at bounding box center [153, 171] width 5 height 5
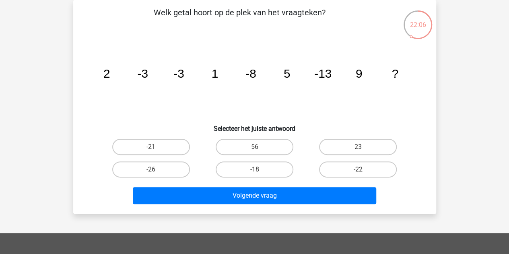
radio input "true"
click at [266, 170] on label "-18" at bounding box center [254, 169] width 78 height 16
click at [259, 170] on input "-18" at bounding box center [256, 171] width 5 height 5
radio input "true"
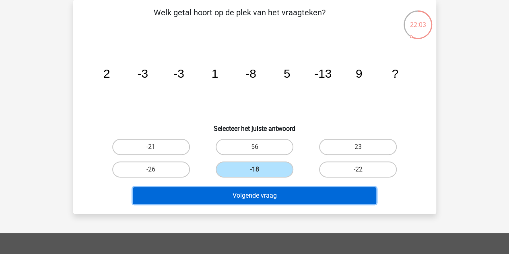
click at [254, 195] on button "Volgende vraag" at bounding box center [254, 195] width 243 height 17
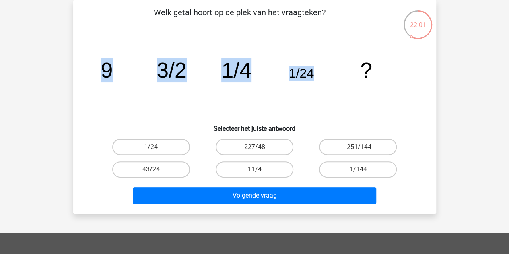
drag, startPoint x: 101, startPoint y: 66, endPoint x: 321, endPoint y: 60, distance: 220.4
click at [321, 60] on icon "image/svg+xml 9 3/2 1/4 1/24 ?" at bounding box center [254, 77] width 324 height 81
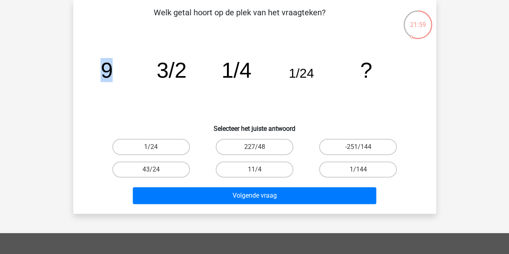
drag, startPoint x: 94, startPoint y: 68, endPoint x: 128, endPoint y: 71, distance: 34.3
click at [128, 71] on icon "image/svg+xml 9 3/2 1/4 1/24 ?" at bounding box center [254, 77] width 324 height 81
drag, startPoint x: 153, startPoint y: 70, endPoint x: 209, endPoint y: 79, distance: 56.2
click at [209, 79] on icon "image/svg+xml 9 3/2 1/4 1/24 ?" at bounding box center [254, 77] width 324 height 81
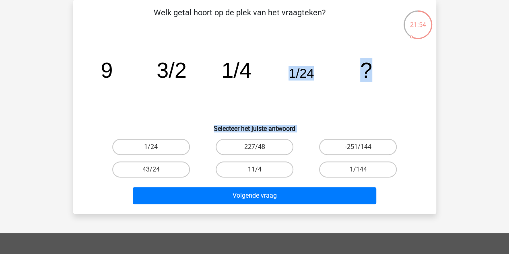
drag, startPoint x: 281, startPoint y: 87, endPoint x: 335, endPoint y: 127, distance: 67.6
click at [335, 127] on div "Welk getal hoort op de plek van het vraagteken? image/svg+xml 9 3/2 1/4 1/24 ? …" at bounding box center [254, 106] width 356 height 201
click at [335, 127] on h6 "Selecteer het juiste antwoord" at bounding box center [254, 125] width 337 height 14
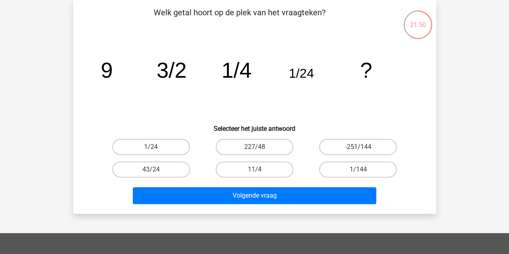
click at [347, 148] on label "-251/144" at bounding box center [358, 147] width 78 height 16
click at [358, 148] on input "-251/144" at bounding box center [360, 149] width 5 height 5
radio input "true"
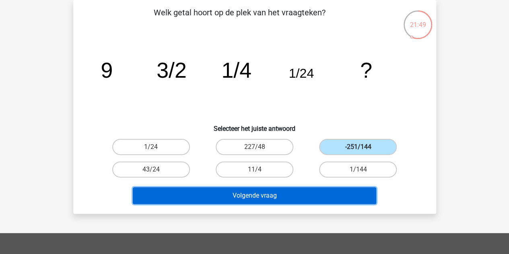
click at [271, 196] on button "Volgende vraag" at bounding box center [254, 195] width 243 height 17
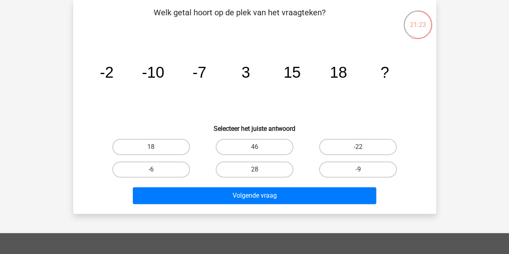
drag, startPoint x: 107, startPoint y: 79, endPoint x: 203, endPoint y: 82, distance: 95.7
click at [203, 82] on icon "image/svg+xml -2 -10 -7 3 15 18 ?" at bounding box center [254, 77] width 324 height 81
drag, startPoint x: 246, startPoint y: 73, endPoint x: 236, endPoint y: 68, distance: 10.4
click at [236, 68] on icon "image/svg+xml -2 -10 -7 3 15 18 ?" at bounding box center [254, 77] width 324 height 81
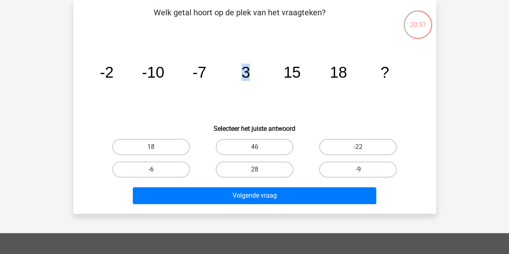
click at [236, 68] on icon "image/svg+xml -2 -10 -7 3 15 18 ?" at bounding box center [254, 77] width 324 height 81
click at [260, 170] on label "28" at bounding box center [254, 169] width 78 height 16
click at [259, 170] on input "28" at bounding box center [256, 171] width 5 height 5
radio input "true"
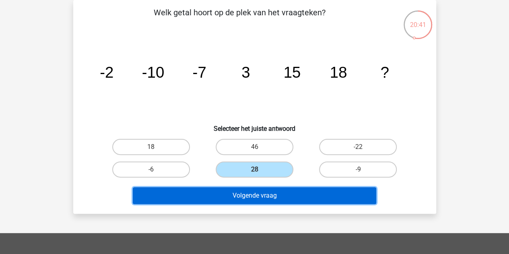
click at [274, 194] on button "Volgende vraag" at bounding box center [254, 195] width 243 height 17
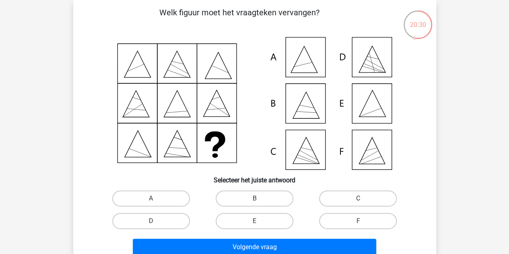
drag, startPoint x: 129, startPoint y: 74, endPoint x: 191, endPoint y: 107, distance: 70.7
click at [191, 107] on icon at bounding box center [254, 103] width 324 height 133
click at [259, 215] on label "E" at bounding box center [254, 221] width 78 height 16
click at [259, 221] on input "E" at bounding box center [256, 223] width 5 height 5
radio input "true"
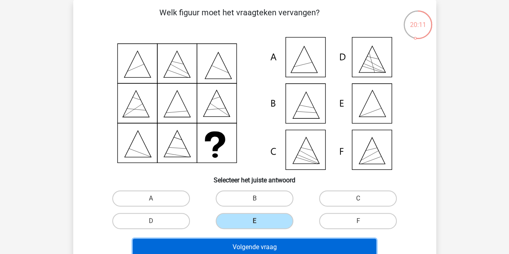
click at [259, 244] on button "Volgende vraag" at bounding box center [254, 246] width 243 height 17
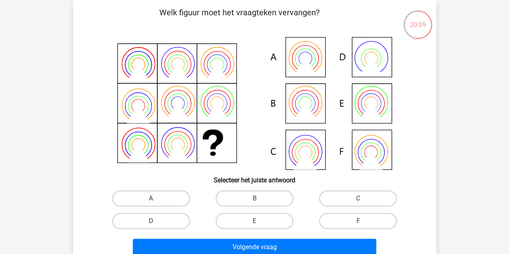
click at [351, 190] on label "C" at bounding box center [358, 198] width 78 height 16
click at [358, 198] on input "C" at bounding box center [360, 200] width 5 height 5
radio input "true"
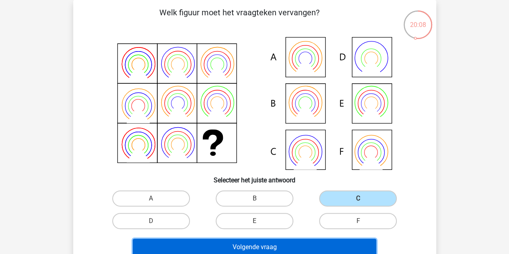
click at [307, 242] on button "Volgende vraag" at bounding box center [254, 246] width 243 height 17
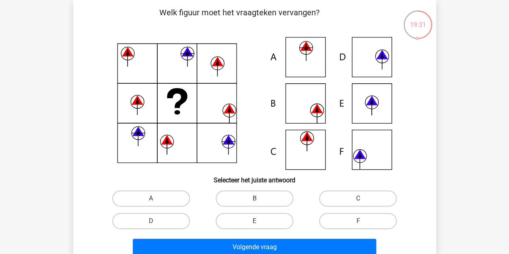
click at [344, 221] on label "F" at bounding box center [358, 221] width 78 height 16
click at [358, 221] on input "F" at bounding box center [360, 223] width 5 height 5
radio input "true"
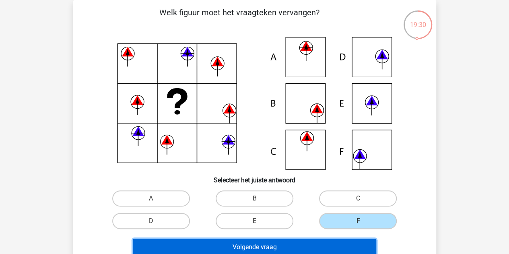
click at [298, 241] on button "Volgende vraag" at bounding box center [254, 246] width 243 height 17
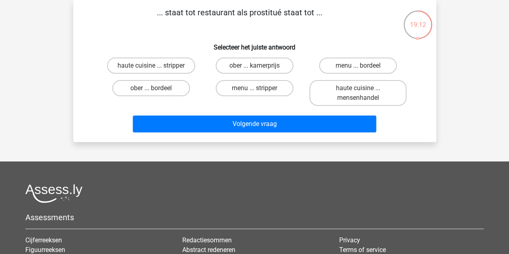
click at [160, 90] on label "ober ... bordeel" at bounding box center [151, 88] width 78 height 16
click at [156, 90] on input "ober ... bordeel" at bounding box center [153, 90] width 5 height 5
radio input "true"
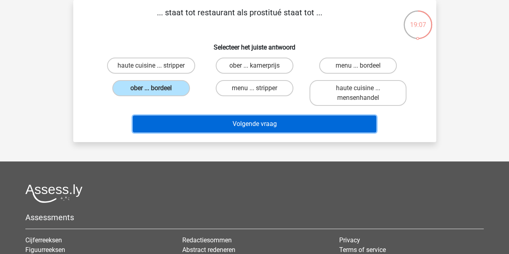
click at [257, 126] on button "Volgende vraag" at bounding box center [254, 123] width 243 height 17
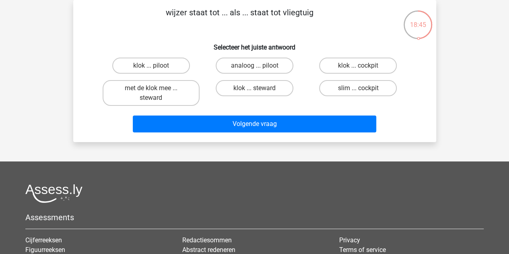
click at [335, 65] on label "klok ... cockpit" at bounding box center [358, 65] width 78 height 16
click at [358, 66] on input "klok ... cockpit" at bounding box center [360, 68] width 5 height 5
radio input "true"
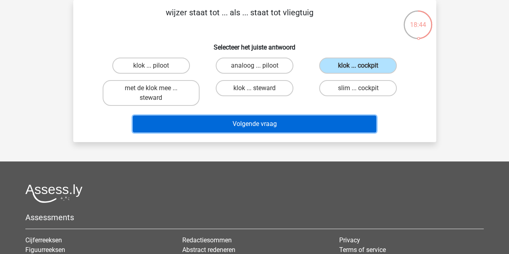
click at [262, 124] on button "Volgende vraag" at bounding box center [254, 123] width 243 height 17
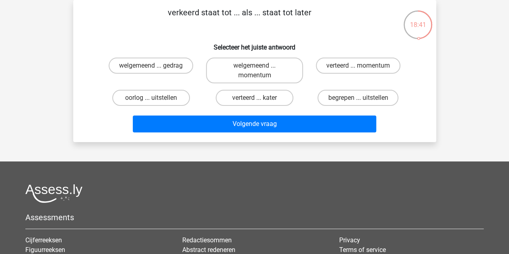
drag, startPoint x: 171, startPoint y: 10, endPoint x: 320, endPoint y: 16, distance: 148.8
click at [320, 16] on p "verkeerd staat tot ... als ... staat tot later" at bounding box center [239, 18] width 307 height 24
click at [287, 66] on label "welgemeend ... momentum" at bounding box center [254, 70] width 97 height 26
click at [259, 66] on input "welgemeend ... momentum" at bounding box center [256, 68] width 5 height 5
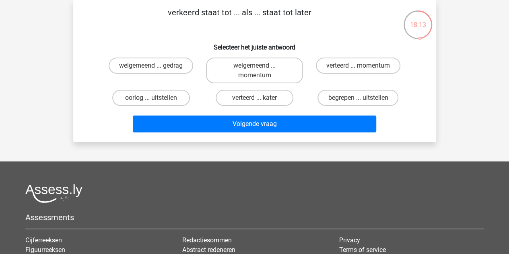
radio input "true"
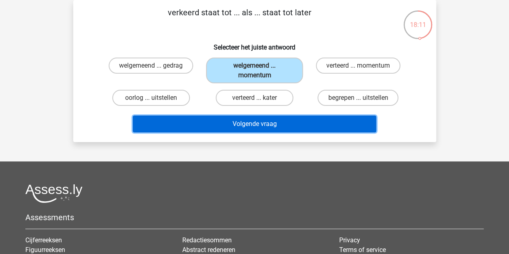
click at [245, 128] on button "Volgende vraag" at bounding box center [254, 123] width 243 height 17
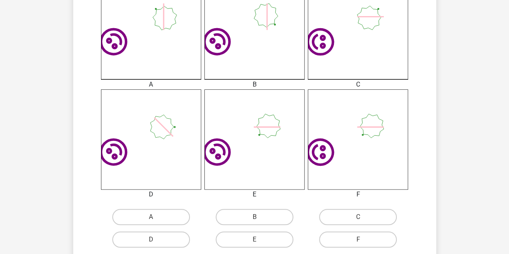
scroll to position [248, 0]
click at [245, 244] on label "E" at bounding box center [254, 239] width 78 height 16
click at [254, 244] on input "E" at bounding box center [256, 241] width 5 height 5
radio input "true"
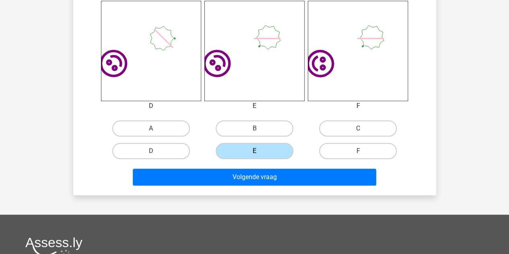
scroll to position [337, 0]
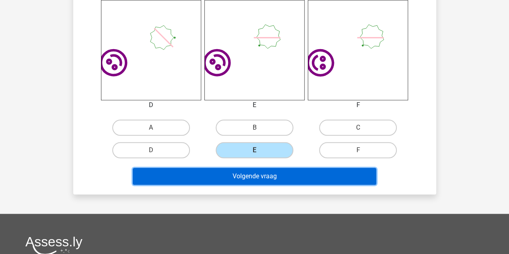
click at [252, 182] on button "Volgende vraag" at bounding box center [254, 176] width 243 height 17
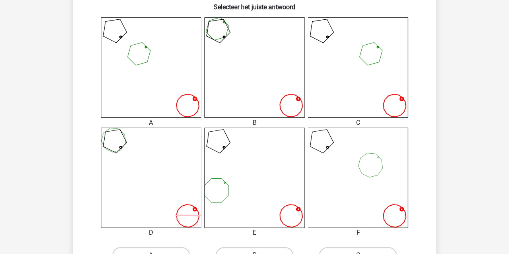
scroll to position [226, 0]
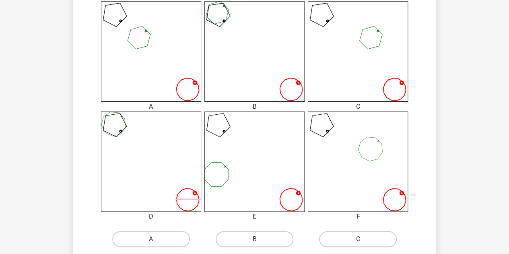
click at [260, 234] on label "B" at bounding box center [254, 239] width 78 height 16
click at [259, 239] on input "B" at bounding box center [256, 241] width 5 height 5
radio input "true"
click at [260, 239] on label "B" at bounding box center [254, 239] width 78 height 16
click at [259, 239] on input "B" at bounding box center [256, 241] width 5 height 5
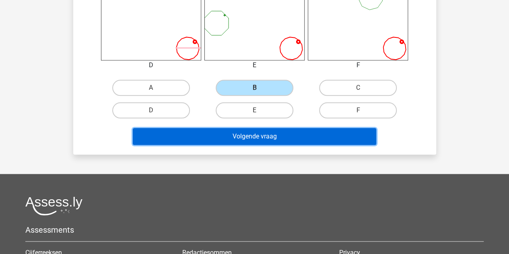
click at [289, 132] on button "Volgende vraag" at bounding box center [254, 136] width 243 height 17
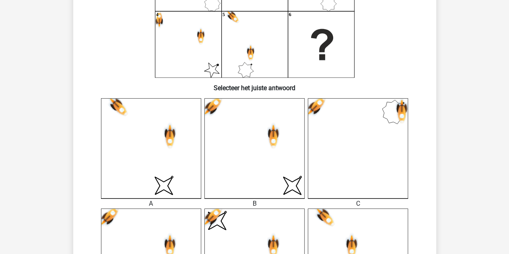
scroll to position [134, 0]
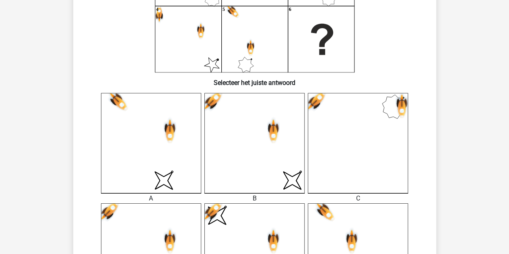
click at [191, 139] on icon "image/svg+xml" at bounding box center [151, 143] width 100 height 100
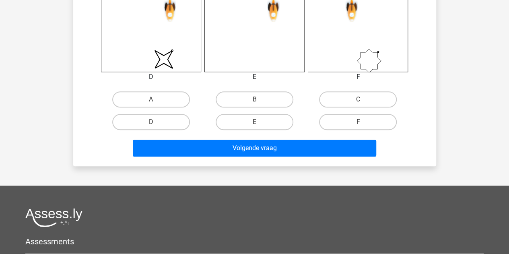
scroll to position [366, 0]
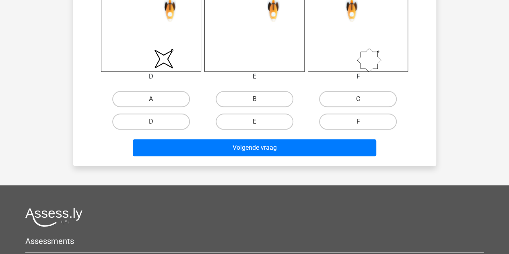
click at [172, 115] on label "D" at bounding box center [151, 121] width 78 height 16
click at [156, 121] on input "D" at bounding box center [153, 123] width 5 height 5
radio input "true"
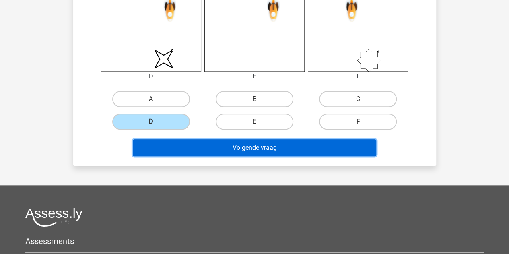
click at [199, 141] on button "Volgende vraag" at bounding box center [254, 147] width 243 height 17
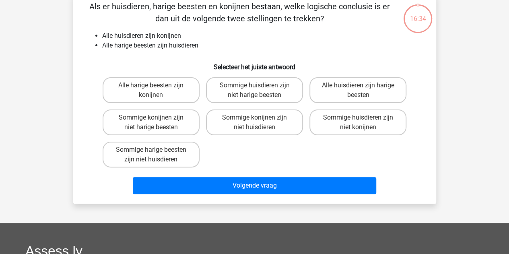
scroll to position [37, 0]
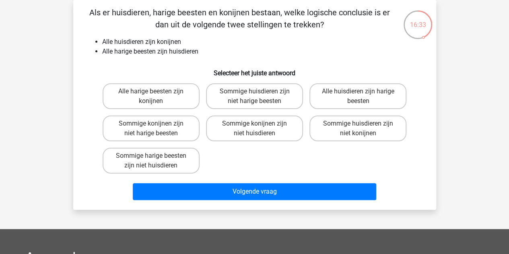
click at [179, 95] on label "Alle harige beesten zijn konijnen" at bounding box center [151, 96] width 97 height 26
click at [156, 95] on input "Alle harige beesten zijn konijnen" at bounding box center [153, 93] width 5 height 5
radio input "true"
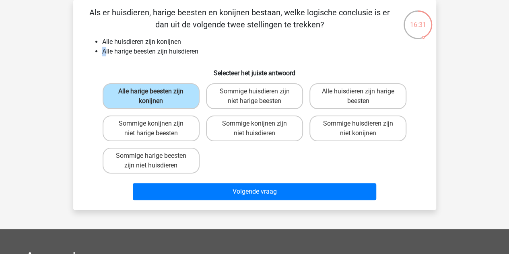
drag, startPoint x: 105, startPoint y: 49, endPoint x: 204, endPoint y: 47, distance: 98.9
click at [204, 47] on li "Alle harige beesten zijn huisdieren" at bounding box center [262, 52] width 321 height 10
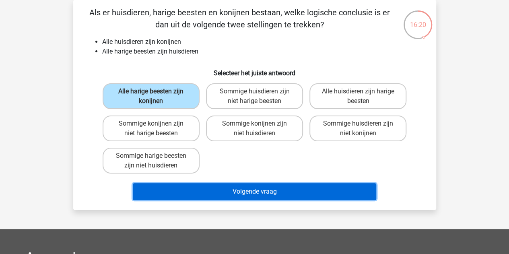
click at [246, 189] on button "Volgende vraag" at bounding box center [254, 191] width 243 height 17
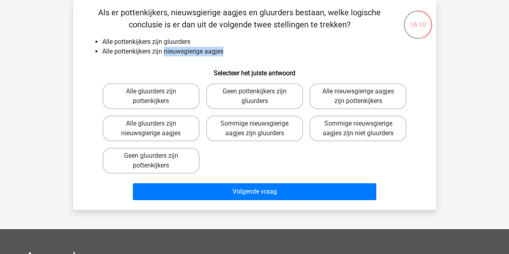
drag, startPoint x: 165, startPoint y: 48, endPoint x: 227, endPoint y: 53, distance: 61.7
click at [227, 53] on li "Alle pottenkijkers zijn nieuwsgierige aagjes" at bounding box center [262, 52] width 321 height 10
click at [349, 93] on label "Alle nieuwsgierige aagjes zijn pottenkijkers" at bounding box center [357, 96] width 97 height 26
click at [358, 93] on input "Alle nieuwsgierige aagjes zijn pottenkijkers" at bounding box center [360, 93] width 5 height 5
radio input "true"
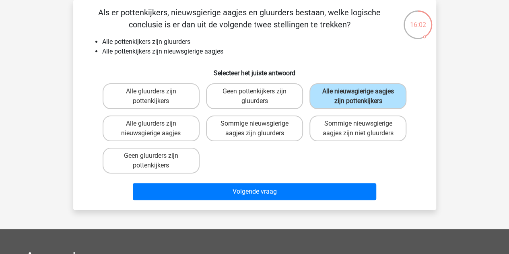
click at [347, 59] on div "Als er pottenkijkers, nieuwsgierige aagjes en gluurders bestaan, welke logische…" at bounding box center [254, 104] width 356 height 197
click at [146, 121] on label "Alle gluurders zijn nieuwsgierige aagjes" at bounding box center [151, 128] width 97 height 26
click at [151, 123] on input "Alle gluurders zijn nieuwsgierige aagjes" at bounding box center [153, 125] width 5 height 5
radio input "true"
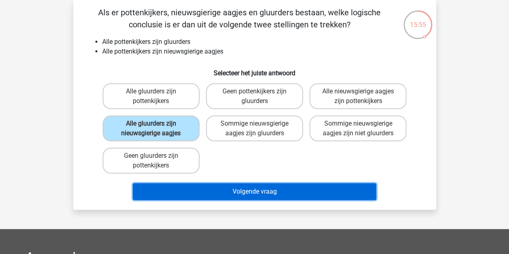
click at [237, 193] on button "Volgende vraag" at bounding box center [254, 191] width 243 height 17
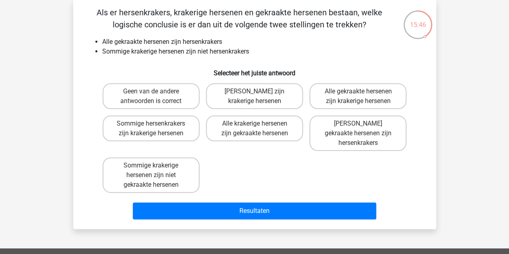
click at [172, 173] on label "Sommige krakerige hersenen zijn niet gekraakte hersenen" at bounding box center [151, 174] width 97 height 35
click at [156, 170] on input "Sommige krakerige hersenen zijn niet gekraakte hersenen" at bounding box center [153, 167] width 5 height 5
radio input "true"
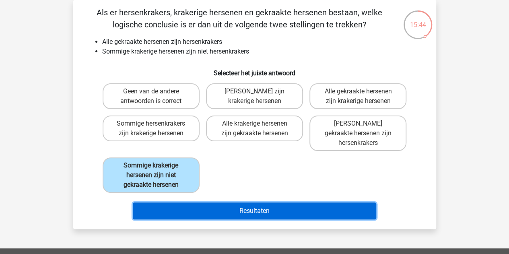
click at [218, 205] on button "Resultaten" at bounding box center [254, 210] width 243 height 17
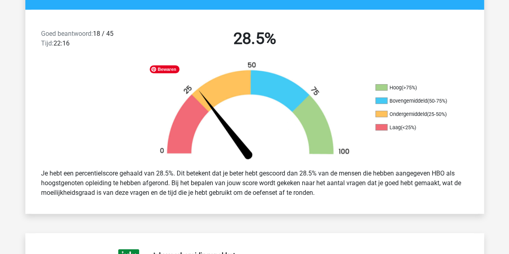
scroll to position [198, 0]
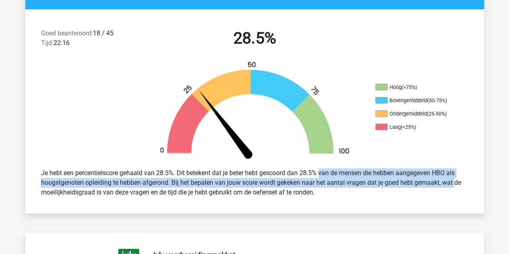
drag, startPoint x: 298, startPoint y: 176, endPoint x: 433, endPoint y: 183, distance: 134.5
click at [433, 183] on div "Je hebt een percentielscore gehaald van 28.5%. Dit betekent dat je beter hebt g…" at bounding box center [254, 182] width 439 height 35
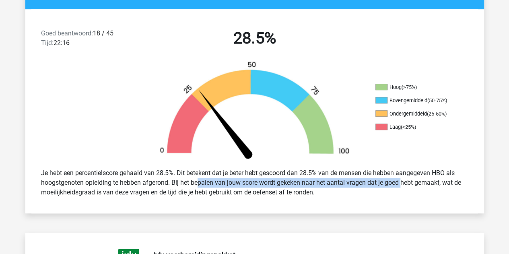
drag, startPoint x: 175, startPoint y: 187, endPoint x: 377, endPoint y: 186, distance: 201.8
click at [377, 186] on div "Je hebt een percentielscore gehaald van 28.5%. Dit betekent dat je beter hebt g…" at bounding box center [254, 182] width 439 height 35
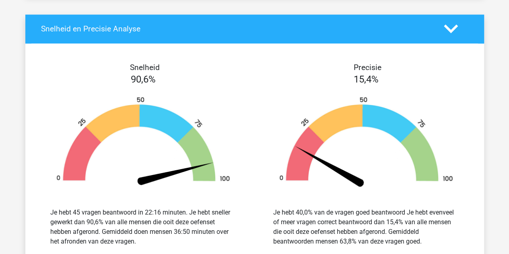
scroll to position [1949, 0]
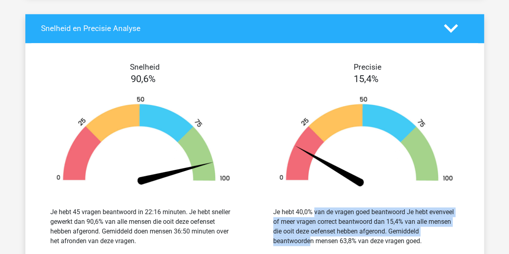
drag, startPoint x: 274, startPoint y: 189, endPoint x: 409, endPoint y: 207, distance: 136.3
click at [409, 207] on div "Je hebt 40,0% van de vragen goed beantwoord Je hebt evenveel of meer vragen cor…" at bounding box center [366, 226] width 186 height 39
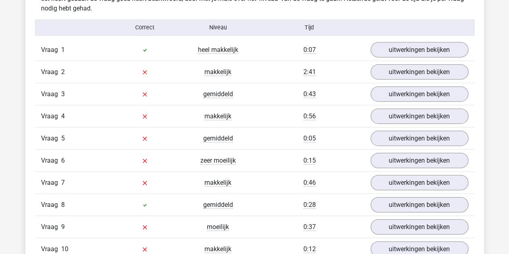
scroll to position [905, 0]
click at [392, 47] on link "uitwerkingen bekijken" at bounding box center [419, 49] width 98 height 15
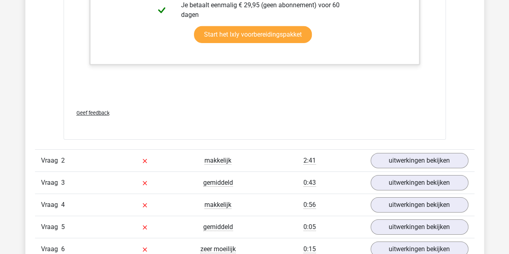
scroll to position [1126, 0]
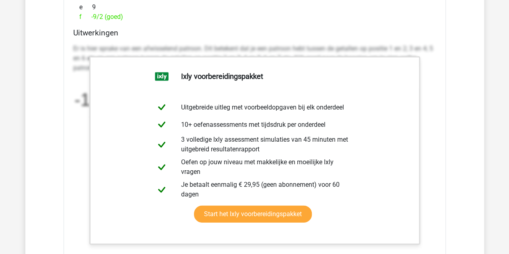
click at [428, 150] on div "Er is hier sprake van een afwisselend patroon. Dit betekent dat je een patroon …" at bounding box center [254, 102] width 363 height 122
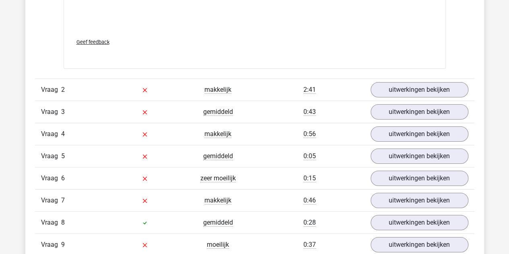
scroll to position [1376, 0]
click at [399, 89] on link "uitwerkingen bekijken" at bounding box center [419, 89] width 98 height 15
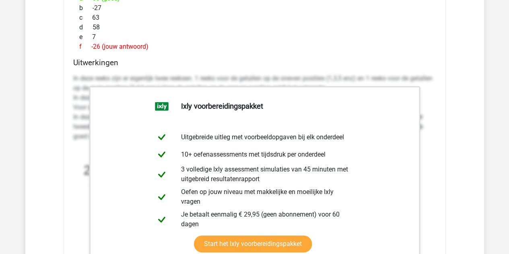
scroll to position [1607, 0]
click at [107, 54] on div "Welk getal hoort op de plek van het vraagteken? image/svg+xml 2 3 -1 8 -4 18 -7…" at bounding box center [255, 114] width 382 height 470
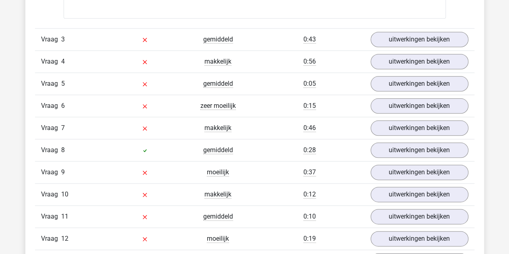
scroll to position [1938, 0]
click at [402, 108] on link "uitwerkingen bekijken" at bounding box center [419, 105] width 98 height 15
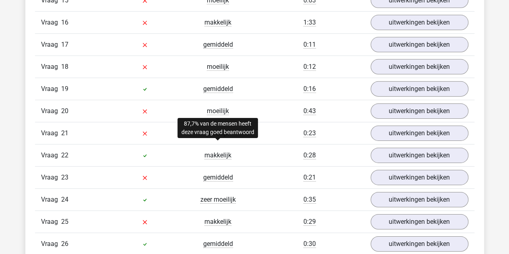
scroll to position [2776, 0]
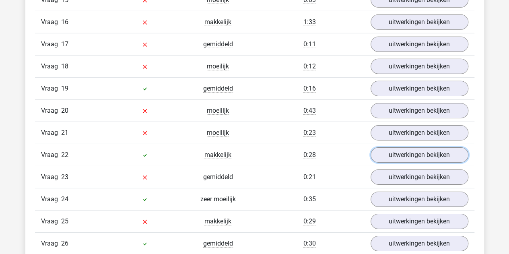
click at [404, 147] on link "uitwerkingen bekijken" at bounding box center [419, 154] width 98 height 15
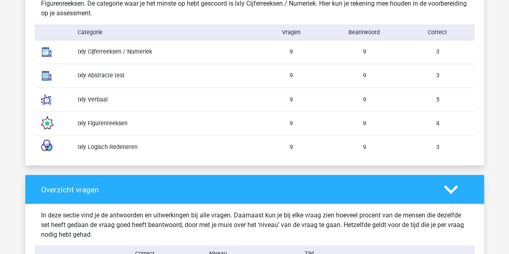
scroll to position [678, 0]
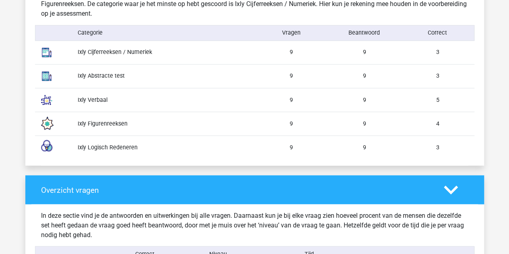
drag, startPoint x: 296, startPoint y: 47, endPoint x: 453, endPoint y: 87, distance: 161.5
click at [453, 87] on div "Op basis van het aantal correcte antwoorden, de gebruikte tijd en de moeilijkhe…" at bounding box center [254, 74] width 427 height 183
click at [445, 101] on div "5" at bounding box center [437, 99] width 73 height 9
drag, startPoint x: 445, startPoint y: 101, endPoint x: 425, endPoint y: 97, distance: 20.9
click at [425, 97] on div "5" at bounding box center [437, 99] width 73 height 9
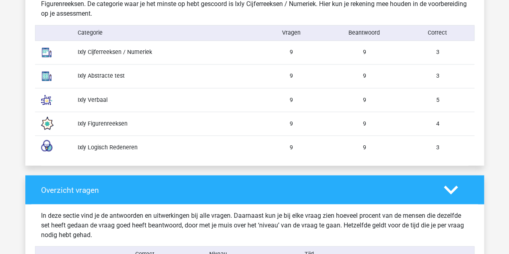
drag, startPoint x: 441, startPoint y: 142, endPoint x: 436, endPoint y: 145, distance: 5.9
click at [436, 145] on div "3" at bounding box center [437, 147] width 73 height 9
drag, startPoint x: 434, startPoint y: 39, endPoint x: 441, endPoint y: 40, distance: 7.3
click at [441, 40] on div "Op basis van het aantal correcte antwoorden, de gebruikte tijd en de moeilijkhe…" at bounding box center [254, 74] width 427 height 183
click at [441, 51] on div "3" at bounding box center [437, 52] width 73 height 9
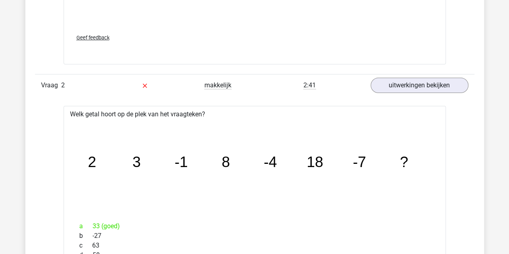
scroll to position [1381, 0]
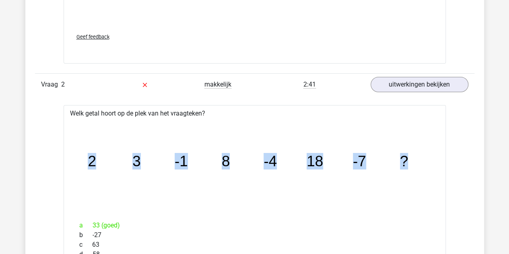
drag, startPoint x: 87, startPoint y: 155, endPoint x: 408, endPoint y: 169, distance: 321.1
click at [408, 169] on icon "image/svg+xml 2 3 -1 8 -4 18 -7 ?" at bounding box center [254, 165] width 356 height 89
click at [217, 184] on icon "image/svg+xml 2 3 -1 8 -4 18 -7 ?" at bounding box center [254, 165] width 356 height 89
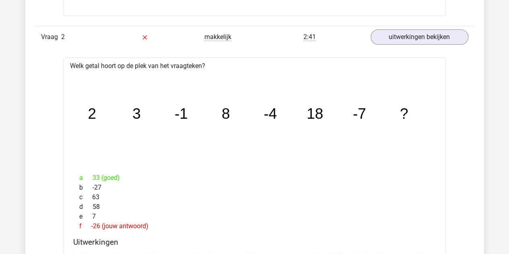
scroll to position [1429, 0]
drag, startPoint x: 89, startPoint y: 171, endPoint x: 118, endPoint y: 172, distance: 28.6
click at [118, 172] on div "a 33 (goed)" at bounding box center [254, 177] width 363 height 10
drag, startPoint x: 92, startPoint y: 119, endPoint x: 180, endPoint y: 120, distance: 87.7
click at [180, 120] on icon "image/svg+xml 2 3 -1 8 -4 18 -7 ?" at bounding box center [254, 118] width 356 height 89
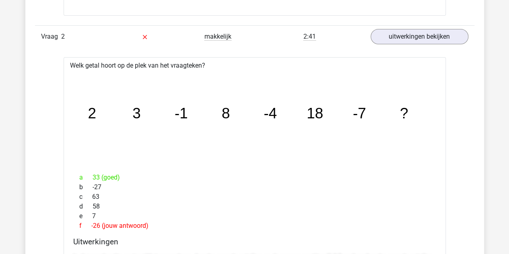
click at [201, 121] on icon "image/svg+xml 2 3 -1 8 -4 18 -7 ?" at bounding box center [254, 118] width 356 height 89
click at [96, 114] on tspan "8" at bounding box center [92, 113] width 8 height 16
drag, startPoint x: 309, startPoint y: 108, endPoint x: 328, endPoint y: 112, distance: 18.8
click at [328, 112] on icon "image/svg+xml 2 3 -1 8 -4 18 -7 ?" at bounding box center [254, 118] width 356 height 89
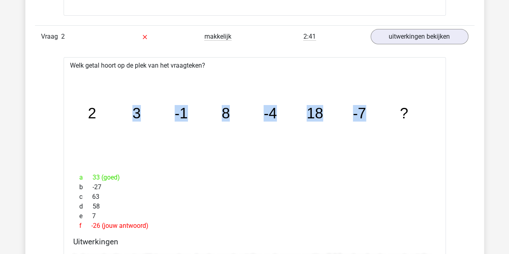
drag, startPoint x: 377, startPoint y: 111, endPoint x: 123, endPoint y: 94, distance: 254.7
click at [123, 94] on icon "image/svg+xml 2 3 -1 8 -4 18 -7 ?" at bounding box center [254, 118] width 356 height 89
drag, startPoint x: 84, startPoint y: 102, endPoint x: 402, endPoint y: 127, distance: 318.6
click at [402, 127] on icon "image/svg+xml 2 3 -1 8 -4 18 -7 ?" at bounding box center [254, 118] width 356 height 89
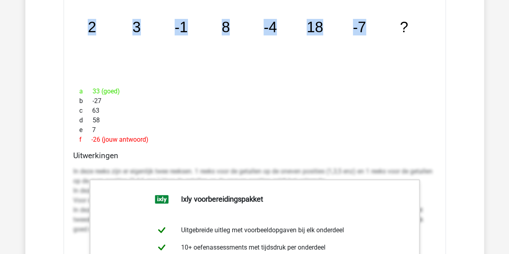
scroll to position [1515, 0]
drag, startPoint x: 92, startPoint y: 85, endPoint x: 155, endPoint y: 135, distance: 80.6
click at [155, 135] on div "a 33 (goed) b -27 c 63 d 58 e 7 f -26 (jouw antwoord)" at bounding box center [254, 115] width 363 height 64
click at [155, 135] on div "f -26 (jouw antwoord)" at bounding box center [254, 139] width 363 height 10
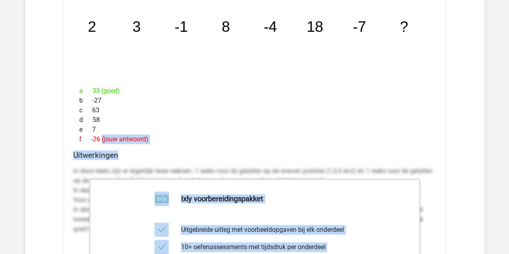
drag, startPoint x: 94, startPoint y: 135, endPoint x: 174, endPoint y: 146, distance: 80.8
click at [174, 146] on div "Welk getal hoort op de plek van het vraagteken? image/svg+xml 2 3 -1 8 -4 18 -7…" at bounding box center [255, 206] width 382 height 470
click at [154, 141] on div "f -26 (jouw antwoord)" at bounding box center [254, 139] width 363 height 10
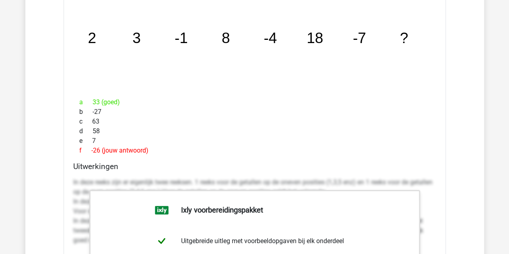
scroll to position [1504, 0]
click at [228, 45] on icon "image/svg+xml 2 3 -1 8 -4 18 -7 ?" at bounding box center [254, 42] width 356 height 89
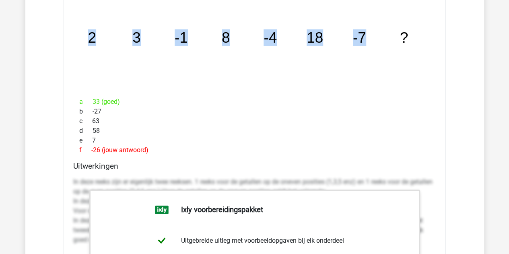
drag, startPoint x: 84, startPoint y: 36, endPoint x: 383, endPoint y: 33, distance: 298.7
click at [383, 33] on icon "image/svg+xml 2 3 -1 8 -4 18 -7 ?" at bounding box center [254, 42] width 356 height 89
click at [334, 53] on icon "image/svg+xml 2 3 -1 8 -4 18 -7 ?" at bounding box center [254, 42] width 356 height 89
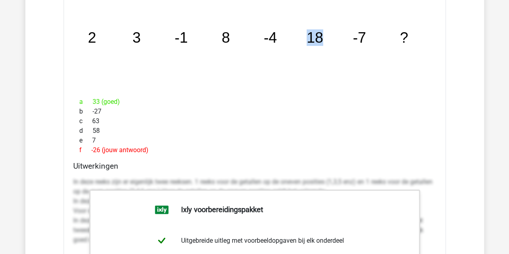
drag, startPoint x: 306, startPoint y: 36, endPoint x: 329, endPoint y: 36, distance: 23.7
click at [329, 36] on icon "image/svg+xml 2 3 -1 8 -4 18 -7 ?" at bounding box center [254, 42] width 356 height 89
click at [96, 37] on tspan "18" at bounding box center [92, 37] width 8 height 16
drag, startPoint x: 316, startPoint y: 37, endPoint x: 326, endPoint y: 39, distance: 10.1
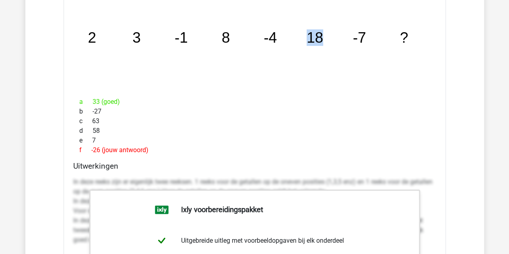
click at [326, 39] on icon "image/svg+xml 2 3 -1 8 -4 18 -7 ?" at bounding box center [254, 42] width 356 height 89
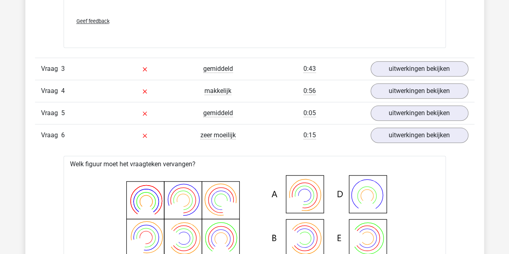
scroll to position [1909, 0]
click at [394, 66] on link "uitwerkingen bekijken" at bounding box center [419, 68] width 98 height 15
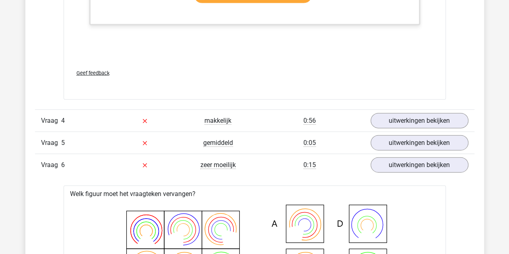
scroll to position [2403, 0]
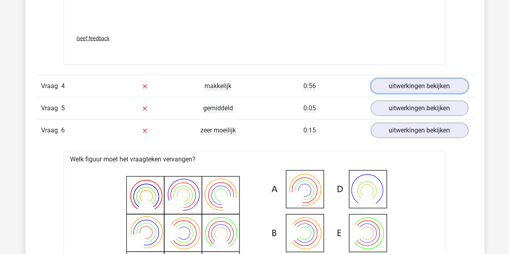
click at [439, 80] on link "uitwerkingen bekijken" at bounding box center [419, 85] width 98 height 15
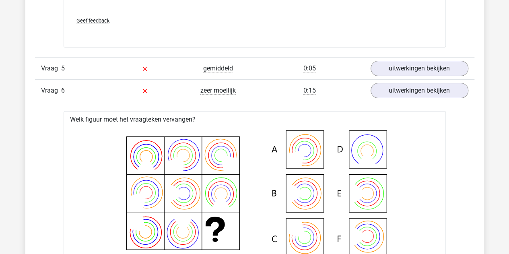
scroll to position [2977, 0]
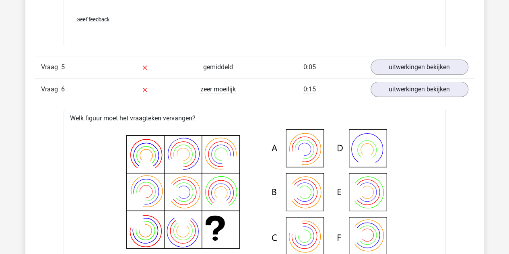
click at [402, 71] on div "Vraag 5 gemiddeld 0:05 uitwerkingen bekijken" at bounding box center [254, 67] width 439 height 22
click at [401, 82] on link "uitwerkingen bekijken" at bounding box center [419, 89] width 98 height 15
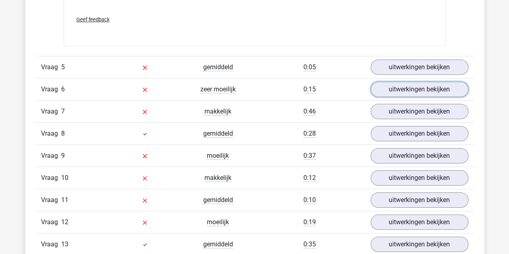
click at [399, 82] on link "uitwerkingen bekijken" at bounding box center [419, 89] width 98 height 15
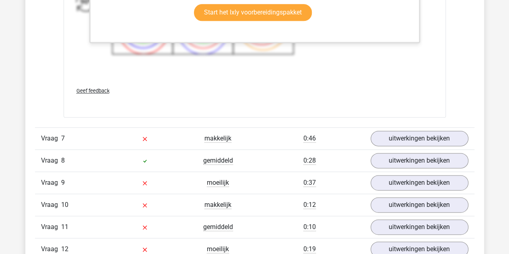
scroll to position [3484, 0]
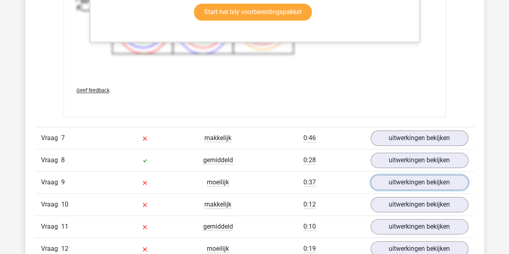
click at [408, 183] on link "uitwerkingen bekijken" at bounding box center [419, 181] width 98 height 15
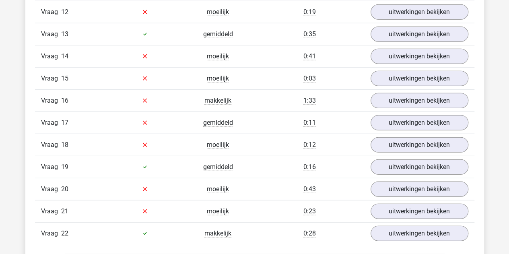
scroll to position [4121, 0]
click at [418, 31] on link "uitwerkingen bekijken" at bounding box center [419, 33] width 98 height 15
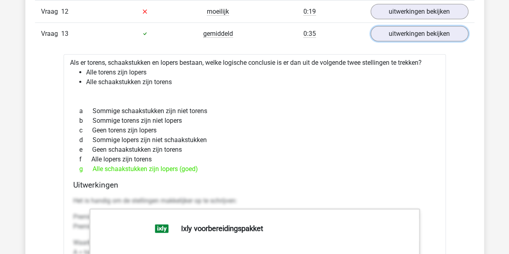
click at [418, 31] on link "uitwerkingen bekijken" at bounding box center [419, 33] width 98 height 15
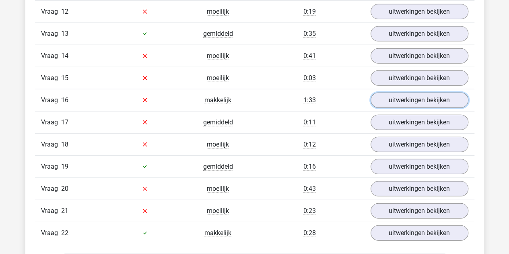
click at [417, 92] on link "uitwerkingen bekijken" at bounding box center [419, 99] width 98 height 15
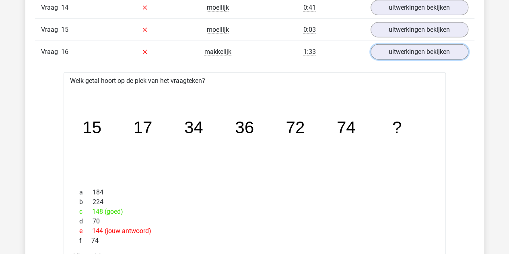
scroll to position [4154, 0]
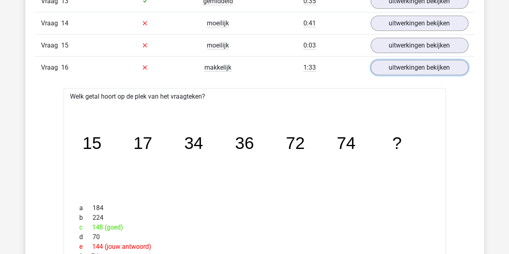
click at [417, 60] on link "uitwerkingen bekijken" at bounding box center [419, 67] width 98 height 15
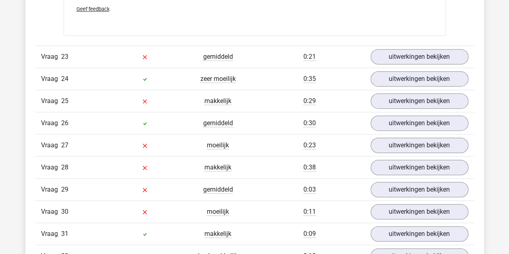
scroll to position [4720, 0]
click at [404, 115] on link "uitwerkingen bekijken" at bounding box center [419, 122] width 98 height 15
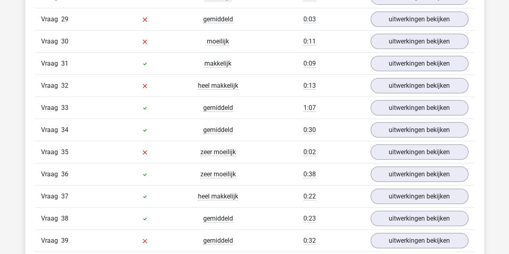
scroll to position [5615, 0]
click at [398, 100] on link "uitwerkingen bekijken" at bounding box center [419, 107] width 98 height 15
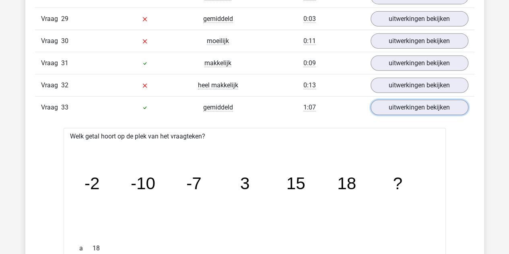
click at [398, 100] on link "uitwerkingen bekijken" at bounding box center [419, 107] width 98 height 15
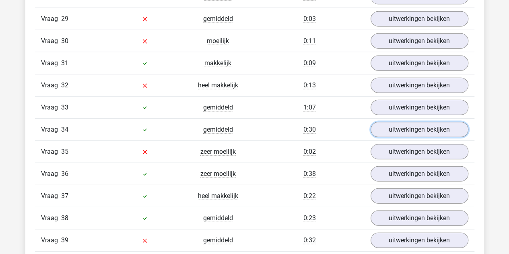
click at [397, 122] on link "uitwerkingen bekijken" at bounding box center [419, 129] width 98 height 15
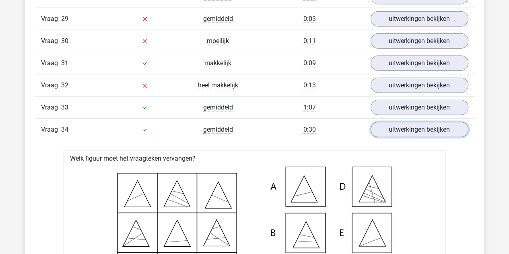
click at [397, 122] on link "uitwerkingen bekijken" at bounding box center [419, 129] width 98 height 15
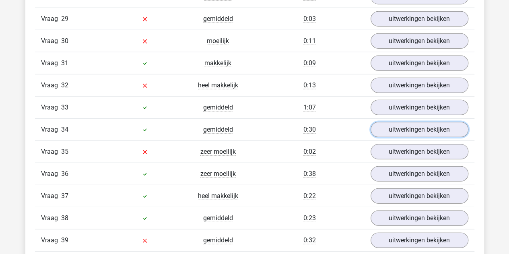
click at [397, 122] on link "uitwerkingen bekijken" at bounding box center [419, 129] width 98 height 15
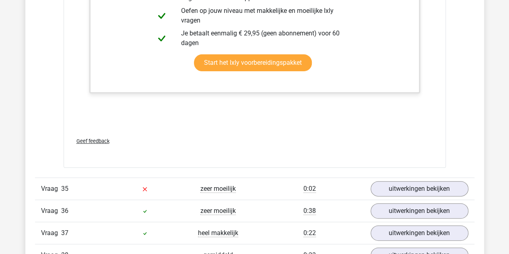
scroll to position [6311, 0]
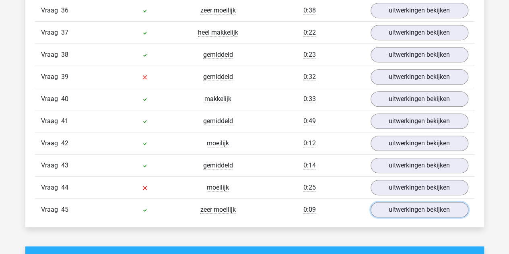
click at [417, 202] on link "uitwerkingen bekijken" at bounding box center [419, 209] width 98 height 15
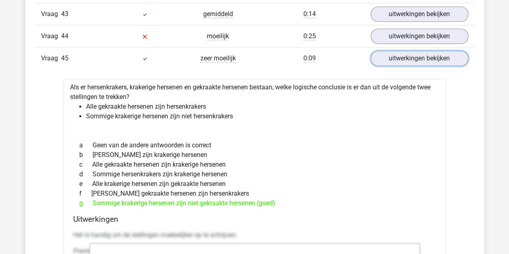
scroll to position [6477, 0]
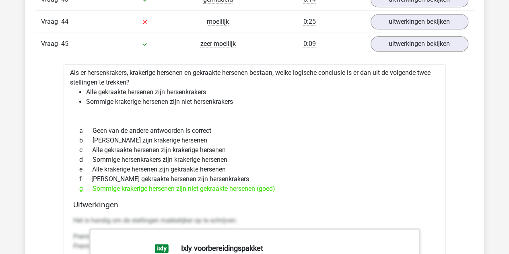
drag, startPoint x: 284, startPoint y: 165, endPoint x: 133, endPoint y: 162, distance: 151.2
click at [133, 162] on div "a Geen van de andere antwoorden is correct b [PERSON_NAME] zijn krakerige herse…" at bounding box center [254, 160] width 363 height 74
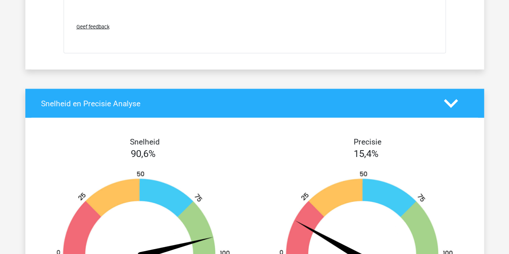
scroll to position [7042, 0]
